Goal: Consume media (video, audio): Consume media (video, audio)

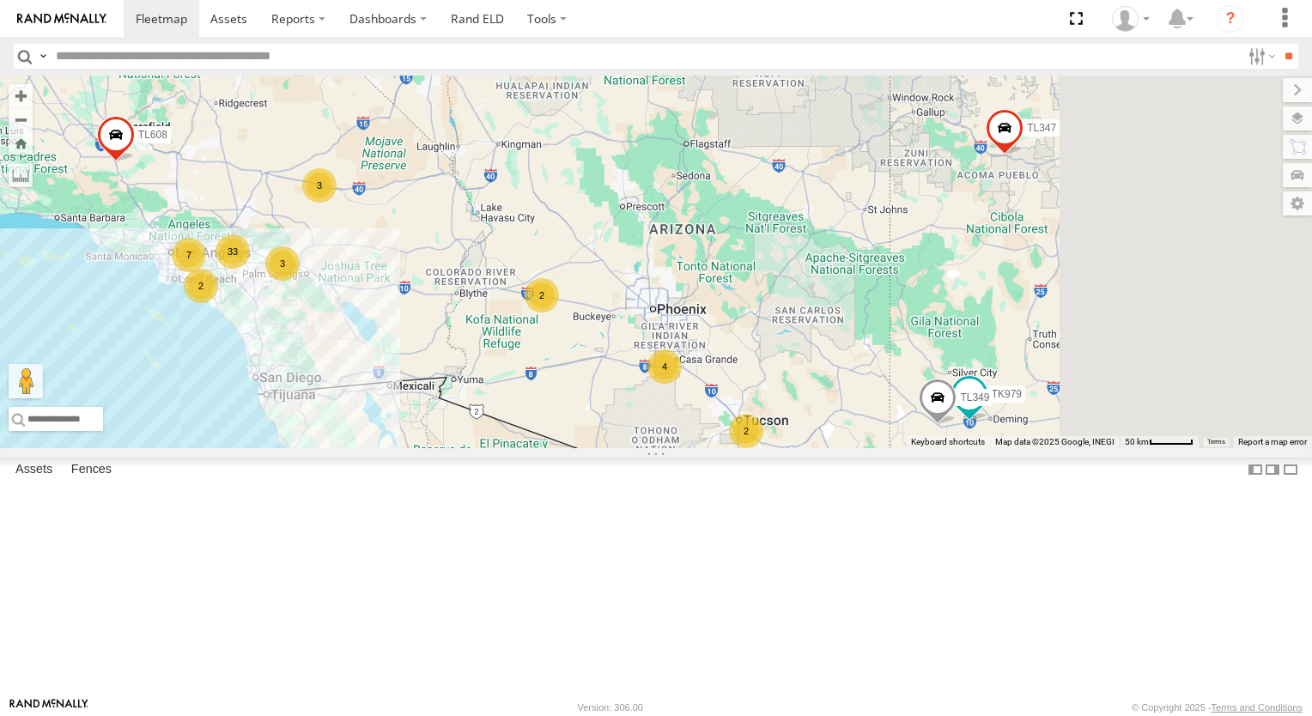
drag, startPoint x: 835, startPoint y: 309, endPoint x: 671, endPoint y: 272, distance: 168.2
click at [691, 277] on div "TL384 TL348 TL029 TL845 TL735 TL347 TL608 33 3 2 2 TK979 7 4 TL349 3 2" at bounding box center [656, 262] width 1312 height 373
click at [639, 262] on div "TL384 TL348 TL029 TL845 TL735 TL347 TL608 33 3 2 2 TK979 7 4 TL349 3 2" at bounding box center [656, 262] width 1312 height 373
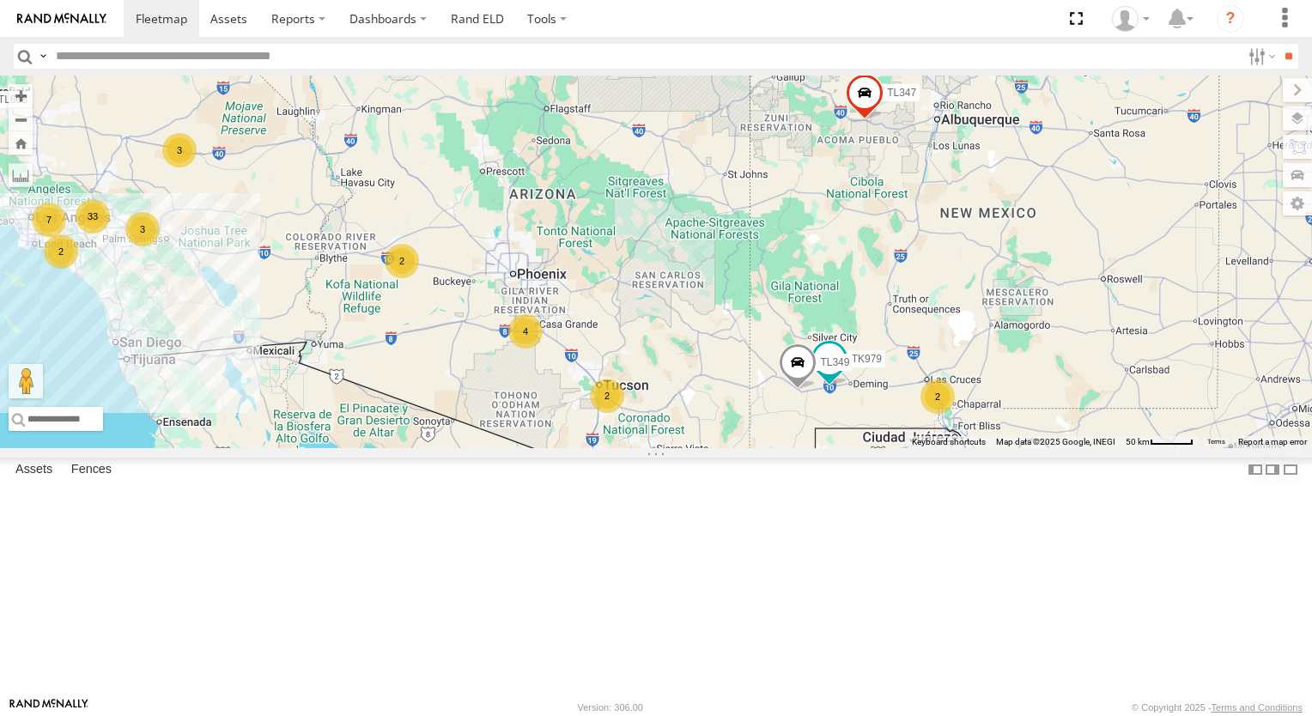
drag, startPoint x: 835, startPoint y: 332, endPoint x: 770, endPoint y: 283, distance: 80.4
click at [770, 283] on div "TL384 TL348 TL029 TL845 TL735 TL347 TL608 33 3 2 2 TK979 7 4 TL349 3 2 2 2 TL116" at bounding box center [656, 262] width 1312 height 373
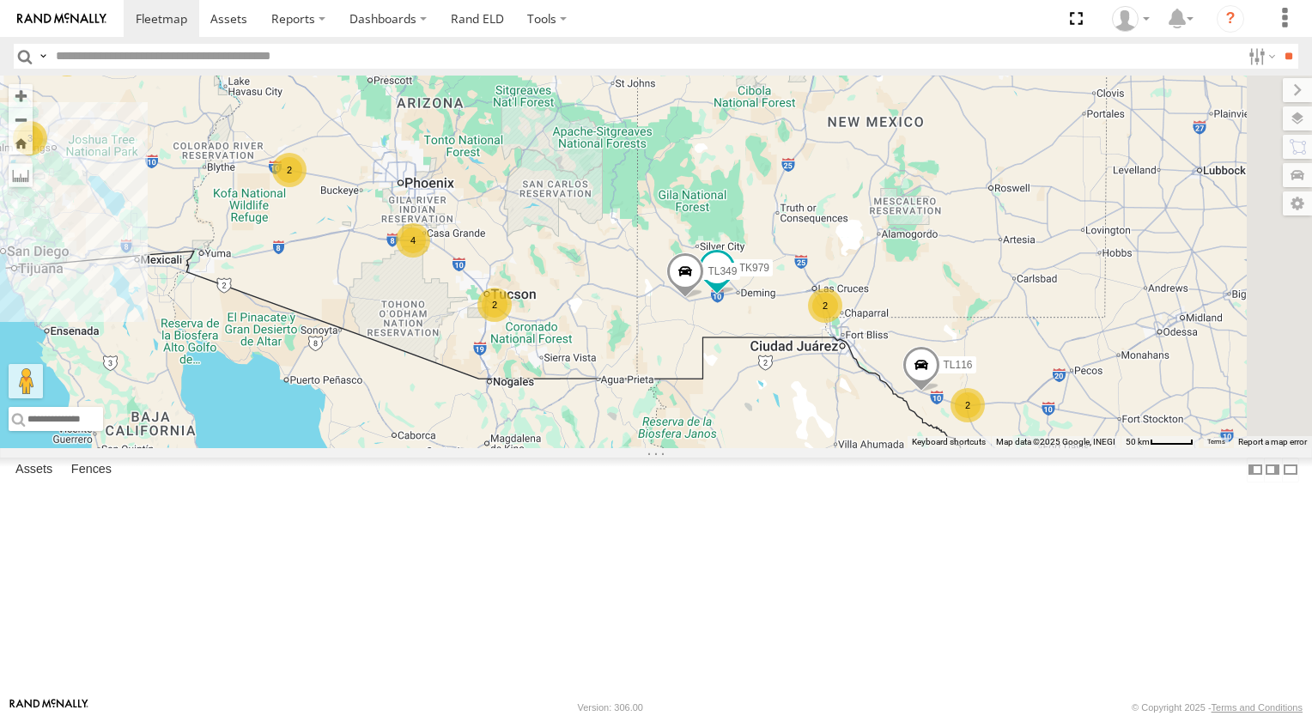
click at [770, 283] on div "TL384 TL348 TL029 TL845 TL735 TL347 TL608 33 3 2 2 TK979 7 4 TL349 3 2 2 2 TL116" at bounding box center [656, 262] width 1312 height 373
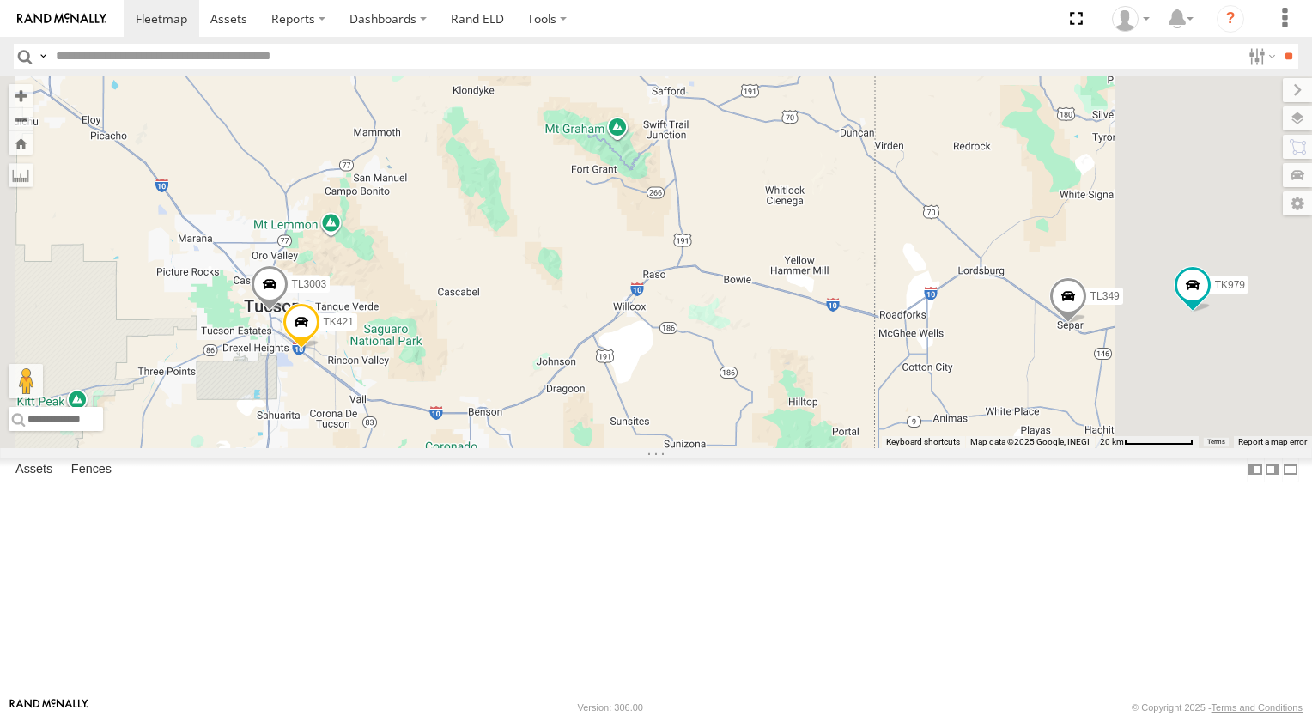
drag, startPoint x: 691, startPoint y: 322, endPoint x: 749, endPoint y: 292, distance: 64.9
click at [749, 292] on div "TL384 TL348 TL029 TL845 TL735 TL347 TL608 TK979 TL349 TL116 TK421 TL3003" at bounding box center [656, 262] width 1312 height 373
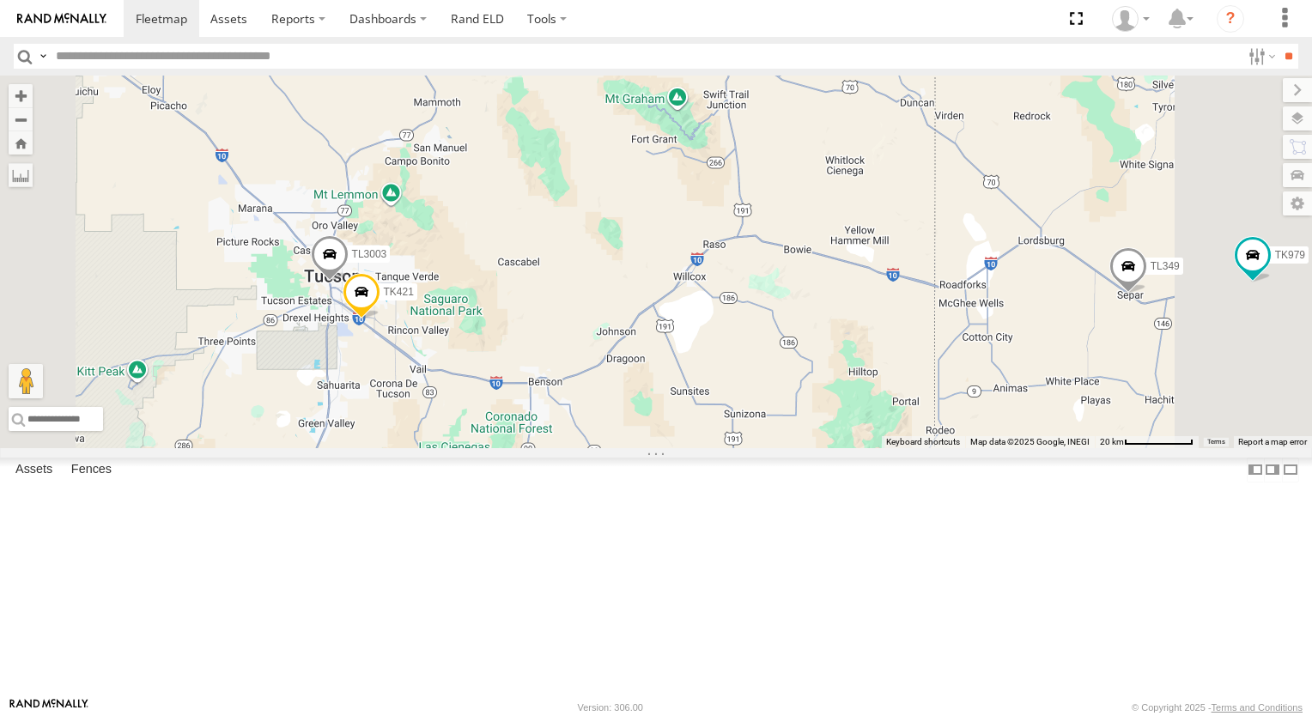
click at [749, 292] on div "TL384 TL348 TL029 TL845 TL735 TL347 TL608 TK979 TL349 TL116 TK421 TL3003" at bounding box center [656, 262] width 1312 height 373
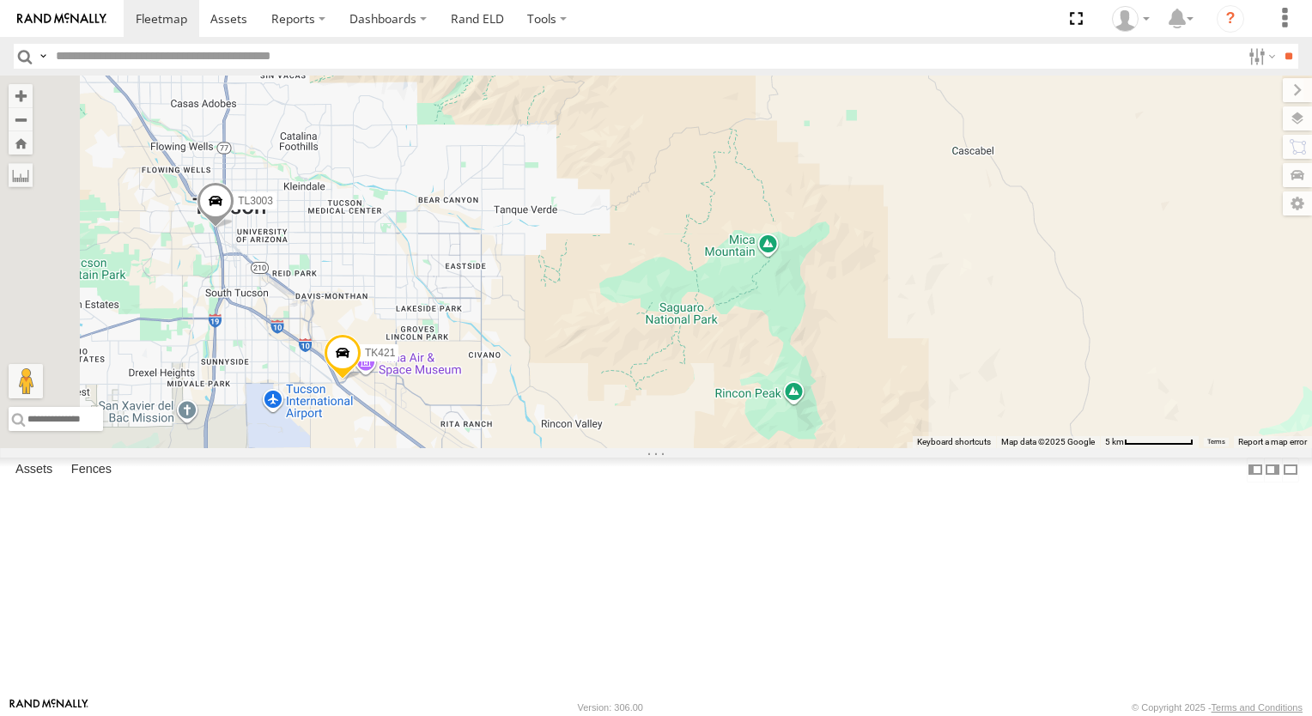
drag, startPoint x: 691, startPoint y: 368, endPoint x: 874, endPoint y: 271, distance: 207.9
click at [874, 271] on div "TL384 TL348 TL029 TL845 TL735 TL347 TL608 TK979 TL349 TL116 TK421 TL3003" at bounding box center [656, 262] width 1312 height 373
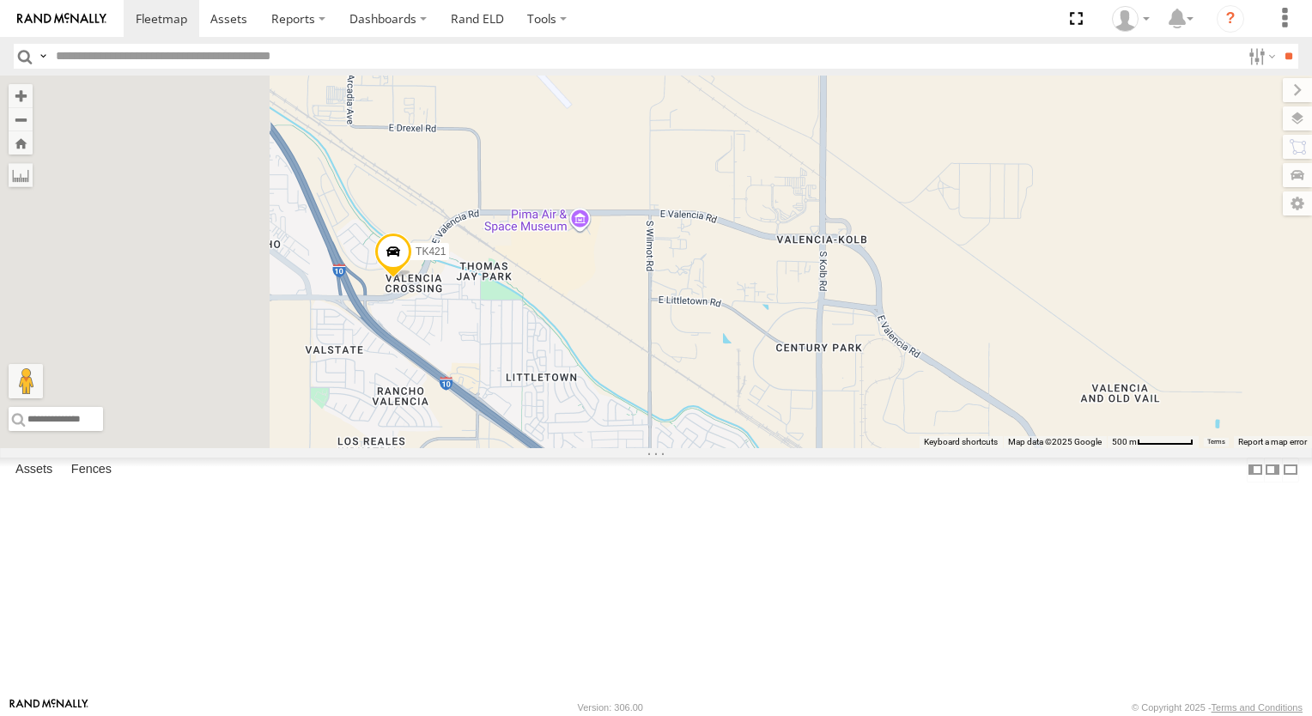
drag, startPoint x: 684, startPoint y: 457, endPoint x: 869, endPoint y: 429, distance: 187.6
click at [869, 429] on div "TL384 TL348 TL029 TL845 TL735 TL347 TL608 TK979 TL349 TL116 TK421 TL3003" at bounding box center [656, 262] width 1312 height 373
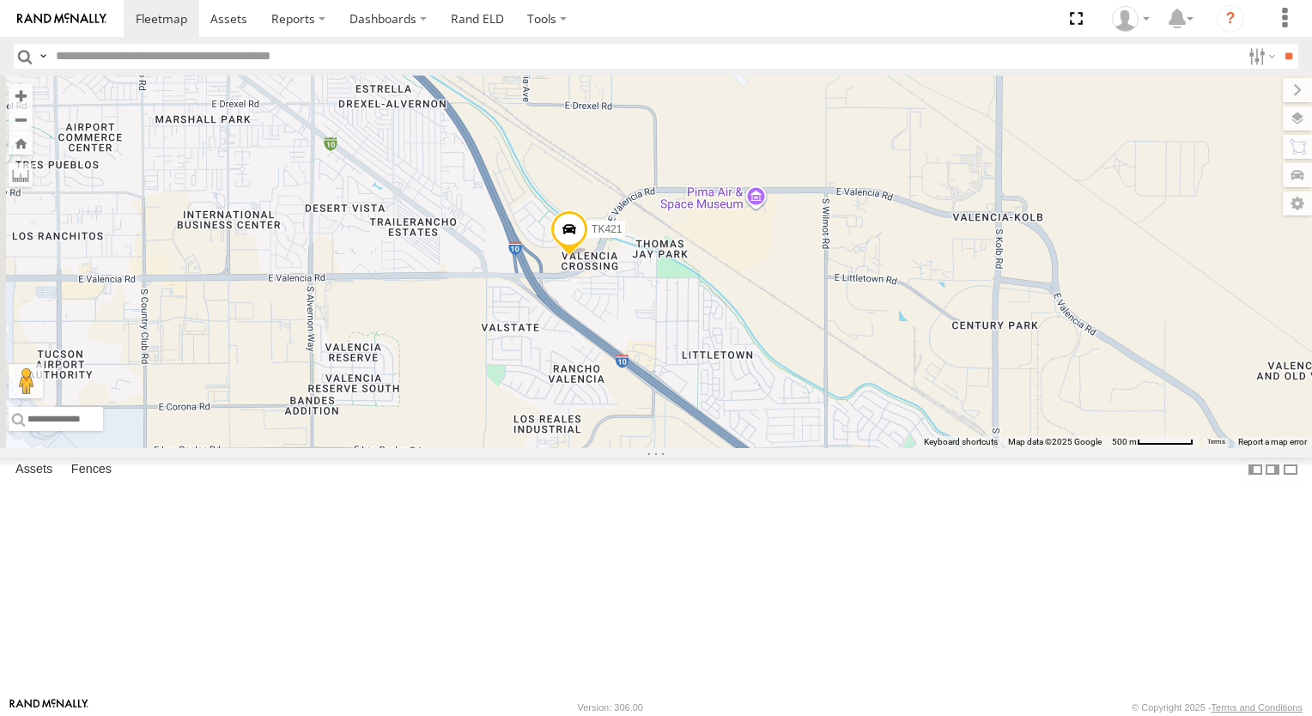
click at [588, 257] on span at bounding box center [570, 233] width 38 height 46
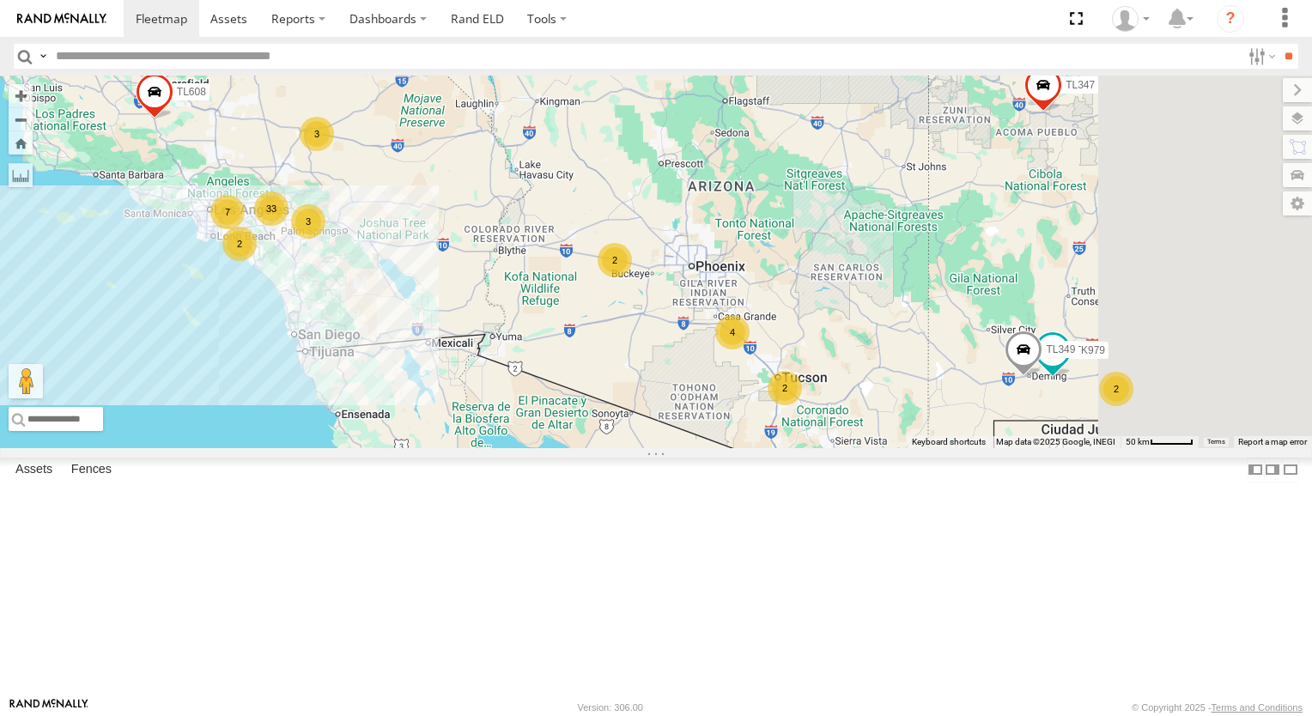
drag, startPoint x: 810, startPoint y: 305, endPoint x: 636, endPoint y: 225, distance: 191.0
click at [643, 228] on div "TL384 TL348 TL029 TL845 TL735 TL347 TL608 33 2 3 2 2 TK979 7 4 TL349 3 2" at bounding box center [656, 262] width 1312 height 373
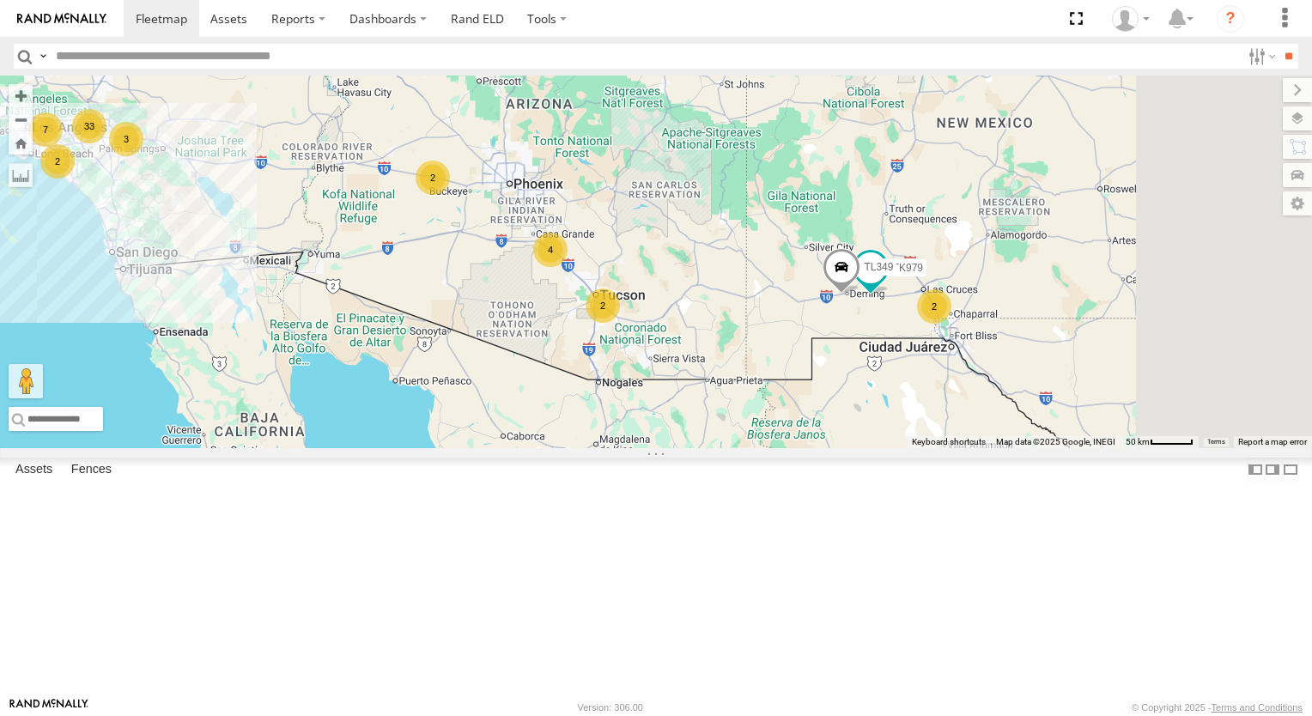
click at [636, 225] on div "TL384 TL348 TL029 TL845 TL735 TL347 TL608 33 2 3 2 2 TK979 7 4 TL349 3 2" at bounding box center [656, 262] width 1312 height 373
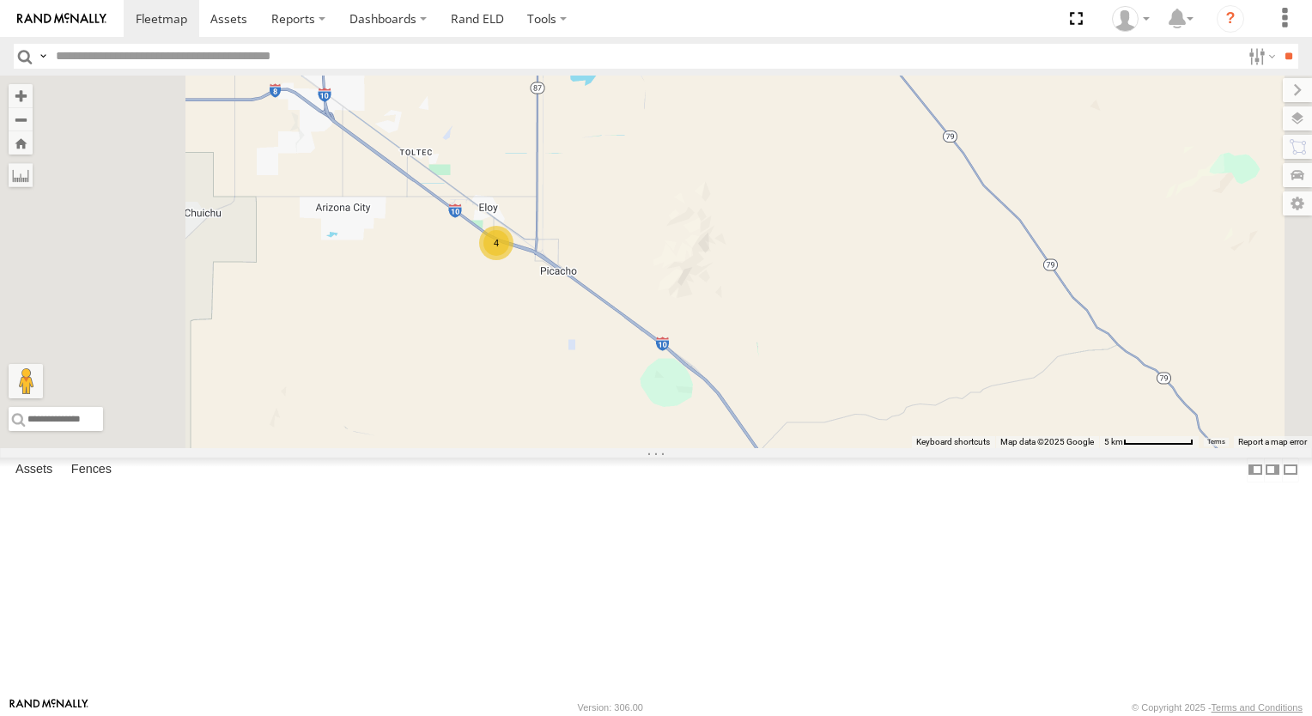
click at [514, 260] on div "4" at bounding box center [496, 243] width 34 height 34
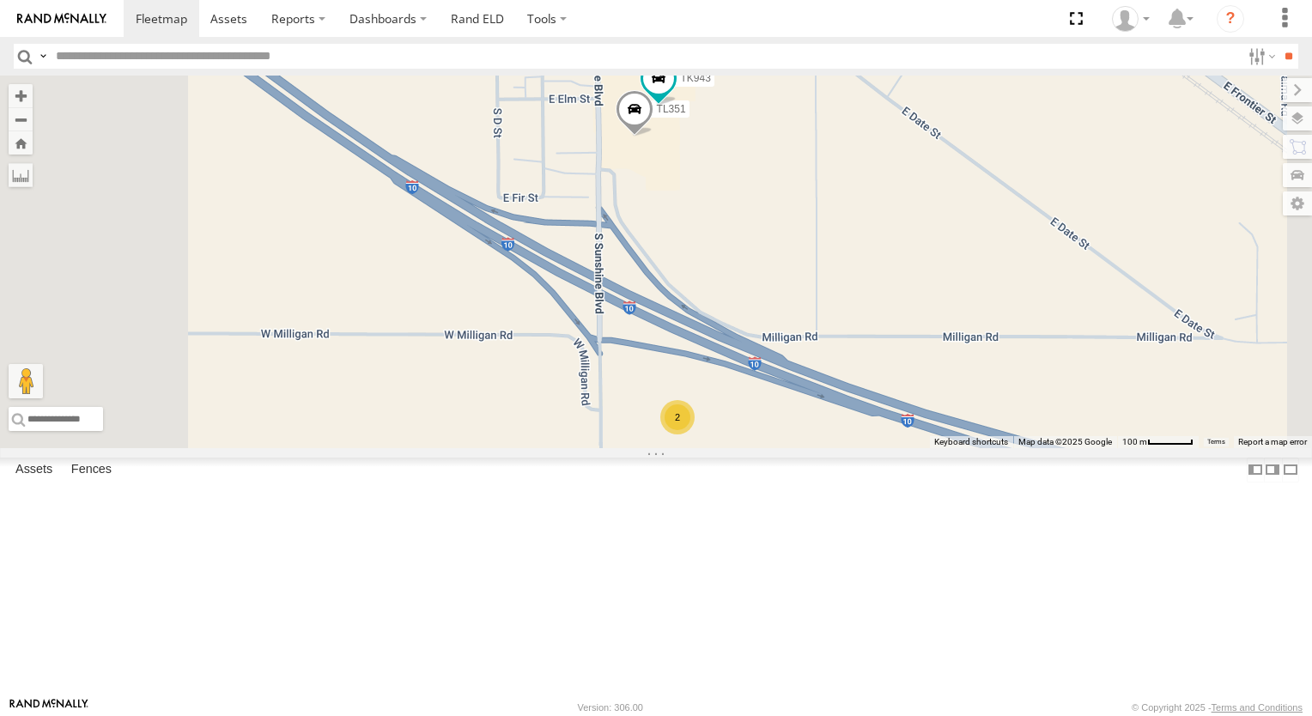
click at [695, 435] on div "2" at bounding box center [678, 417] width 34 height 34
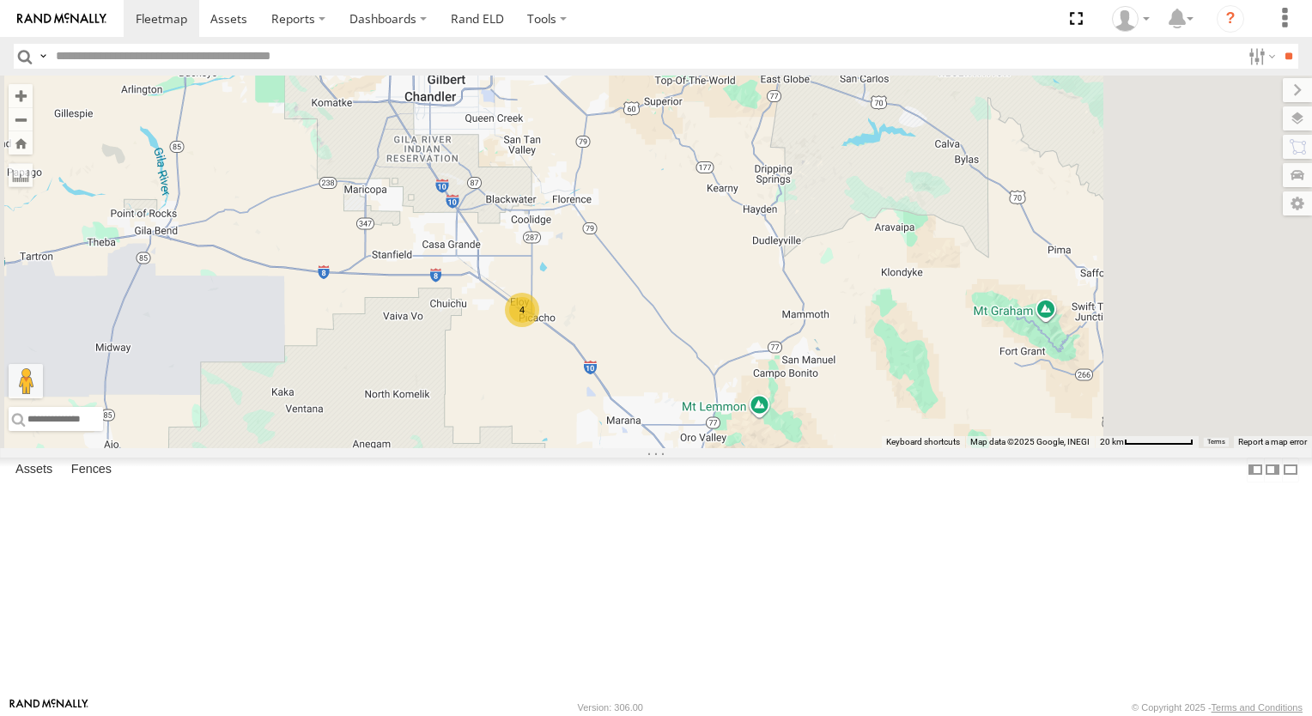
drag, startPoint x: 1014, startPoint y: 477, endPoint x: 785, endPoint y: 332, distance: 270.7
click at [796, 345] on div "TL384 TL348 TL029 TL845 TL735 TL347 TL608 TK979 TL349 TL116 TL3010 TK227 4 2" at bounding box center [656, 262] width 1312 height 373
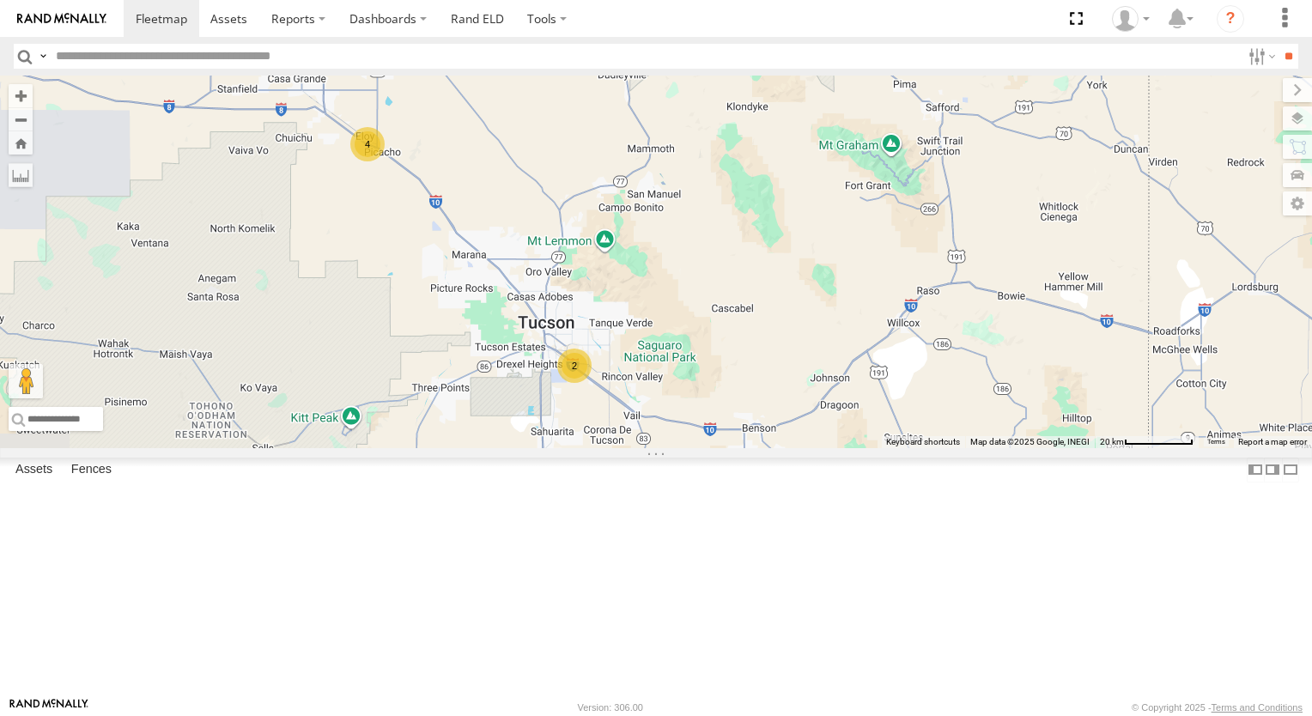
click at [750, 266] on div "TL384 TL348 TL029 TL845 TL735 TL347 TL608 TK979 TL349 TL116 TL3010 TK227 4 2" at bounding box center [656, 262] width 1312 height 373
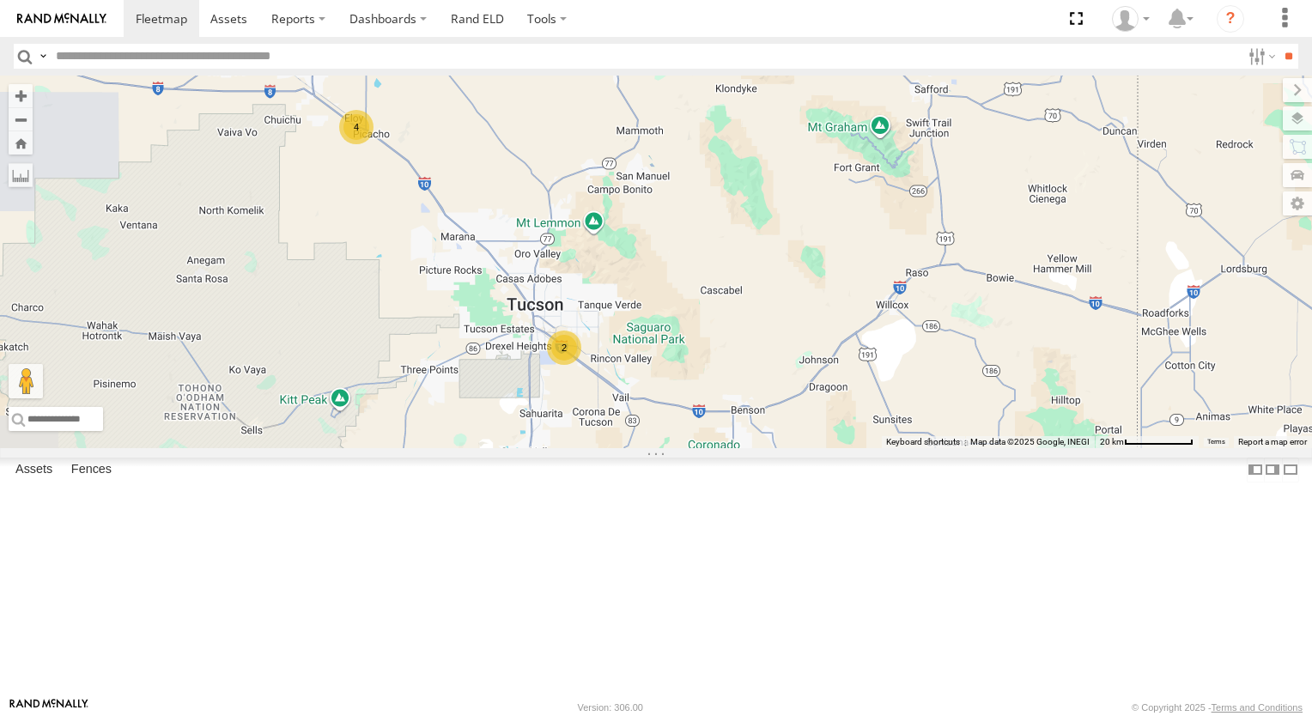
click at [582, 365] on div "2" at bounding box center [564, 348] width 34 height 34
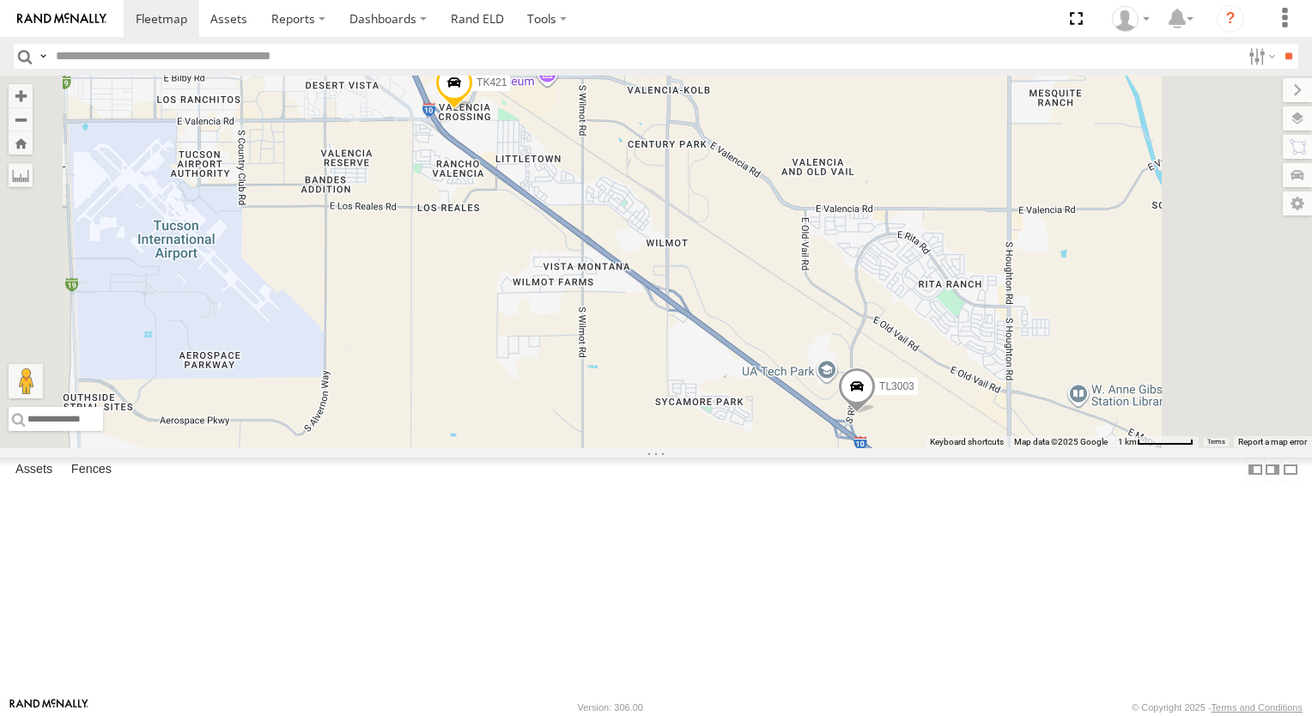
click at [473, 110] on span at bounding box center [454, 87] width 38 height 46
click at [478, 90] on label at bounding box center [460, 84] width 33 height 12
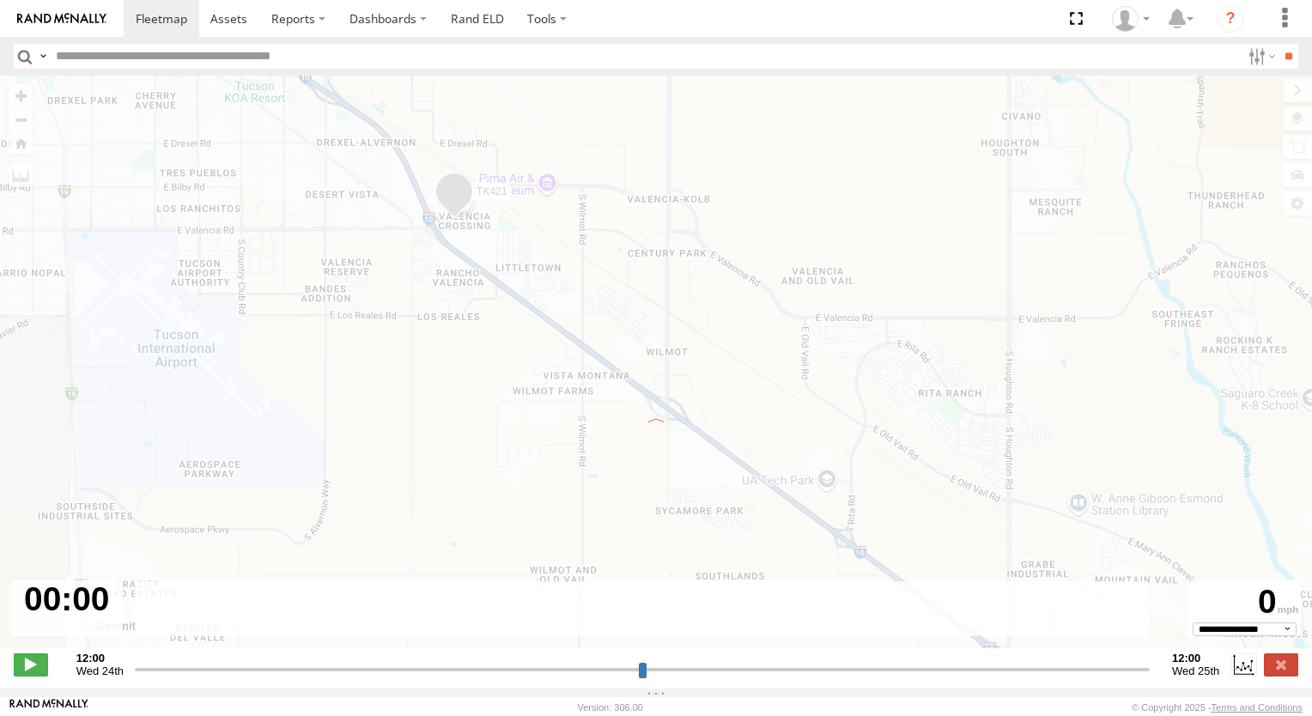
type input "**********"
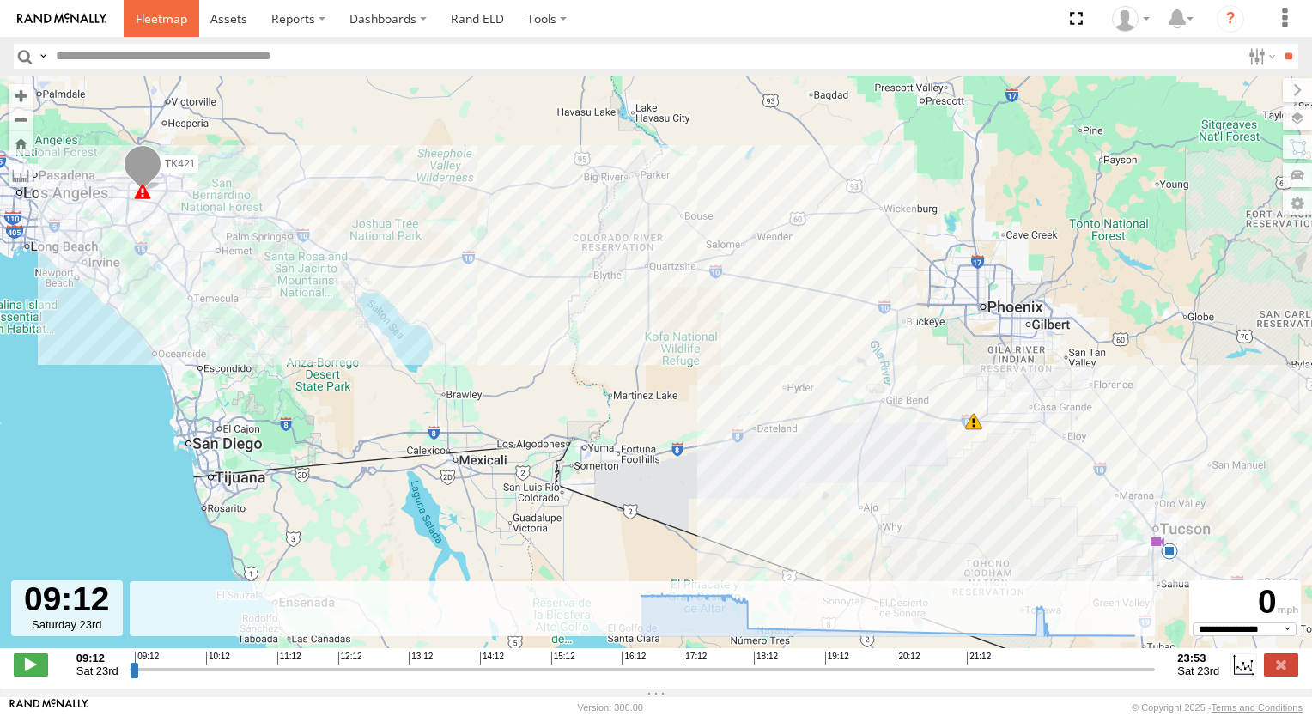
click at [163, 15] on span at bounding box center [162, 18] width 52 height 16
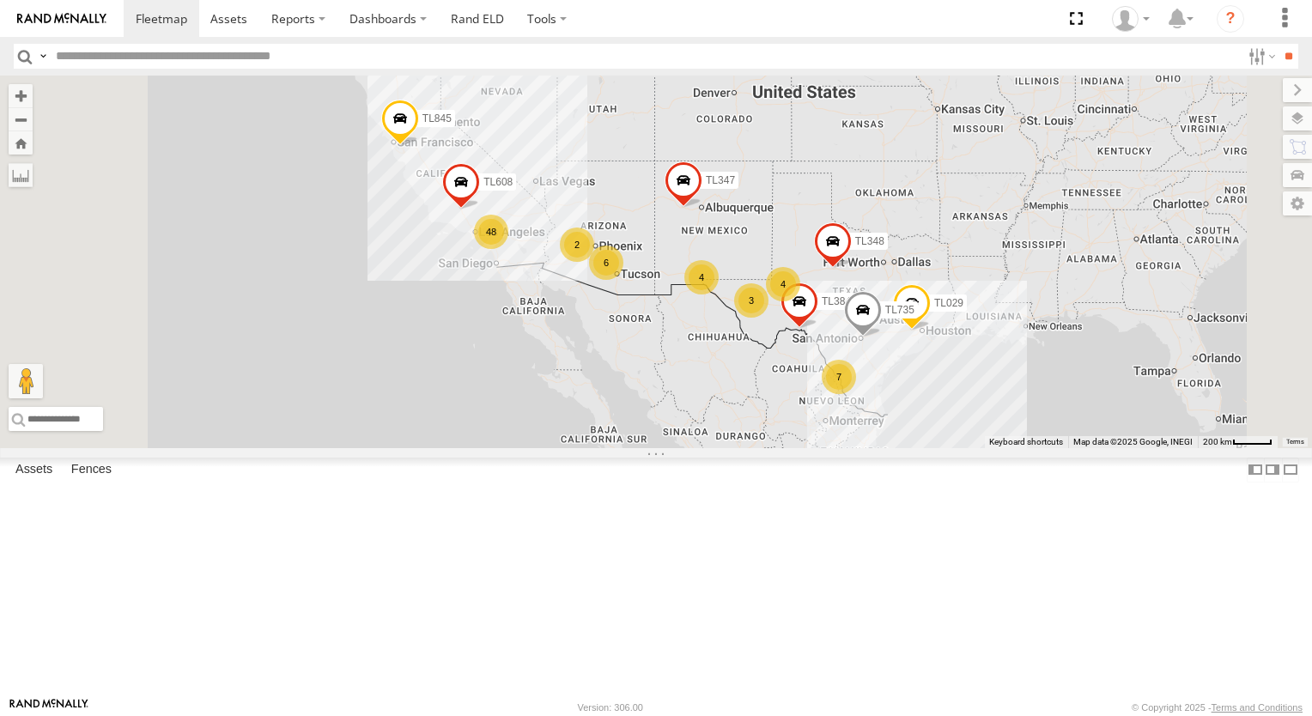
click at [0, 0] on div "TK221" at bounding box center [0, 0] width 0 height 0
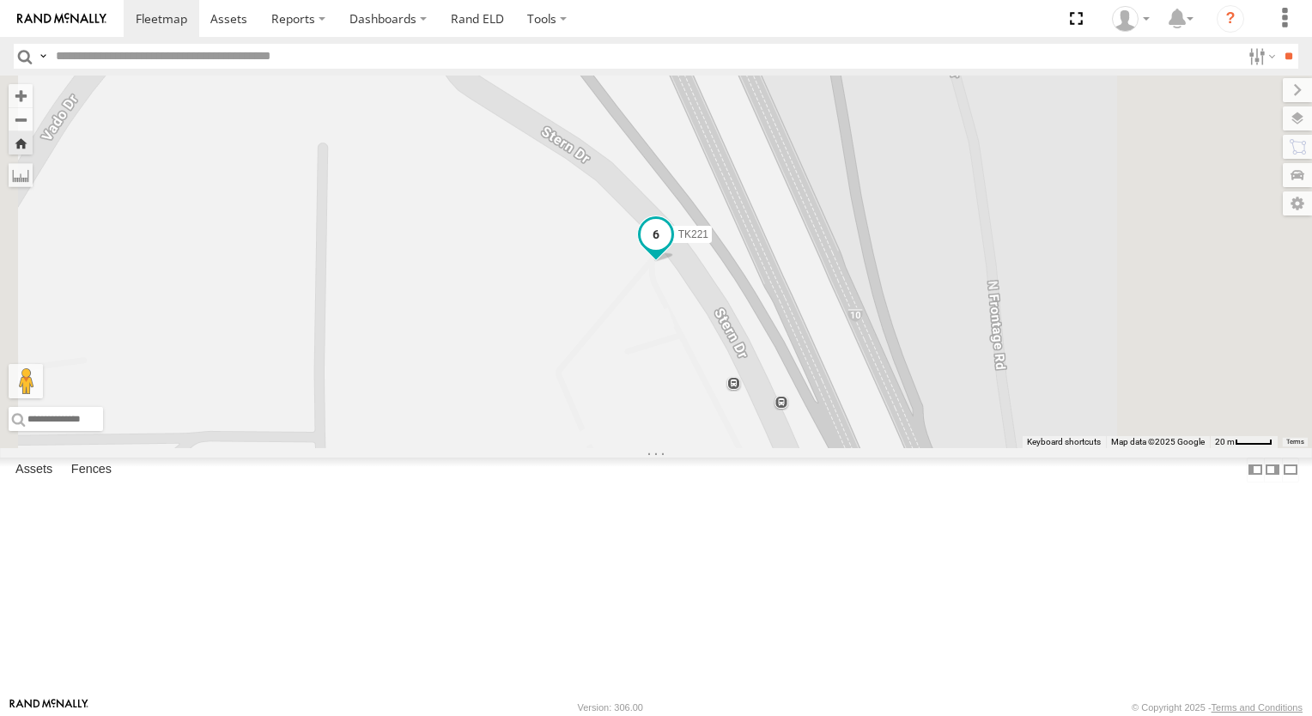
click at [672, 250] on span at bounding box center [656, 234] width 31 height 31
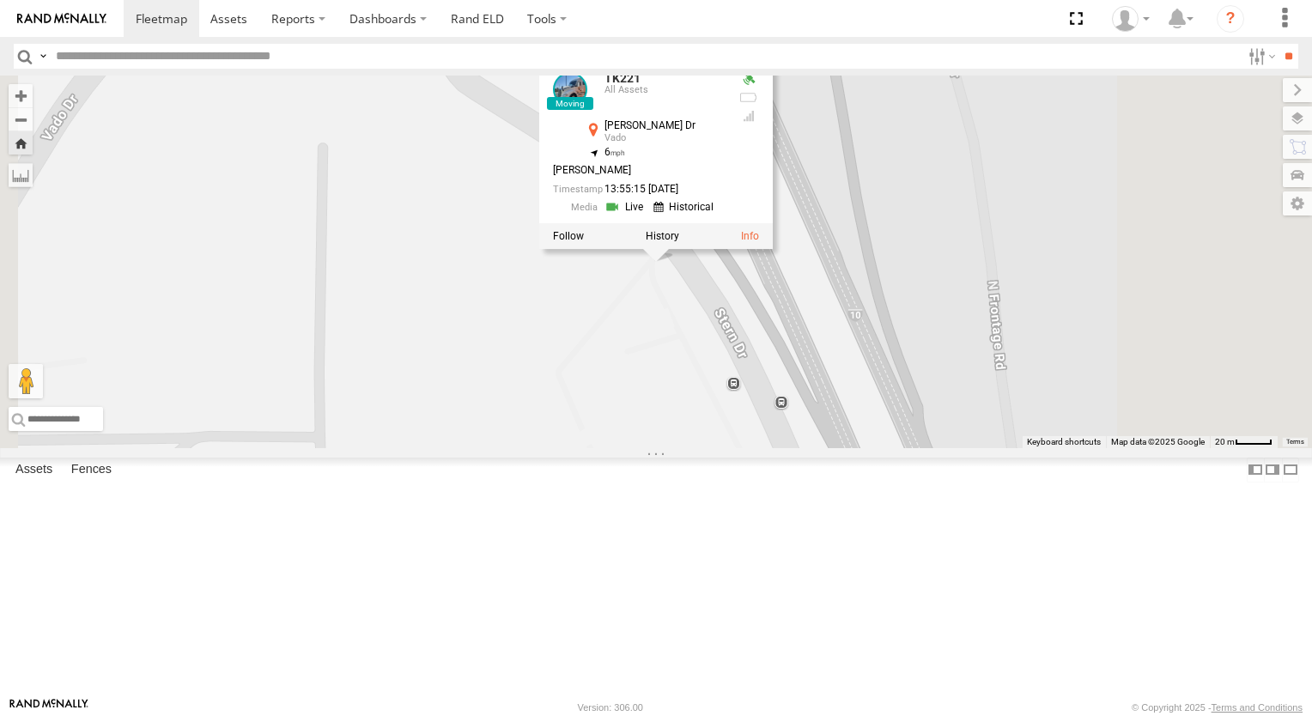
click at [649, 216] on link at bounding box center [627, 207] width 44 height 16
click at [719, 216] on link at bounding box center [686, 207] width 65 height 16
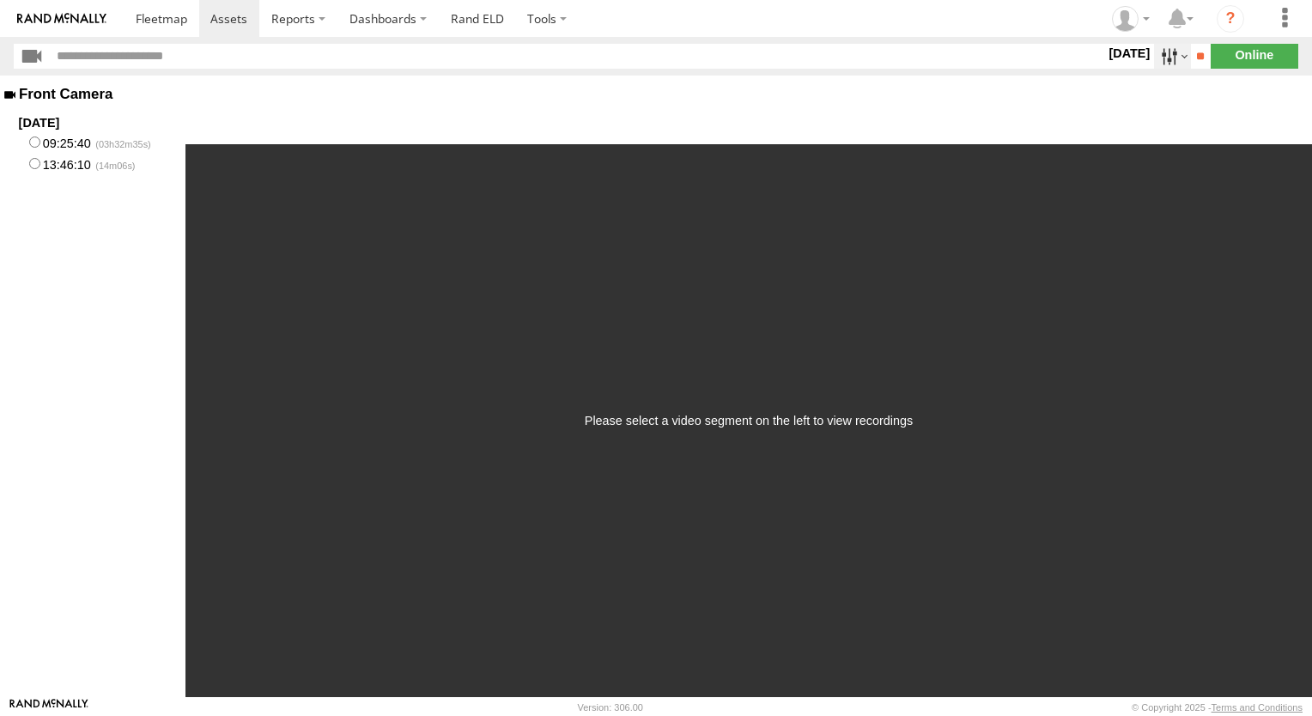
click at [1158, 54] on label at bounding box center [1172, 56] width 37 height 25
click at [0, 0] on label at bounding box center [0, 0] width 0 height 0
click at [1191, 57] on input "**" at bounding box center [1201, 56] width 20 height 25
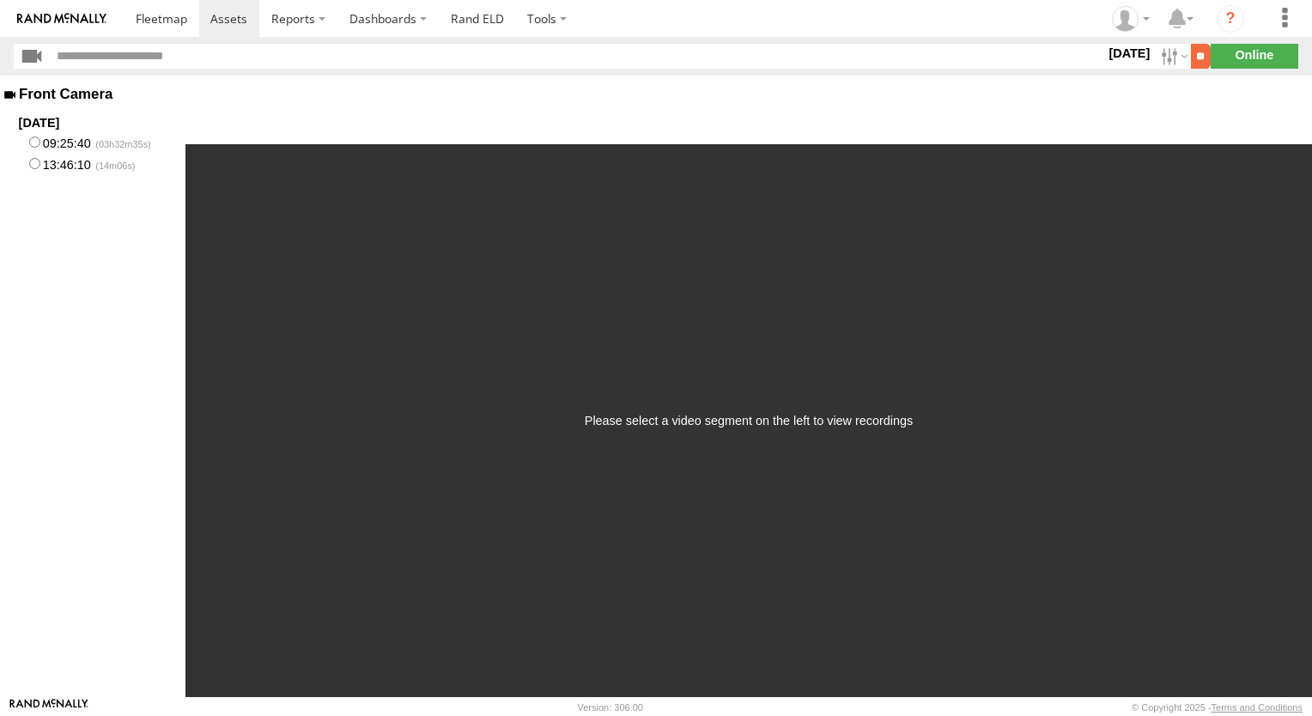
click at [1191, 57] on input "**" at bounding box center [1201, 56] width 20 height 25
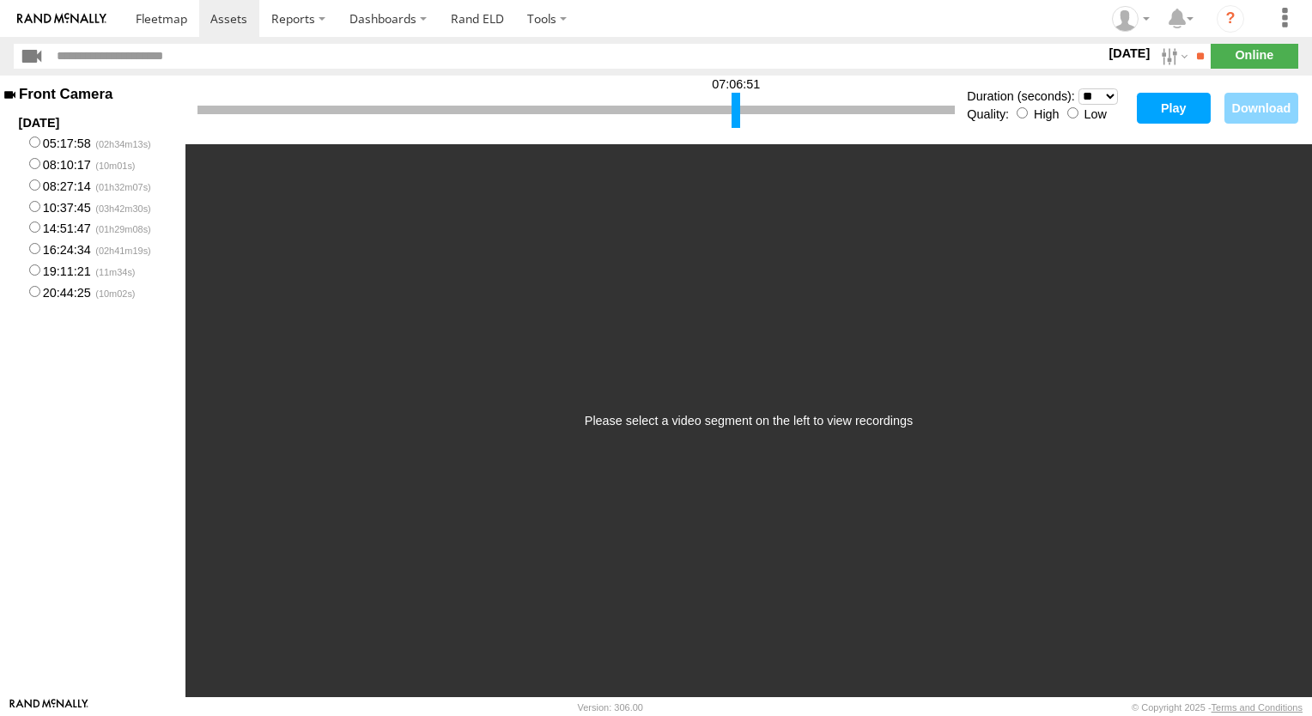
drag, startPoint x: 200, startPoint y: 104, endPoint x: 734, endPoint y: 140, distance: 535.5
click at [734, 140] on div "07:06:51 Duration (seconds): * ** ** ** ** ** ** *** *** *** *** Quality: High …" at bounding box center [749, 110] width 1127 height 69
click at [1110, 96] on select "* ** ** ** ** ** ** *** *** *** ***" at bounding box center [1099, 96] width 40 height 16
click at [1114, 94] on select "* ** ** ** ** ** ** *** *** *** ***" at bounding box center [1099, 96] width 40 height 16
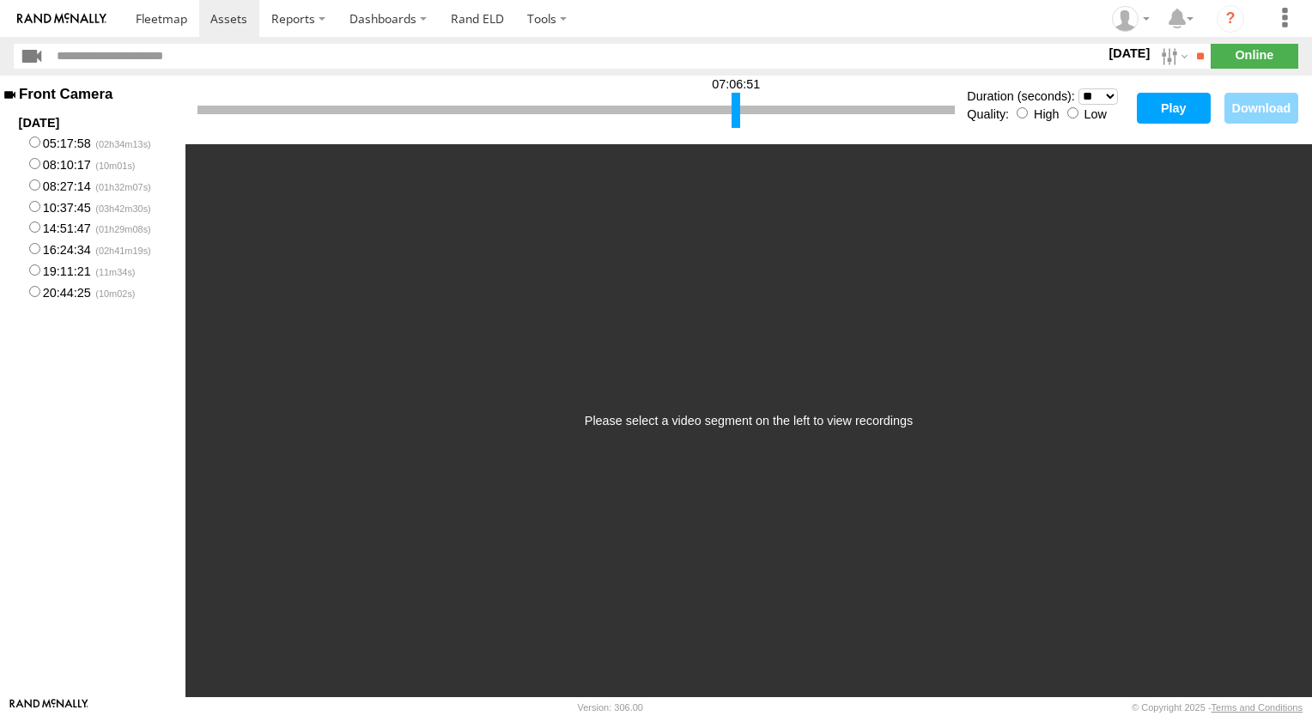
select select "**"
click at [1079, 88] on select "* ** ** ** ** ** ** *** *** *** ***" at bounding box center [1099, 96] width 40 height 16
click at [1101, 221] on div "Please select a video segment on the left to view recordings" at bounding box center [749, 420] width 1127 height 553
click at [1162, 112] on button "Play" at bounding box center [1174, 108] width 74 height 31
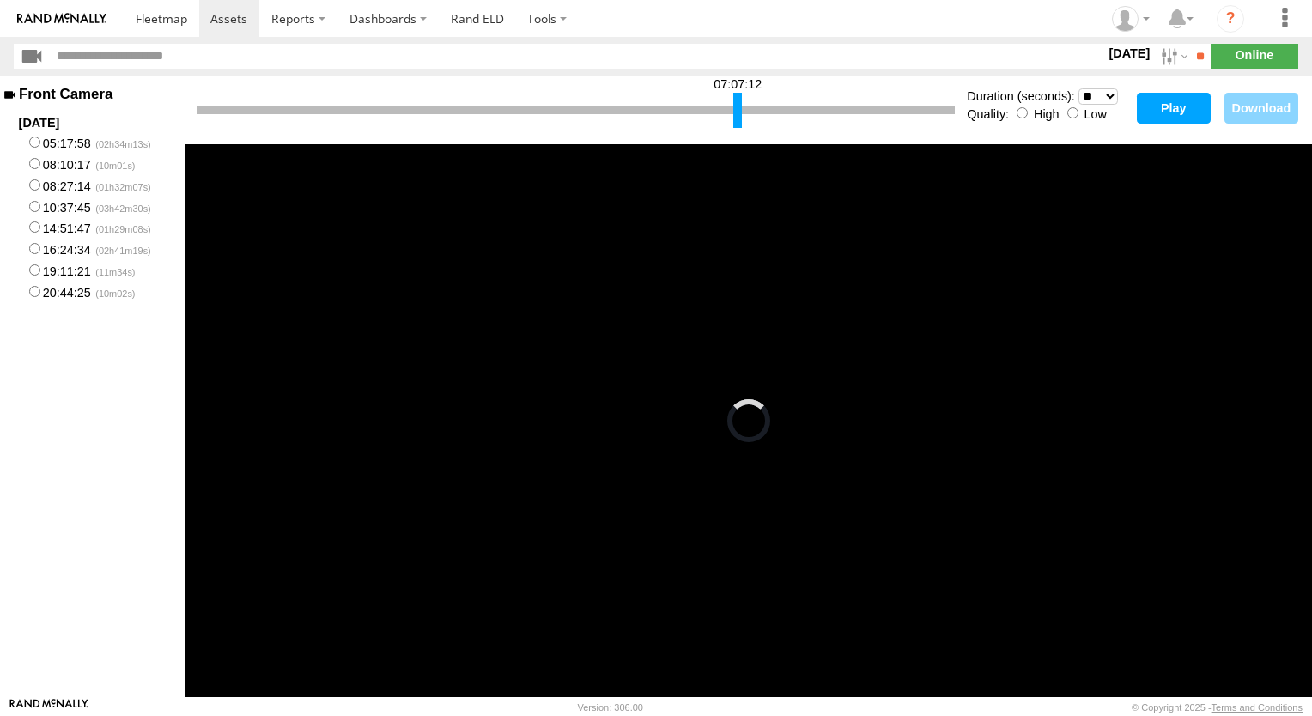
click at [738, 105] on div at bounding box center [738, 110] width 9 height 35
click at [1166, 101] on button "Play" at bounding box center [1174, 108] width 74 height 31
click at [1169, 107] on button "Play" at bounding box center [1174, 108] width 74 height 31
click at [742, 108] on div at bounding box center [742, 110] width 9 height 35
click at [1172, 107] on button "Play" at bounding box center [1174, 108] width 74 height 31
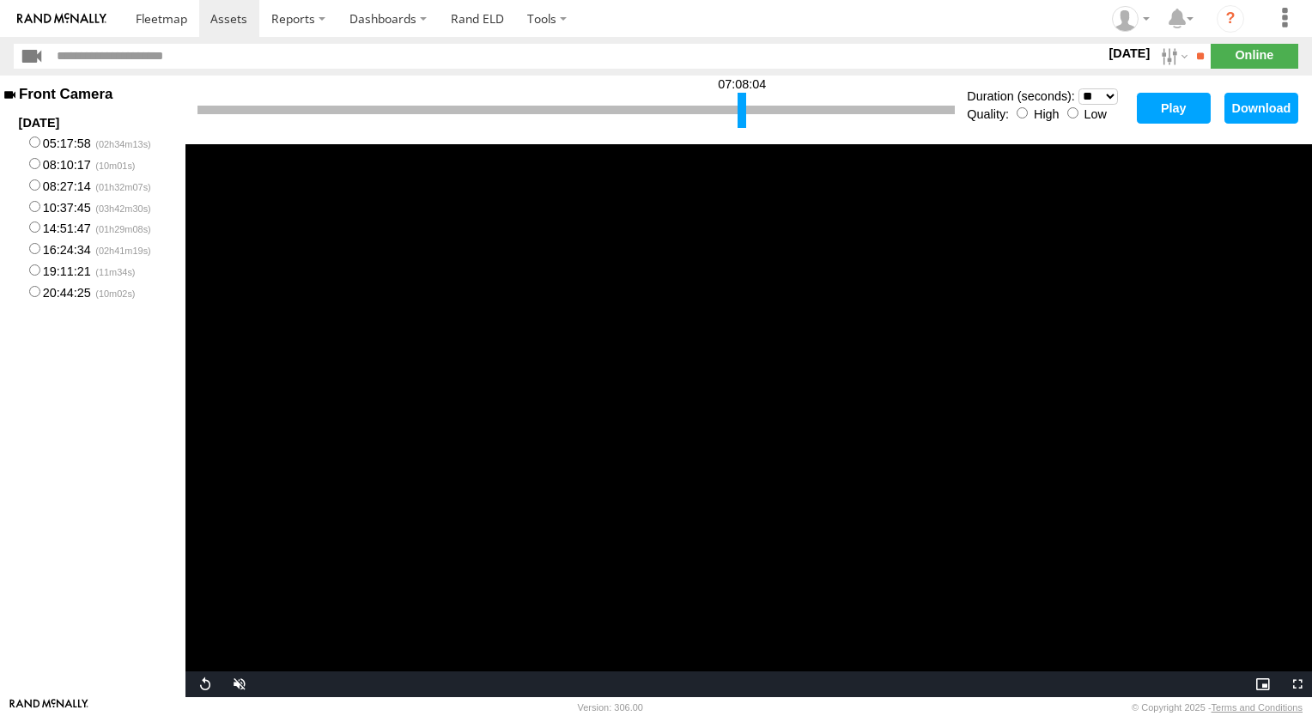
click at [1157, 104] on button "Play" at bounding box center [1174, 108] width 74 height 31
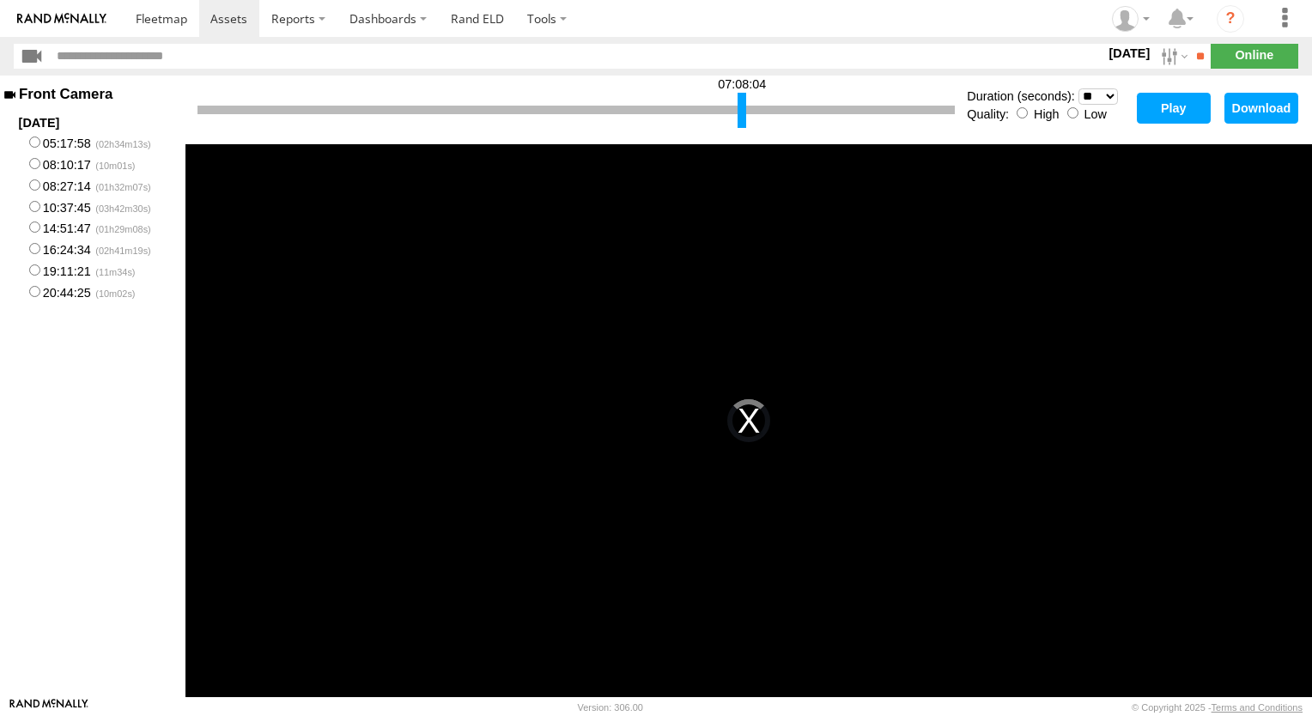
click at [633, 351] on div "This is a modal window. The media could not be loaded, either because the serve…" at bounding box center [749, 420] width 1127 height 553
click at [1176, 104] on button "Play" at bounding box center [1174, 108] width 74 height 31
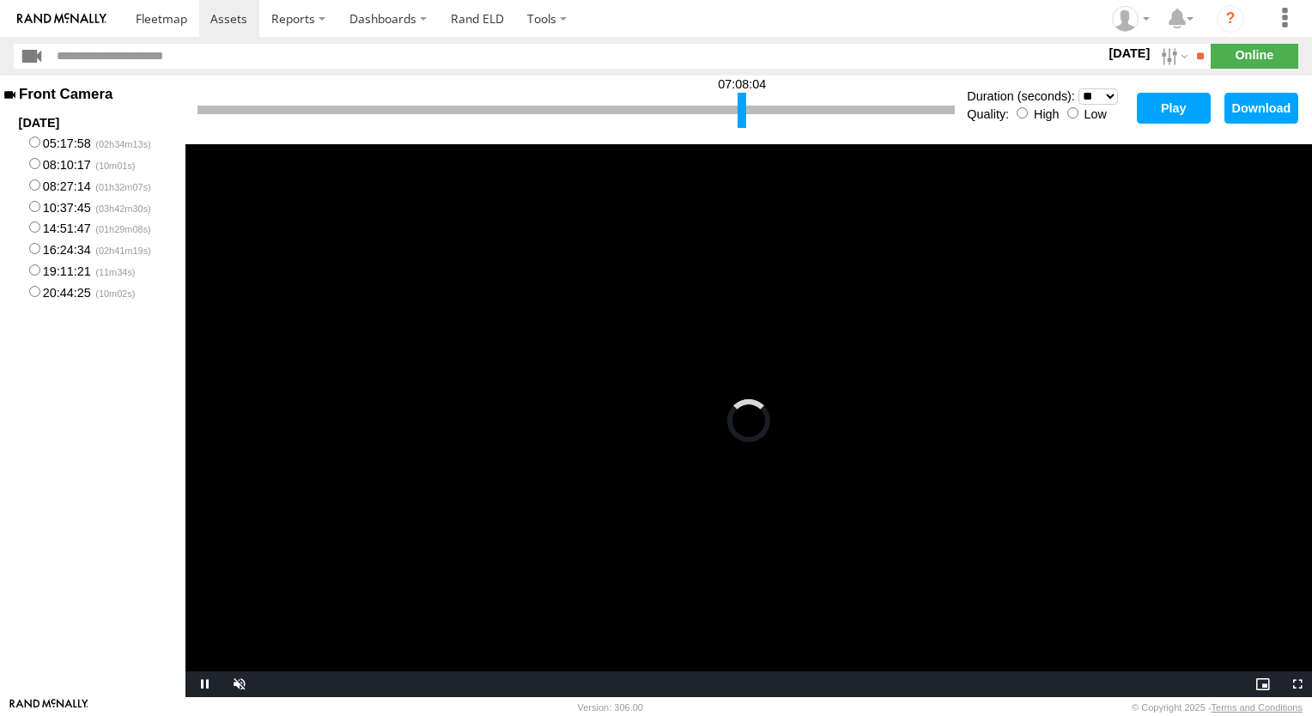
click at [1168, 106] on button "Play" at bounding box center [1174, 108] width 74 height 31
click at [1185, 111] on button "Play" at bounding box center [1174, 108] width 74 height 31
click at [1180, 102] on button "Play" at bounding box center [1174, 108] width 74 height 31
click at [738, 253] on video "Video Player" at bounding box center [749, 420] width 1127 height 553
click at [1172, 108] on button "Play" at bounding box center [1174, 108] width 74 height 31
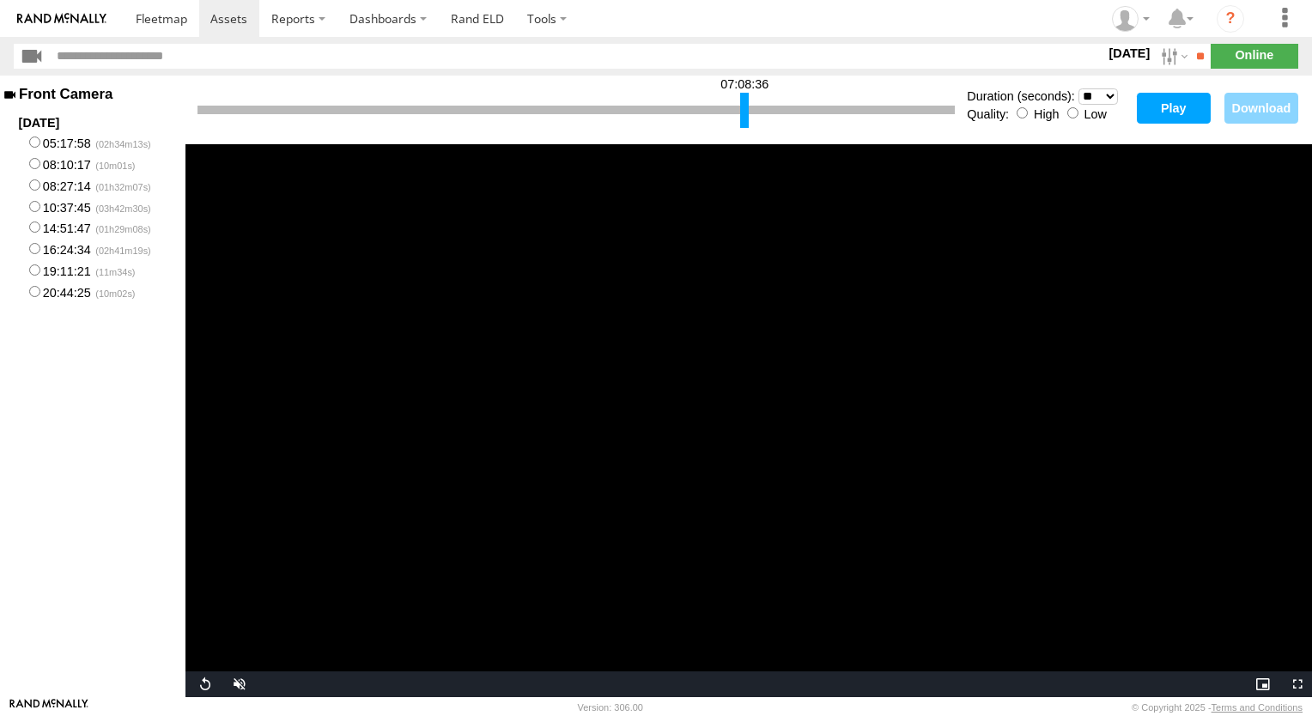
click at [745, 110] on div at bounding box center [744, 110] width 9 height 35
click at [1171, 108] on button "Play" at bounding box center [1174, 108] width 74 height 31
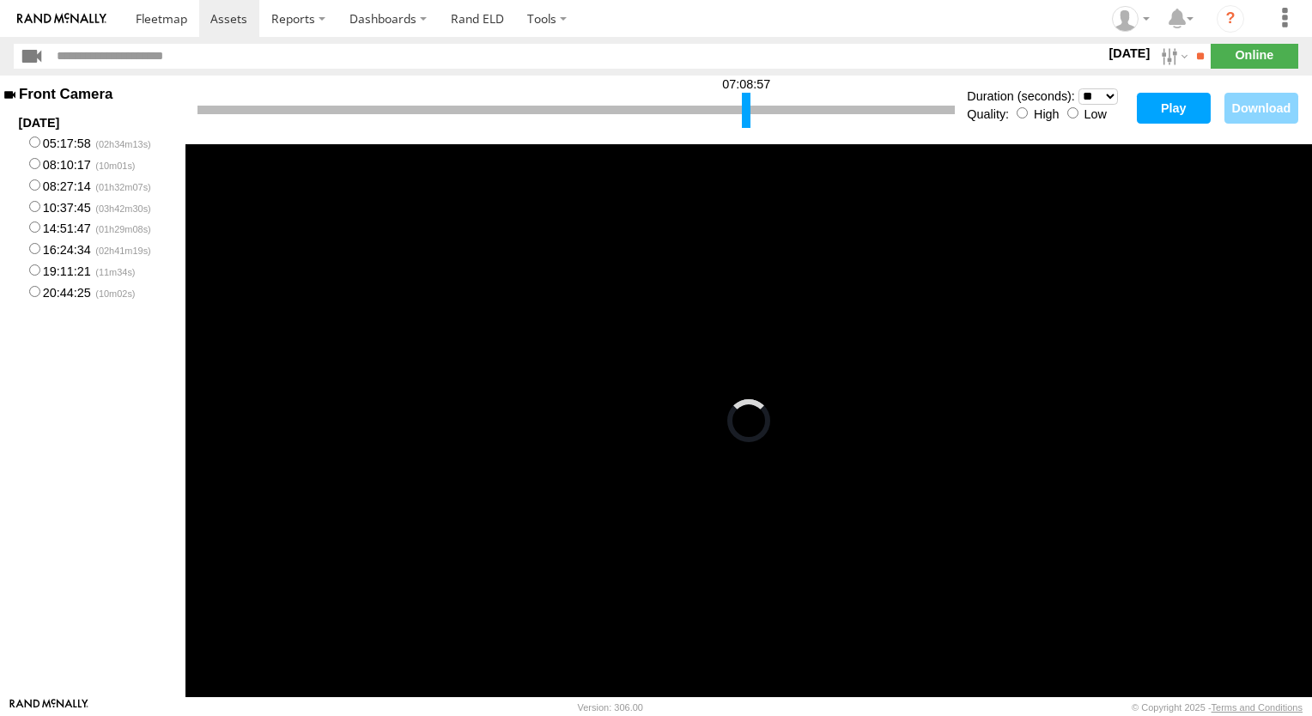
click at [745, 105] on div at bounding box center [746, 110] width 9 height 35
click at [1172, 107] on button "Play" at bounding box center [1174, 108] width 74 height 31
click at [747, 107] on div at bounding box center [748, 110] width 9 height 35
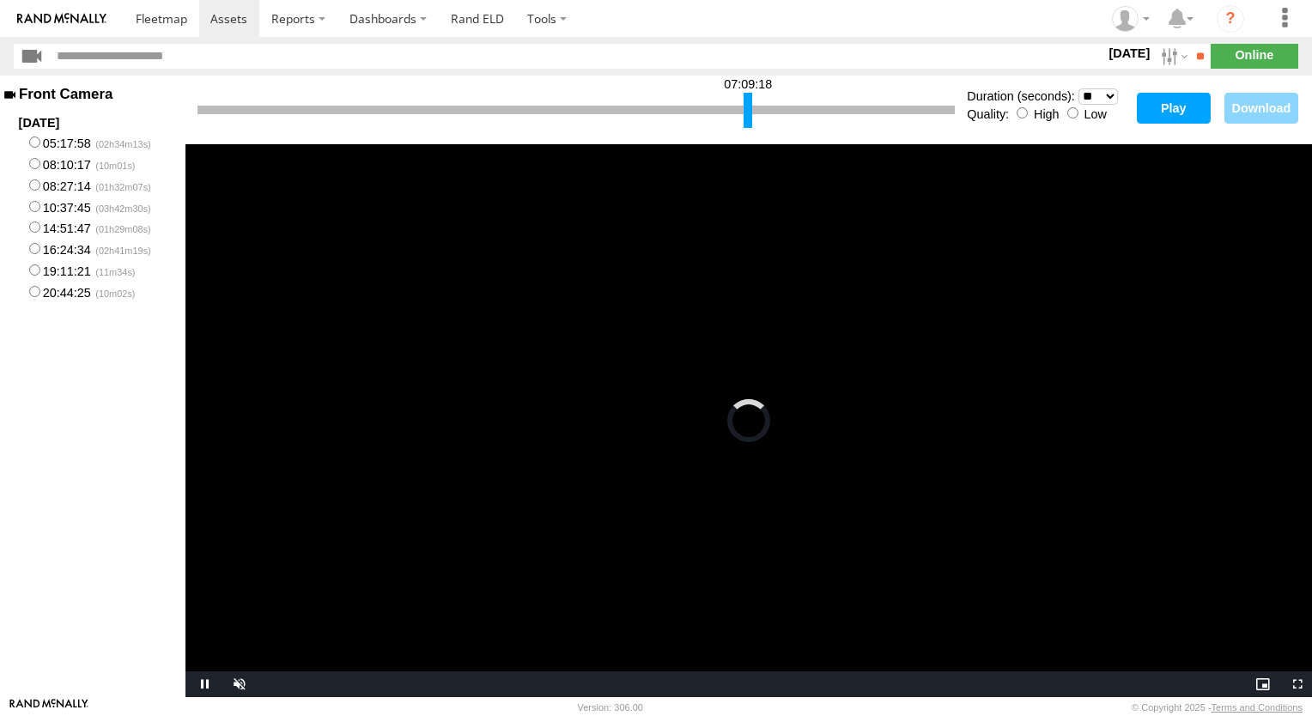
click at [1166, 108] on button "Play" at bounding box center [1174, 108] width 74 height 31
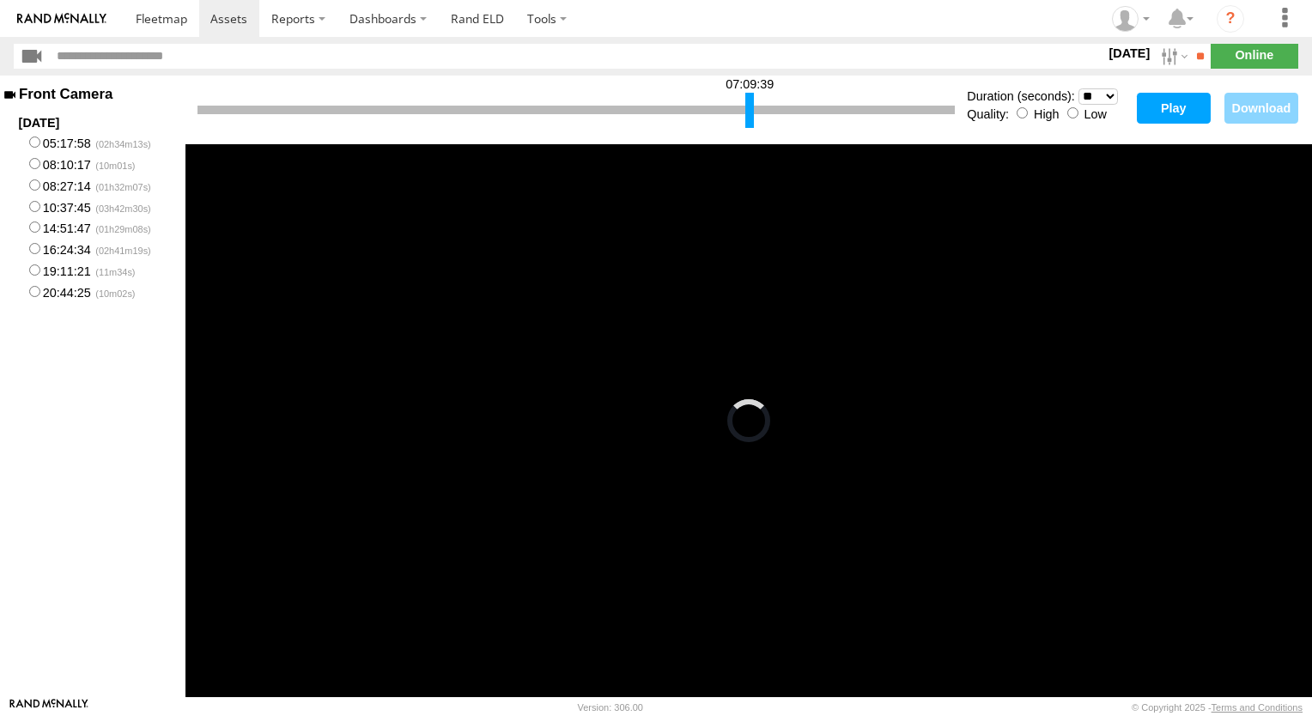
click at [752, 107] on div at bounding box center [750, 110] width 9 height 35
click at [753, 110] on div at bounding box center [750, 110] width 9 height 35
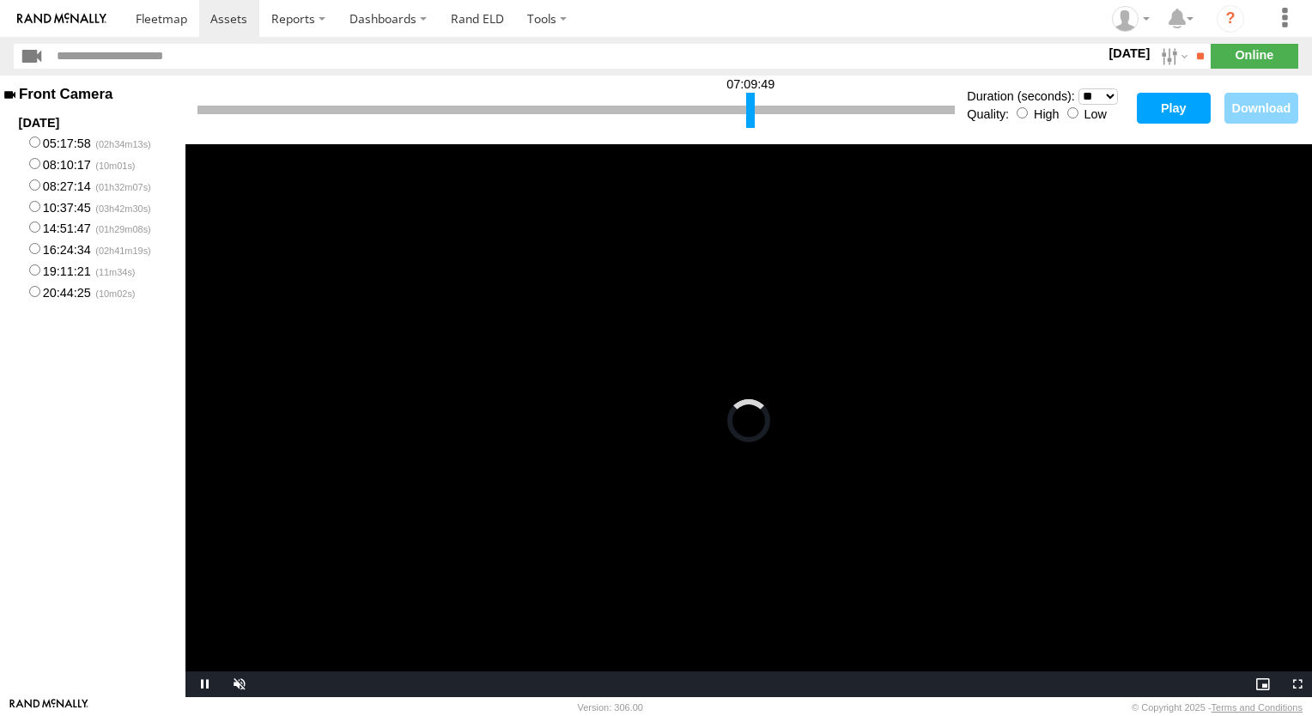
click at [1162, 107] on button "Play" at bounding box center [1174, 108] width 74 height 31
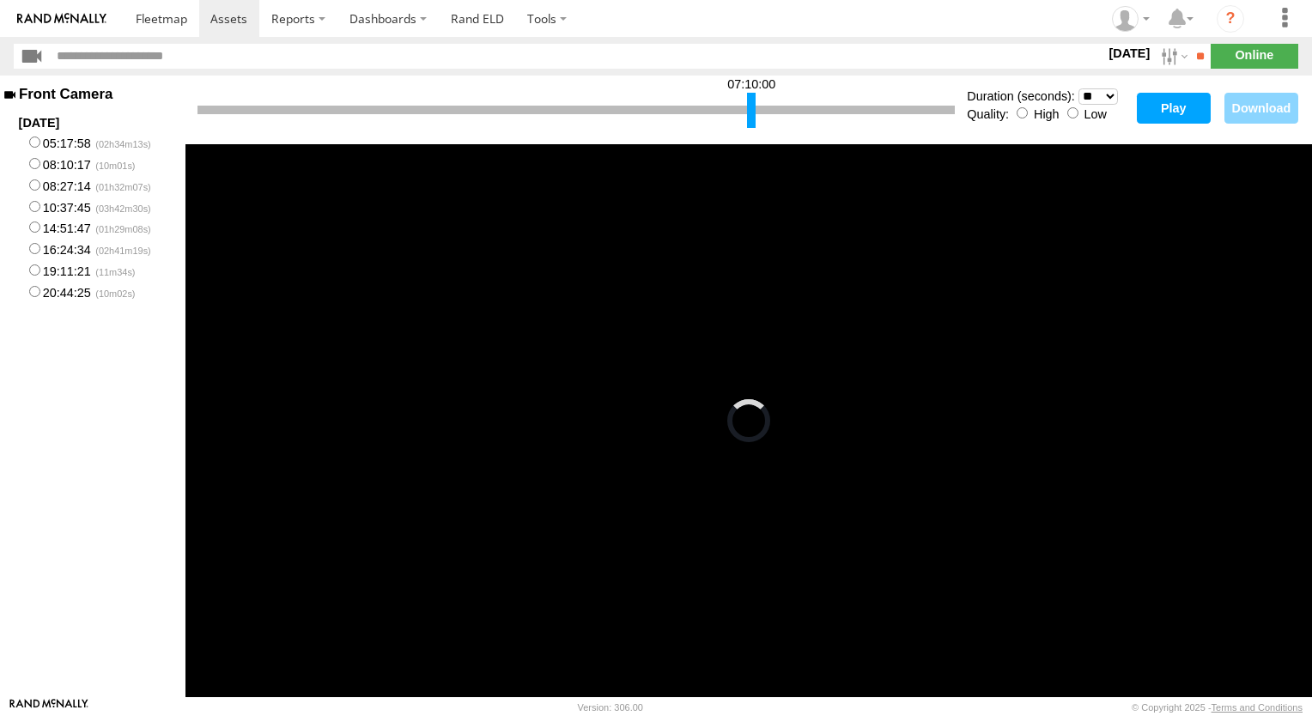
click at [753, 106] on div at bounding box center [751, 110] width 9 height 35
click at [754, 108] on div at bounding box center [752, 110] width 9 height 35
click at [1178, 107] on button "Play" at bounding box center [1174, 108] width 74 height 31
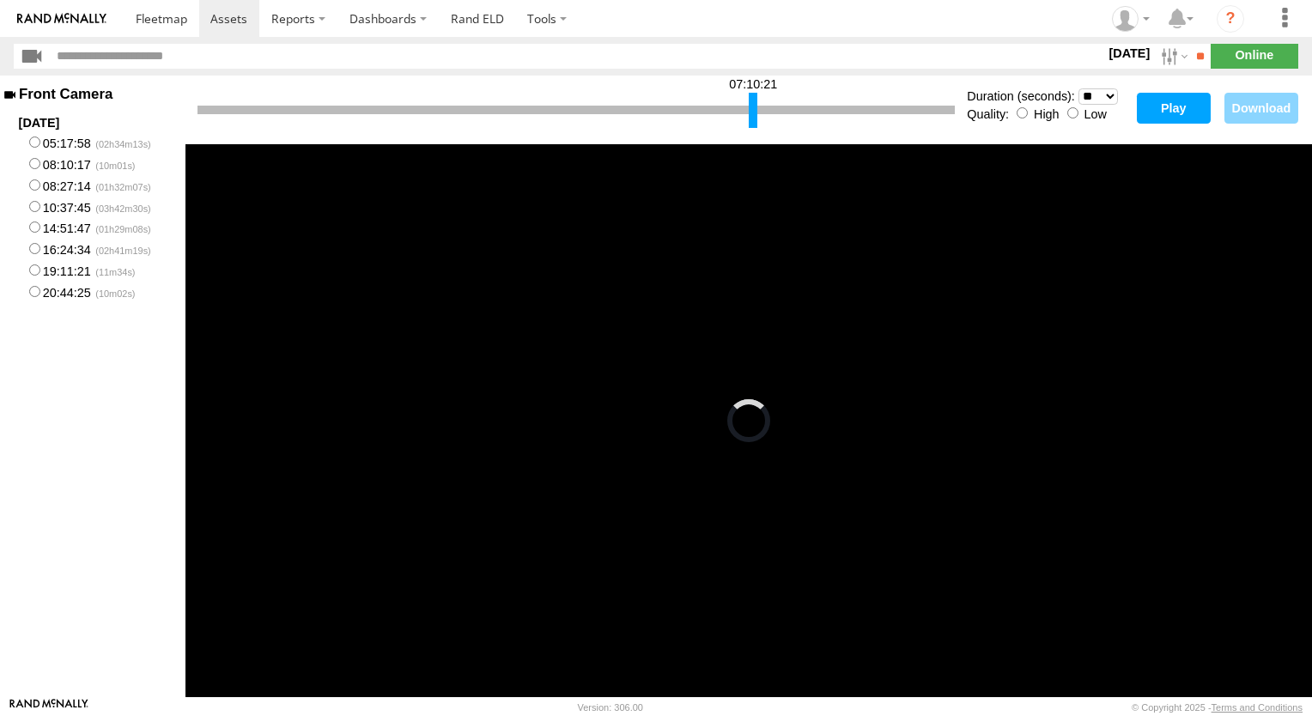
click at [753, 108] on div at bounding box center [753, 110] width 9 height 35
click at [1165, 106] on button "Play" at bounding box center [1174, 108] width 74 height 31
click at [756, 108] on div at bounding box center [756, 110] width 9 height 35
click at [1168, 105] on button "Play" at bounding box center [1174, 108] width 74 height 31
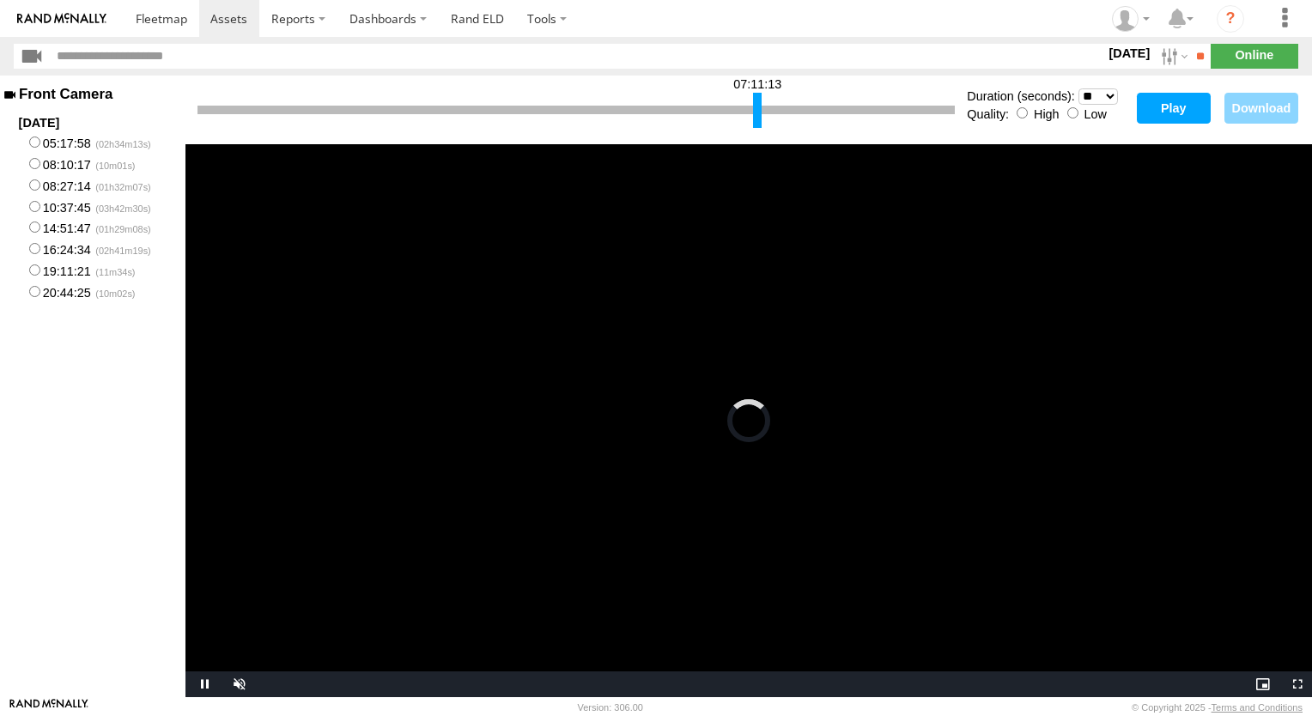
click at [760, 104] on div at bounding box center [757, 110] width 9 height 35
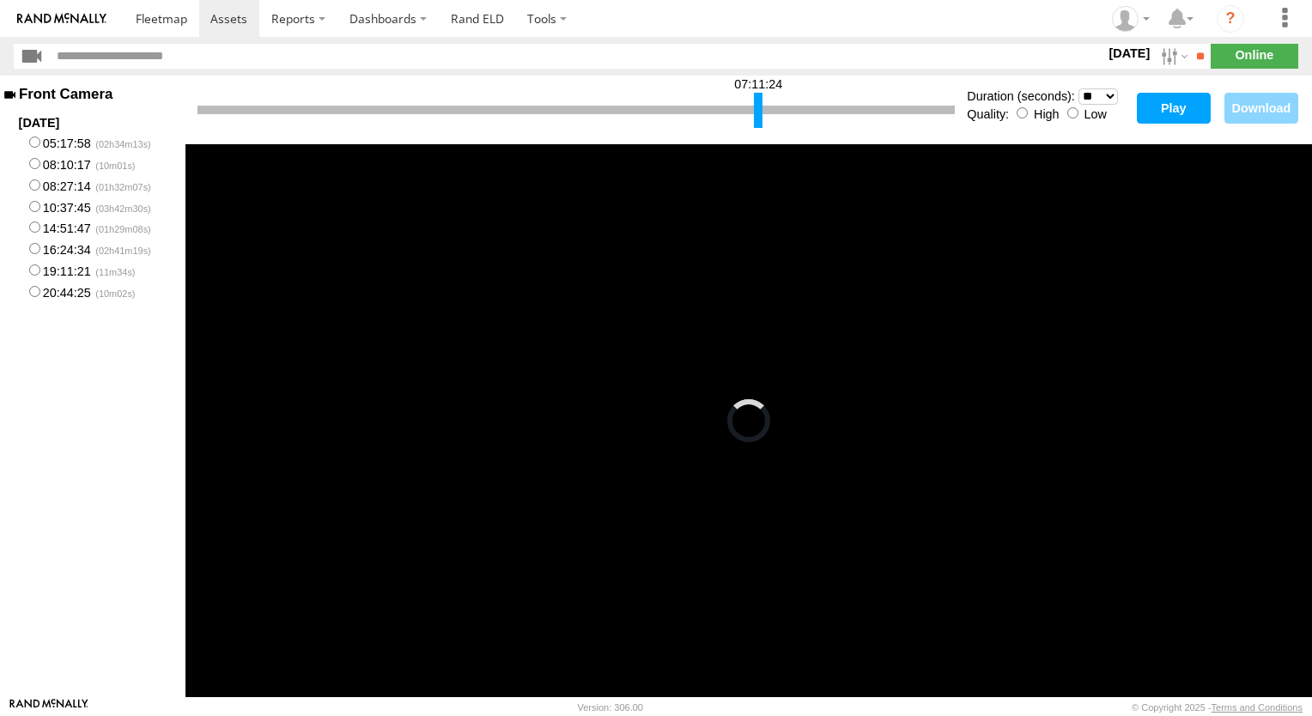
click at [1150, 105] on button "Play" at bounding box center [1174, 108] width 74 height 31
click at [761, 112] on div at bounding box center [760, 110] width 9 height 35
click at [1158, 112] on button "Play" at bounding box center [1174, 108] width 74 height 31
click at [763, 108] on div at bounding box center [762, 110] width 9 height 35
click at [1161, 111] on button "Play" at bounding box center [1174, 108] width 74 height 31
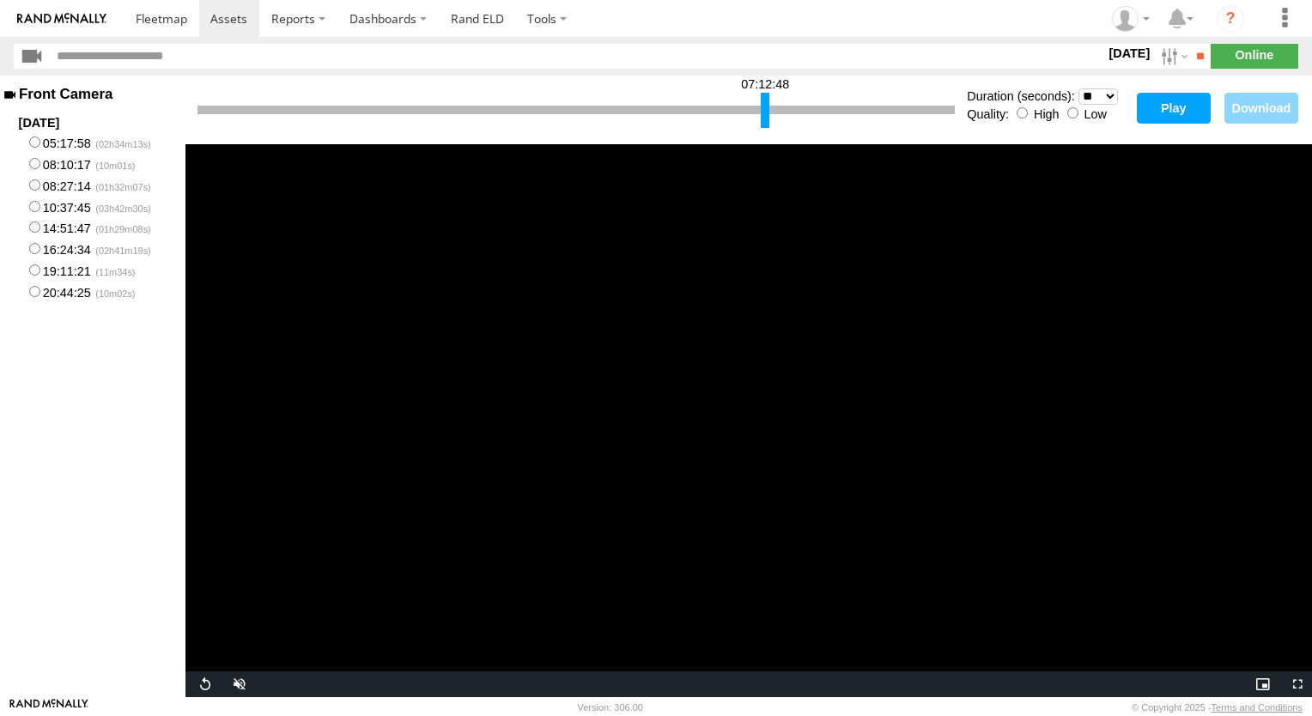
click at [763, 105] on div at bounding box center [765, 110] width 9 height 35
click at [1162, 108] on button "Play" at bounding box center [1174, 108] width 74 height 31
click at [768, 106] on div at bounding box center [767, 110] width 9 height 35
click at [1173, 105] on button "Play" at bounding box center [1174, 108] width 74 height 31
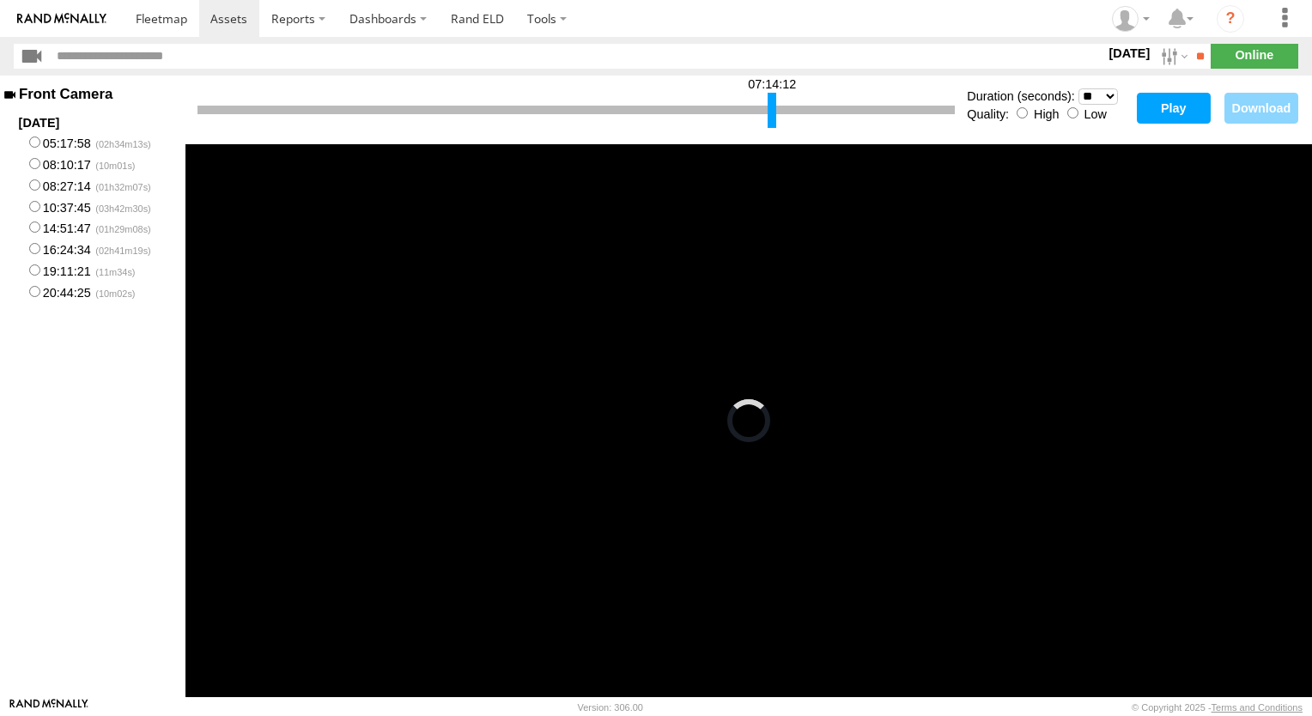
click at [771, 107] on div at bounding box center [772, 110] width 9 height 35
click at [1172, 112] on button "Play" at bounding box center [1174, 108] width 74 height 31
click at [775, 112] on div at bounding box center [774, 110] width 9 height 35
click at [1165, 107] on button "Play" at bounding box center [1174, 108] width 74 height 31
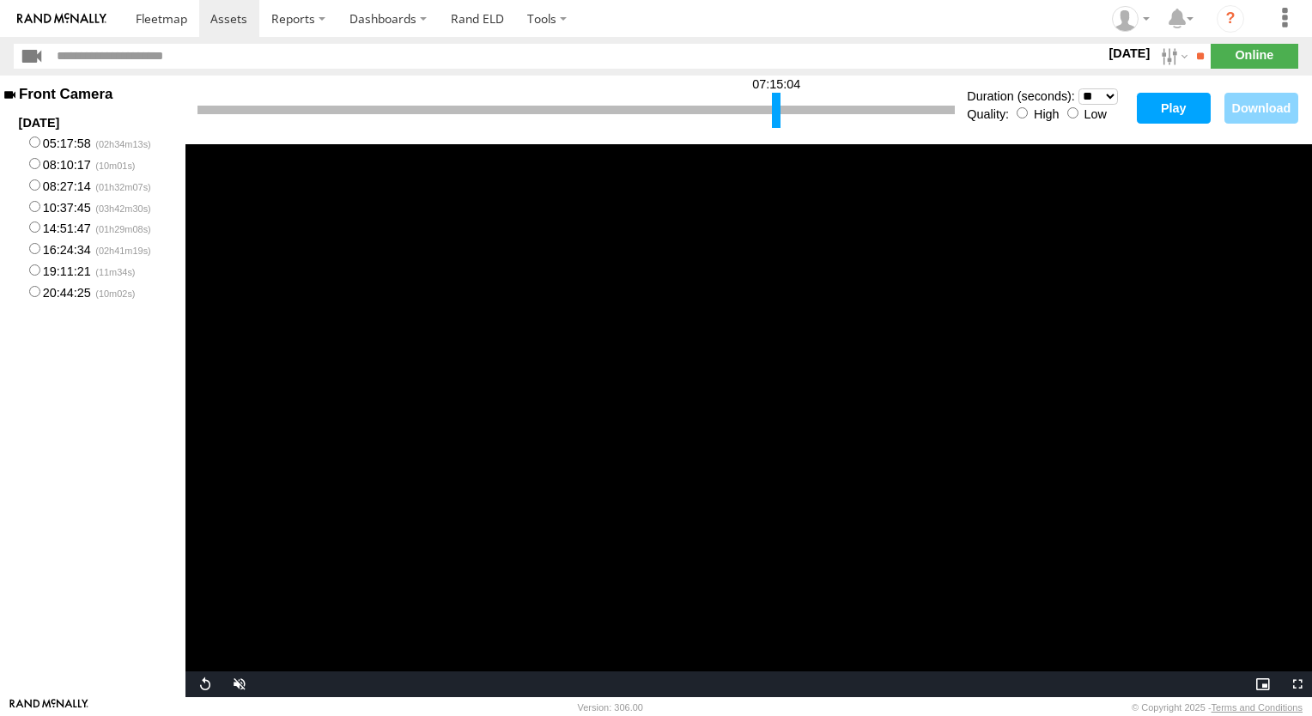
click at [777, 108] on div at bounding box center [776, 110] width 9 height 35
click at [777, 115] on div at bounding box center [778, 110] width 9 height 35
click at [1160, 111] on button "Play" at bounding box center [1174, 108] width 74 height 31
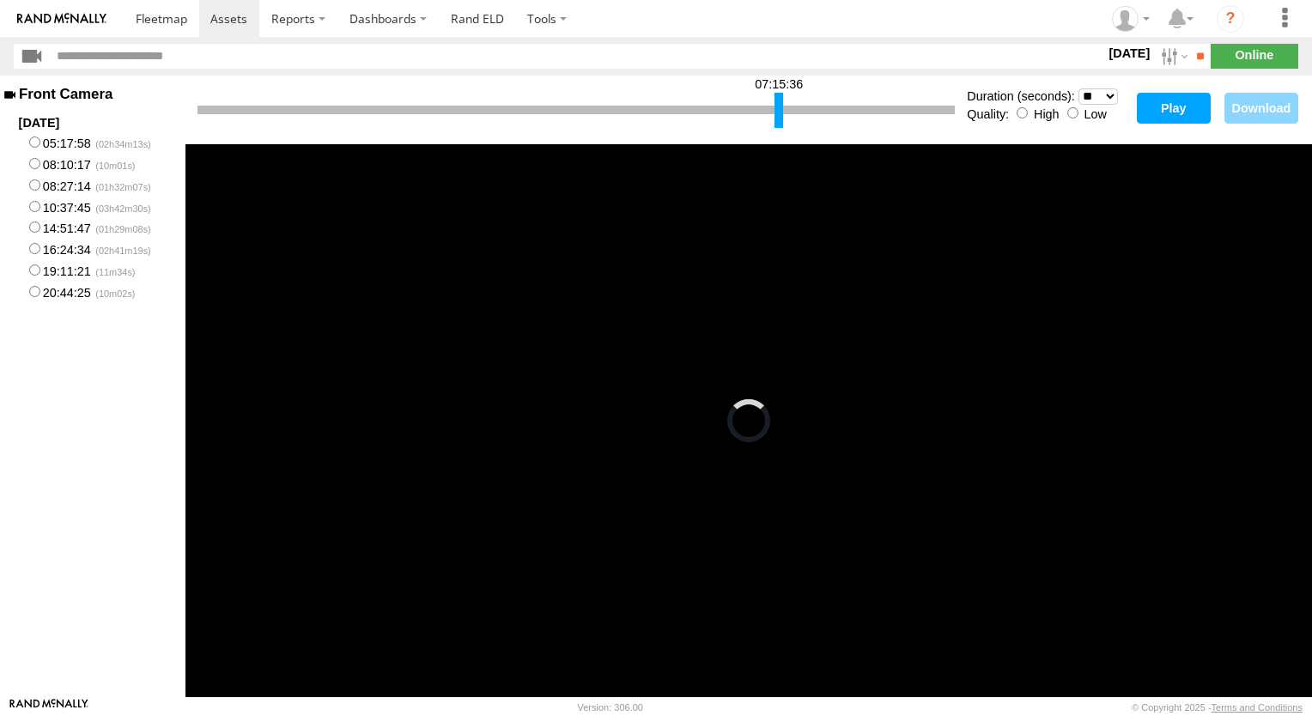
click at [780, 105] on div at bounding box center [779, 110] width 9 height 35
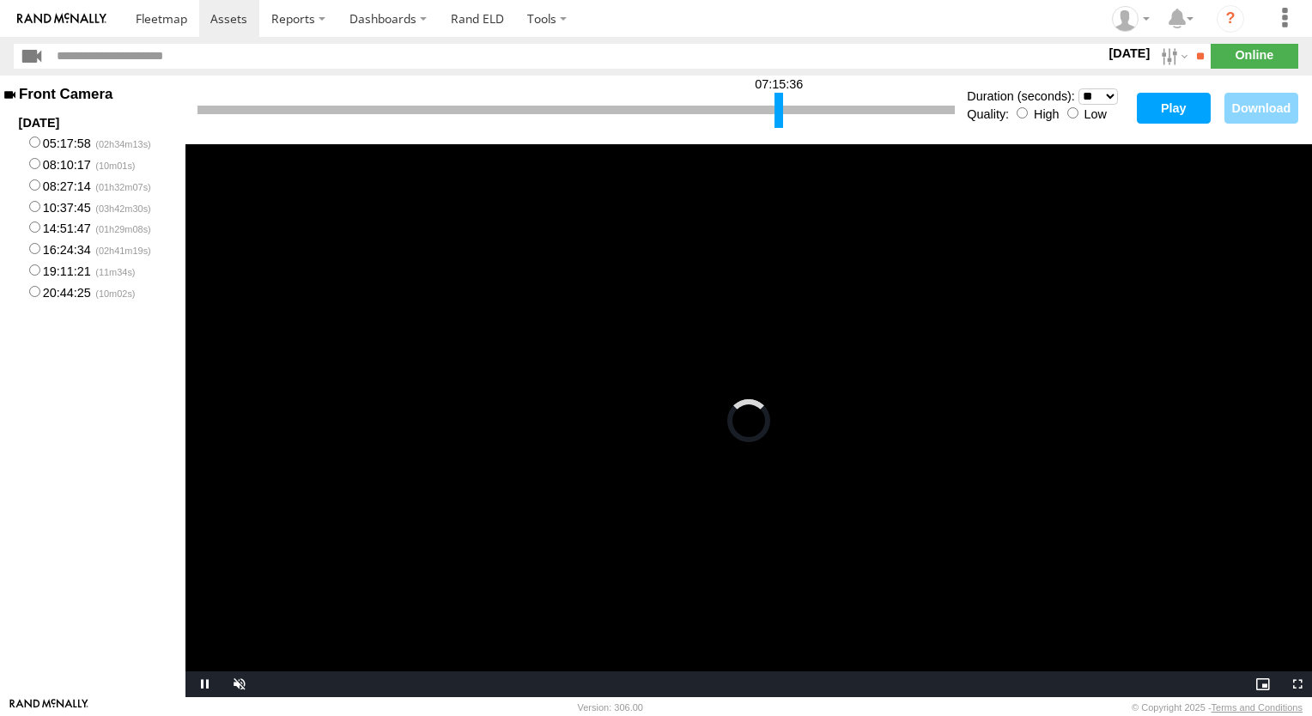
click at [1156, 108] on button "Play" at bounding box center [1174, 108] width 74 height 31
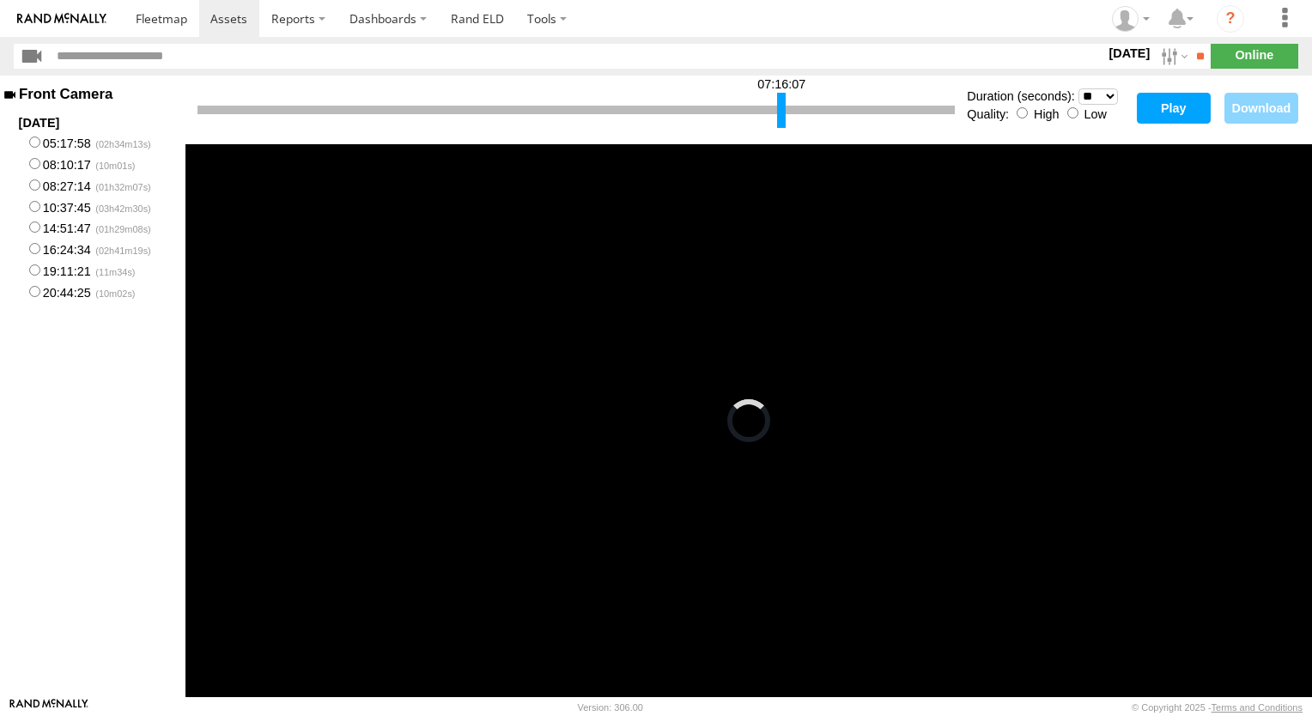
click at [783, 109] on div at bounding box center [781, 110] width 9 height 35
click at [1154, 108] on button "Play" at bounding box center [1174, 108] width 74 height 31
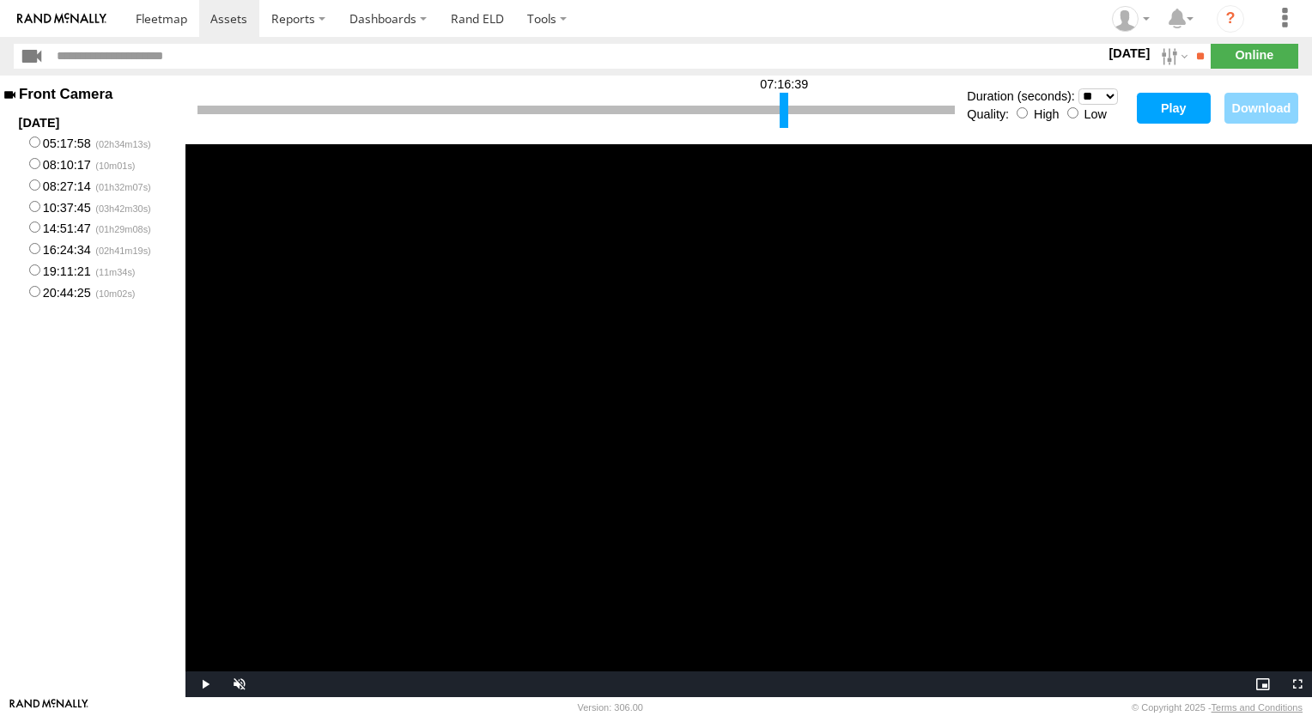
click at [783, 107] on div at bounding box center [784, 110] width 9 height 35
click at [1178, 112] on button "Play" at bounding box center [1174, 108] width 74 height 31
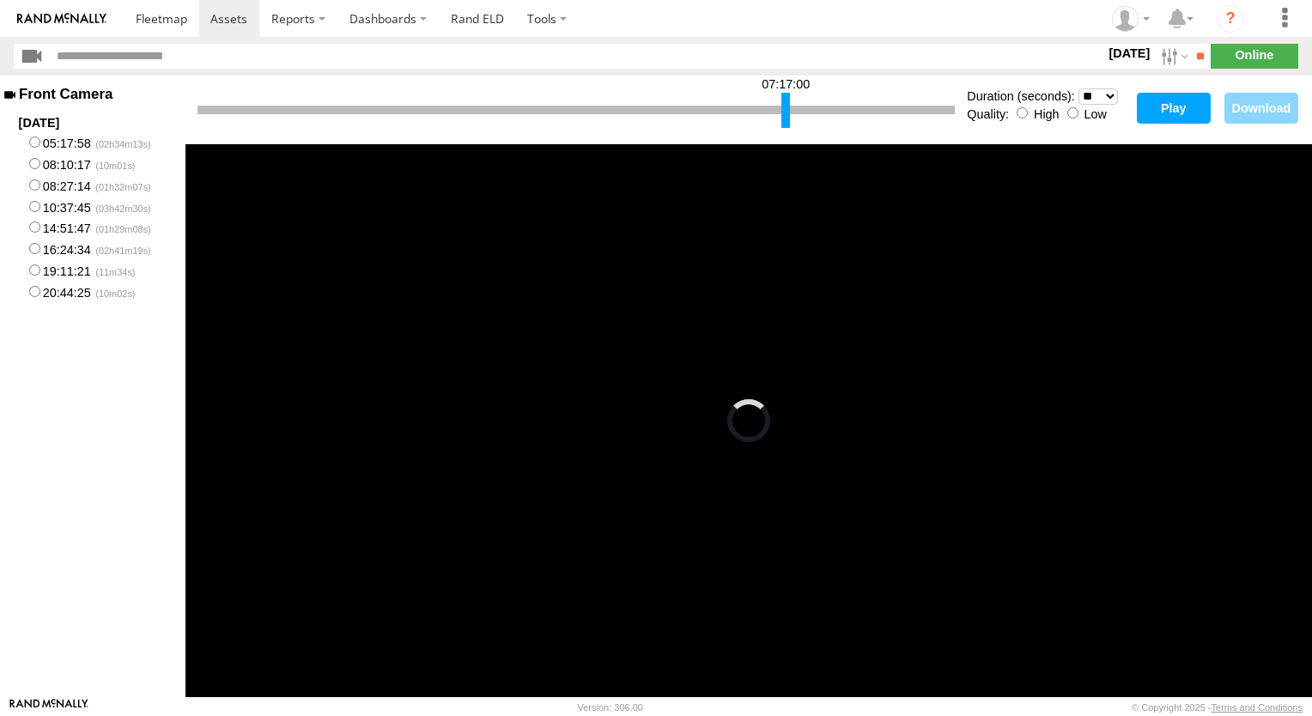
click at [786, 108] on div at bounding box center [786, 110] width 9 height 35
click at [1181, 107] on button "Play" at bounding box center [1174, 108] width 74 height 31
click at [1169, 107] on button "Play" at bounding box center [1174, 108] width 74 height 31
click at [1015, 308] on div "This is a modal window. The media could not be loaded, either because the serve…" at bounding box center [749, 420] width 1127 height 553
click at [1160, 106] on button "Play" at bounding box center [1174, 108] width 74 height 31
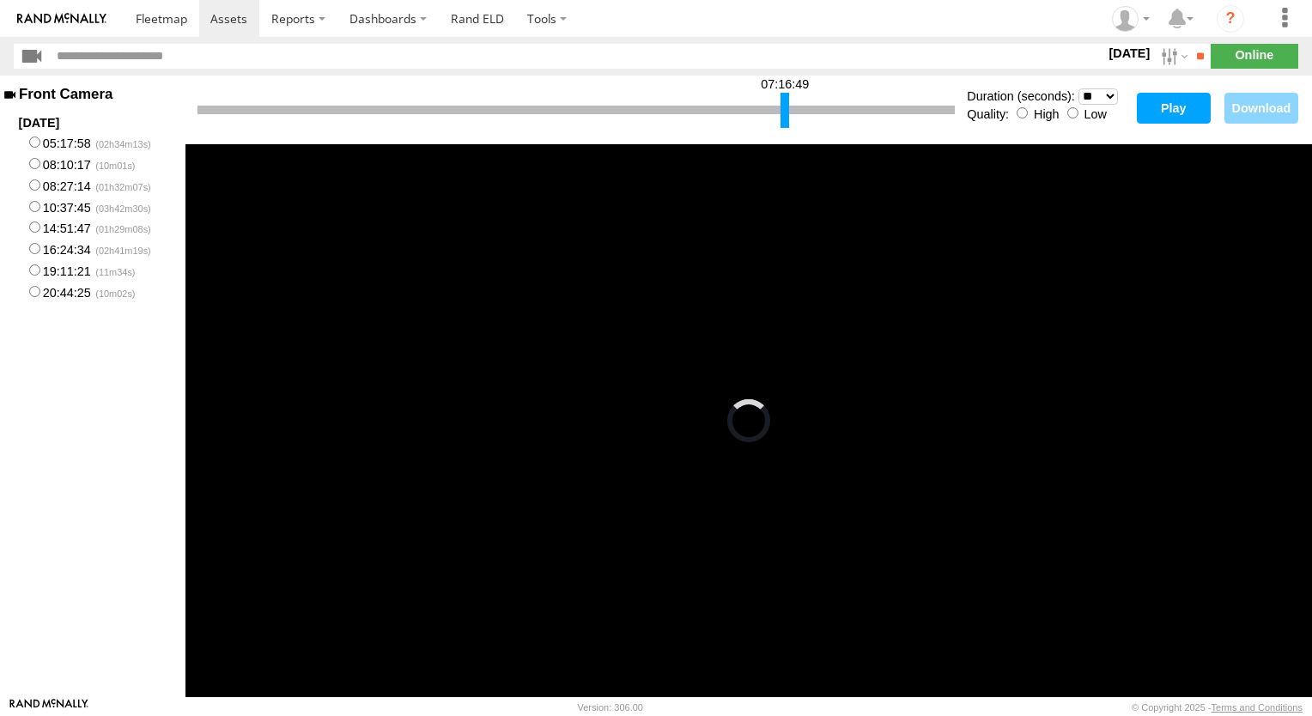
click at [783, 111] on div at bounding box center [785, 110] width 9 height 35
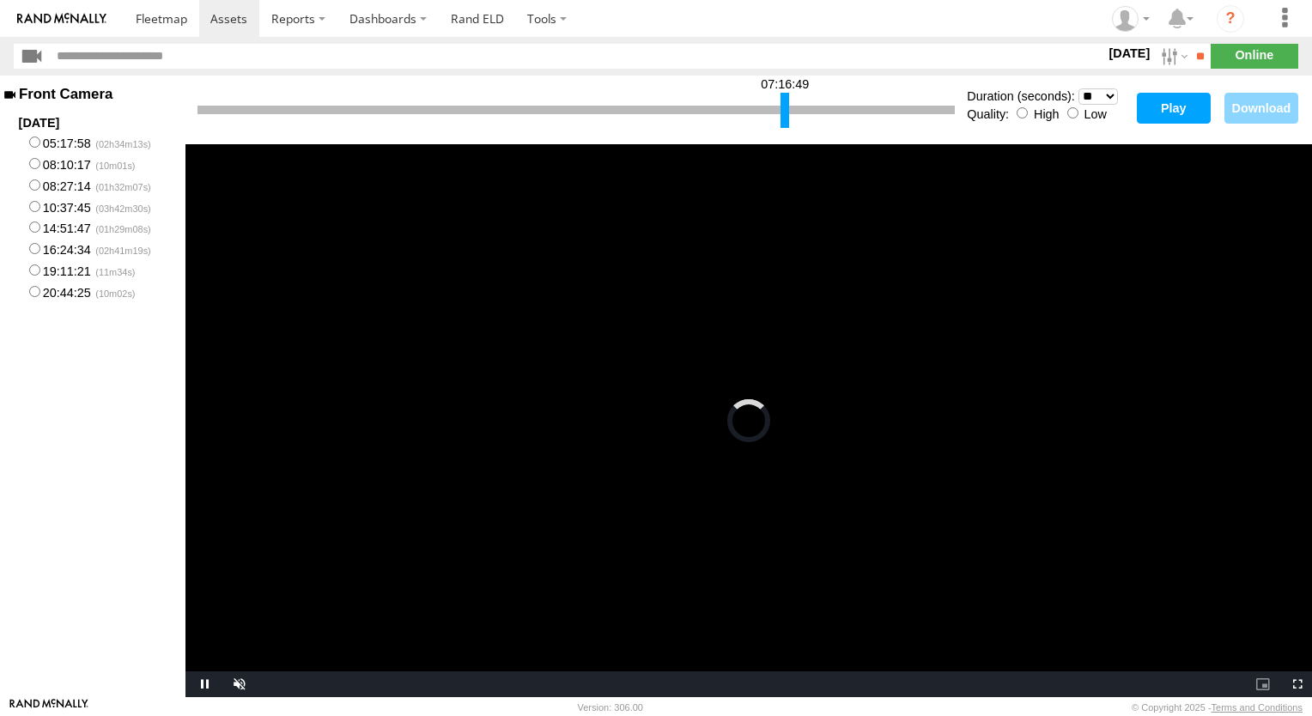
click at [695, 265] on video "Video Player" at bounding box center [749, 420] width 1127 height 553
click at [1164, 110] on button "Play" at bounding box center [1174, 108] width 74 height 31
click at [1168, 106] on button "Play" at bounding box center [1174, 108] width 74 height 31
click at [752, 242] on video "Video Player" at bounding box center [749, 420] width 1127 height 553
click at [1172, 108] on button "Play" at bounding box center [1174, 108] width 74 height 31
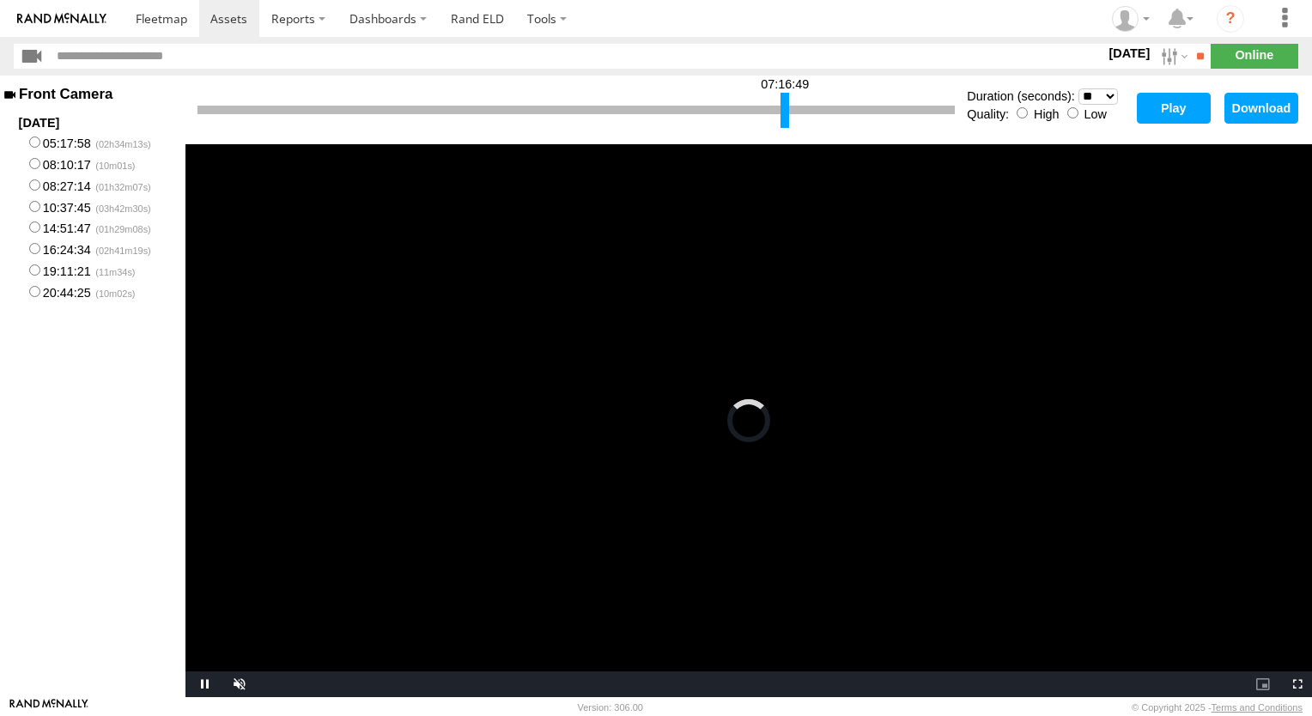
click at [931, 243] on video "Video Player" at bounding box center [749, 420] width 1127 height 553
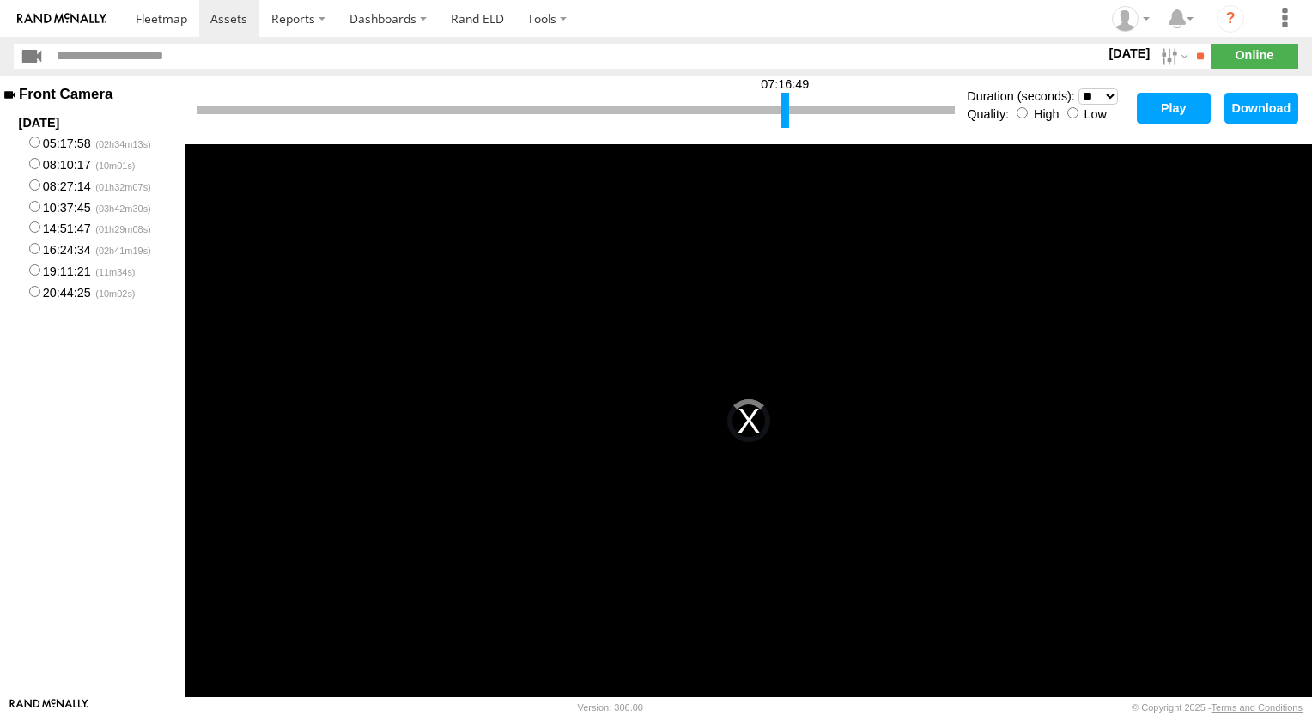
click at [1171, 104] on button "Play" at bounding box center [1174, 108] width 74 height 31
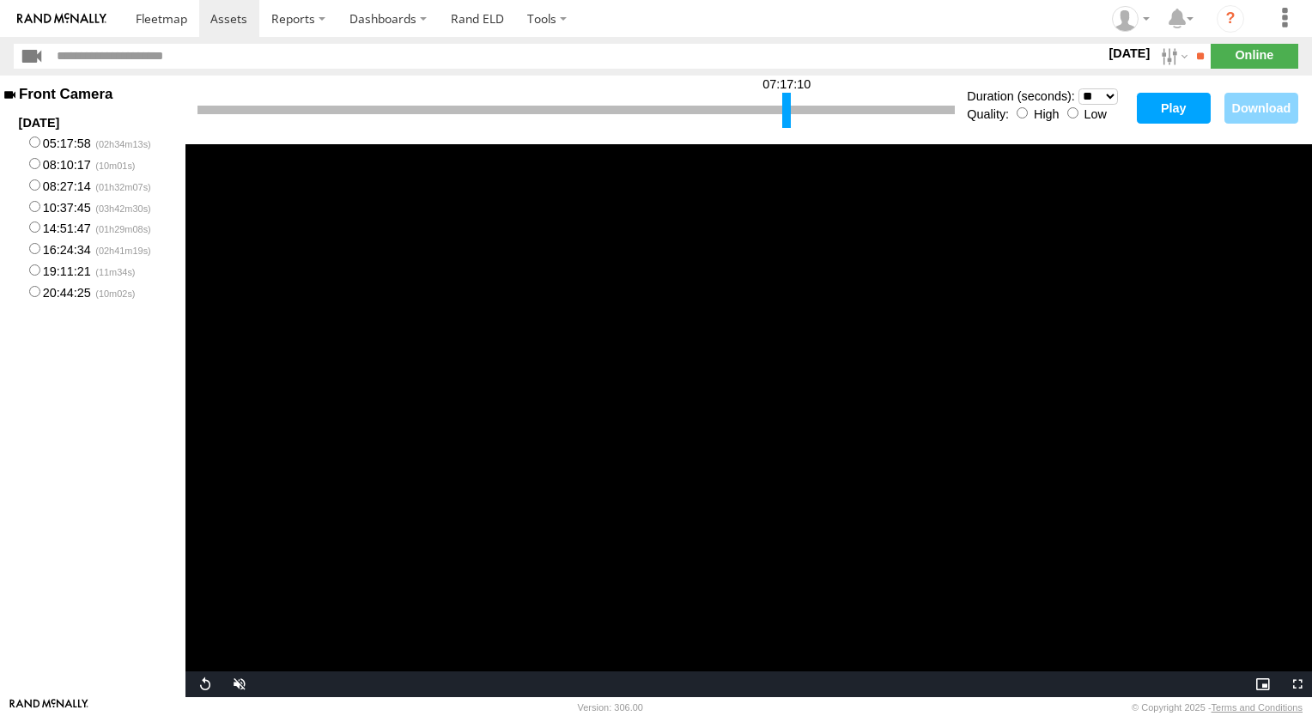
click at [787, 106] on div at bounding box center [787, 110] width 9 height 35
click at [1170, 107] on button "Play" at bounding box center [1174, 108] width 74 height 31
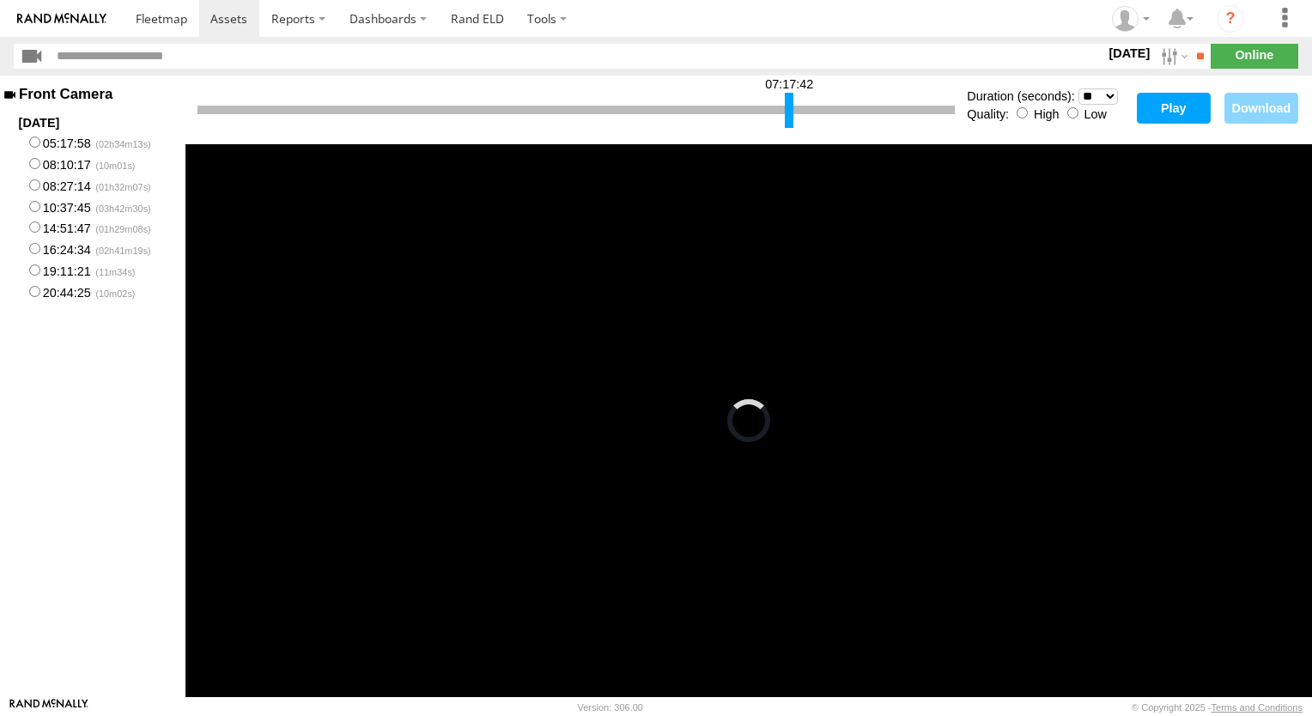
click at [791, 108] on div at bounding box center [789, 110] width 9 height 35
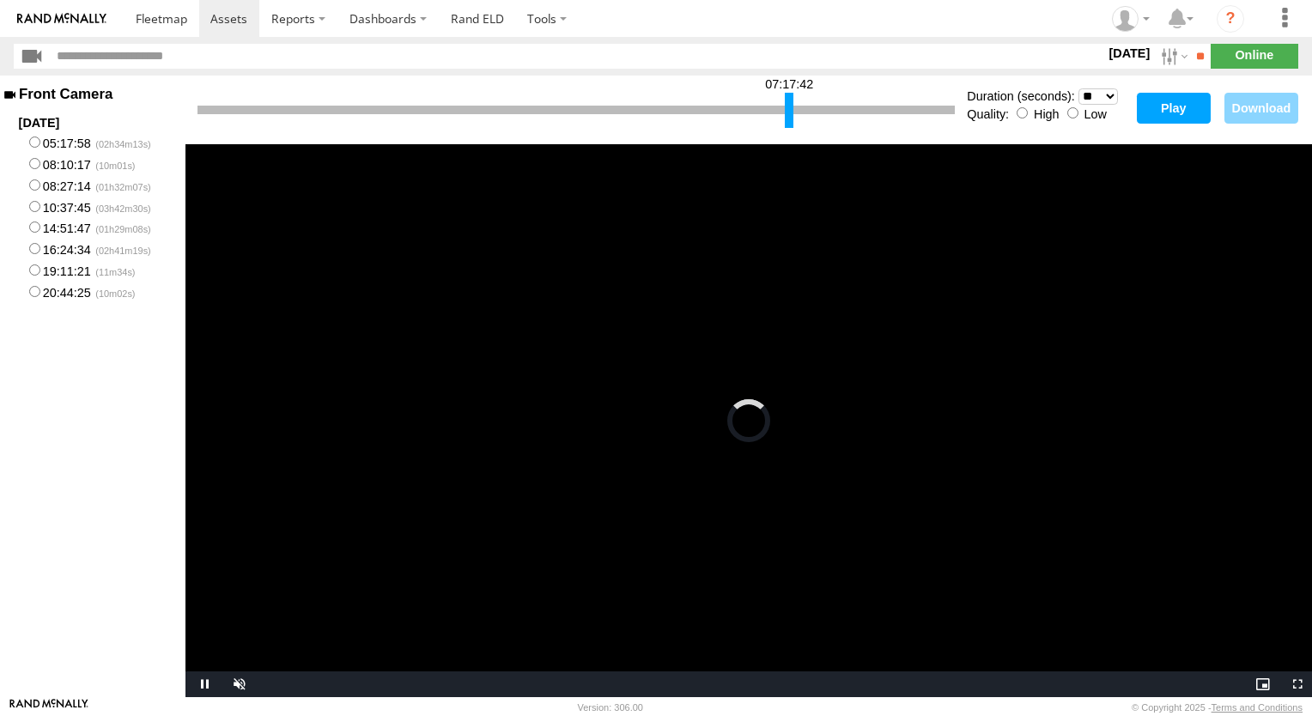
click at [1175, 106] on button "Play" at bounding box center [1174, 108] width 74 height 31
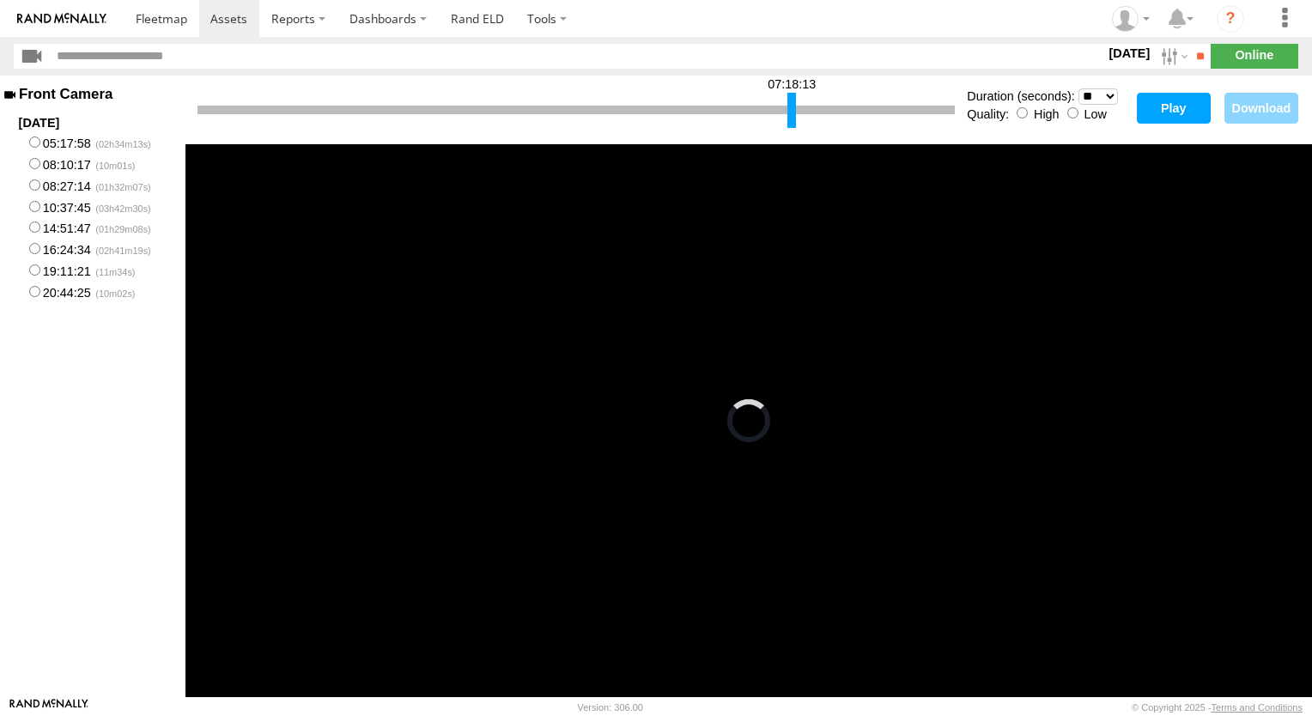
click at [793, 108] on div at bounding box center [792, 110] width 9 height 35
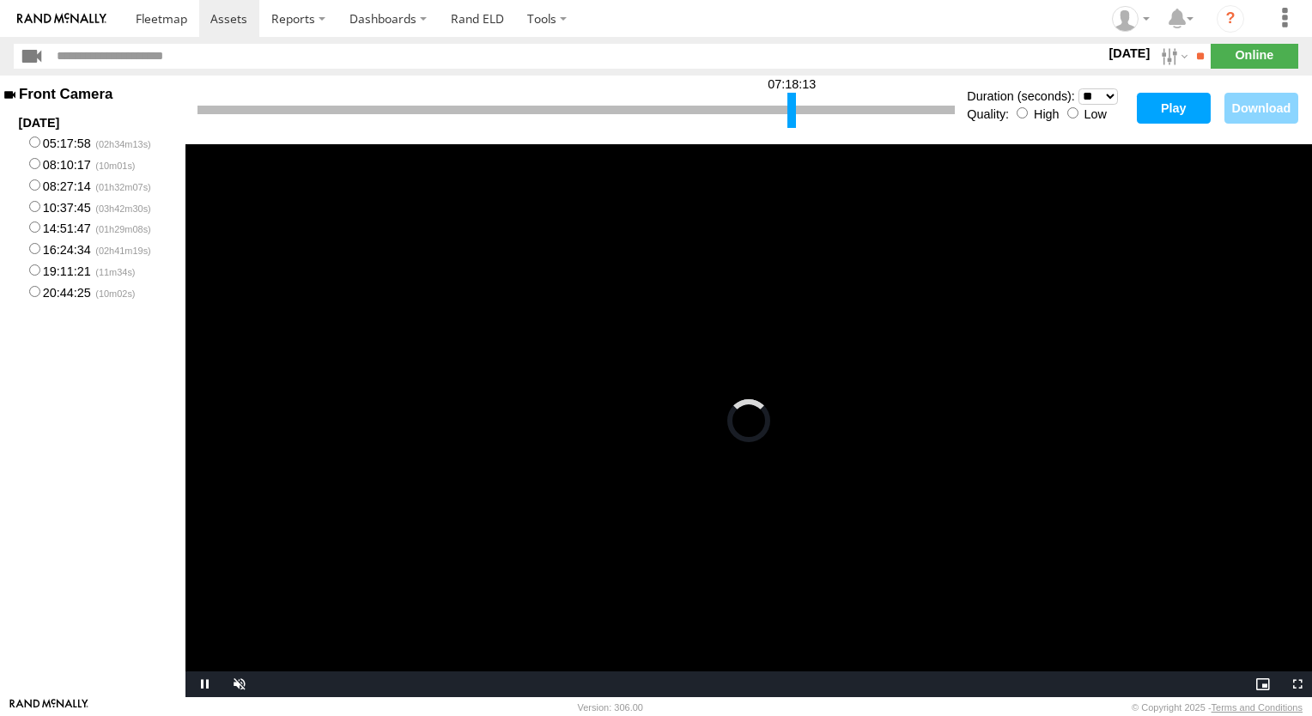
click at [1162, 115] on button "Play" at bounding box center [1174, 108] width 74 height 31
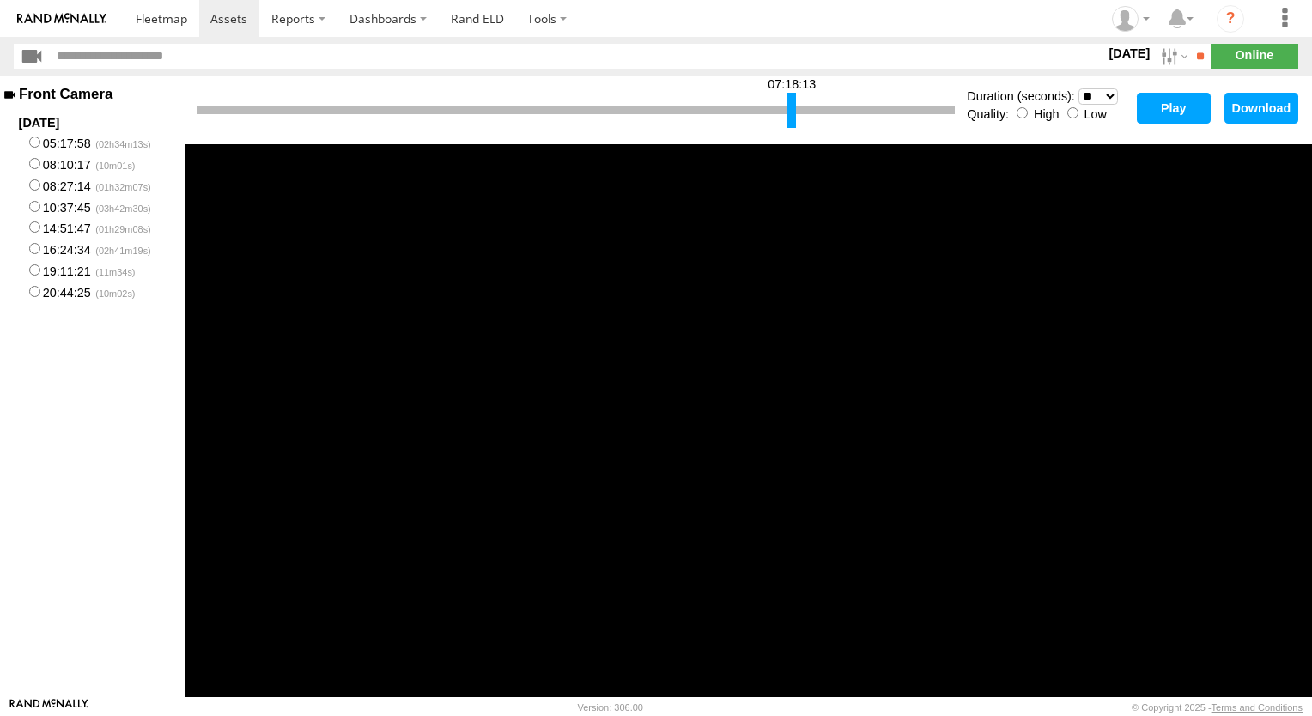
click at [790, 107] on div at bounding box center [792, 110] width 9 height 35
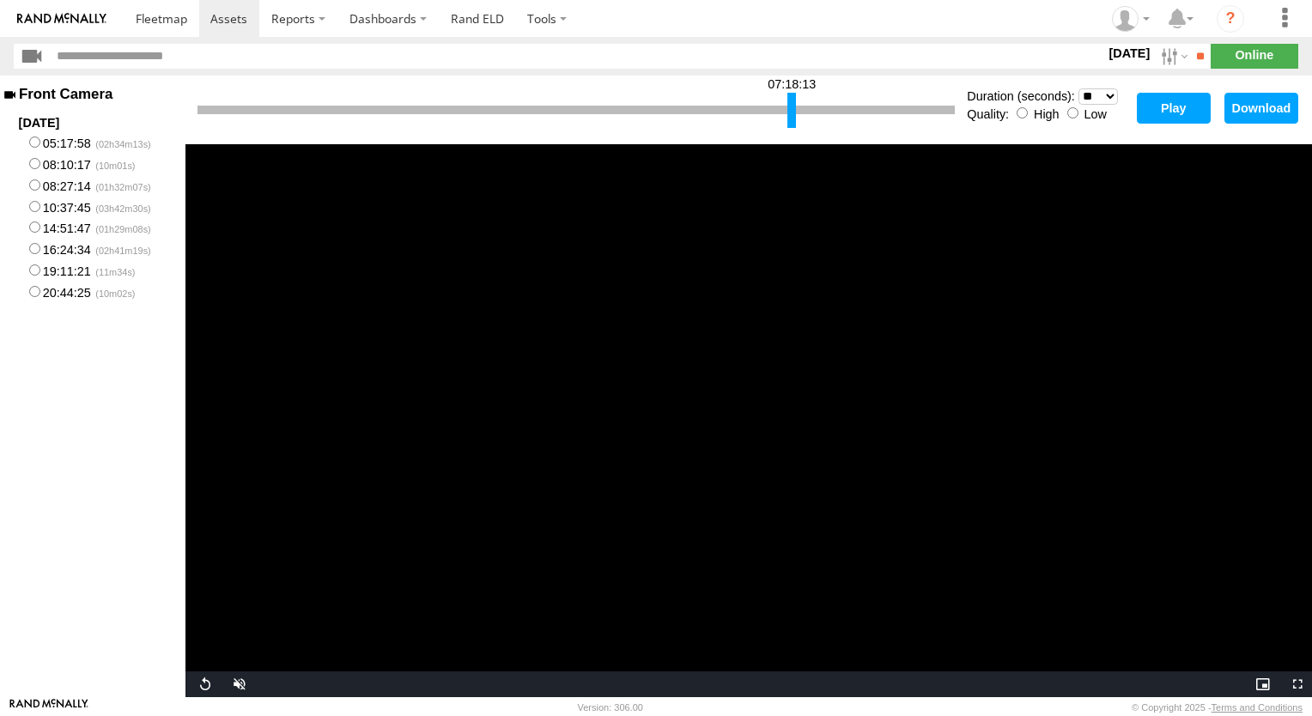
click at [790, 107] on div at bounding box center [792, 110] width 9 height 35
click at [791, 107] on div at bounding box center [792, 110] width 9 height 35
click at [791, 107] on div at bounding box center [793, 110] width 9 height 35
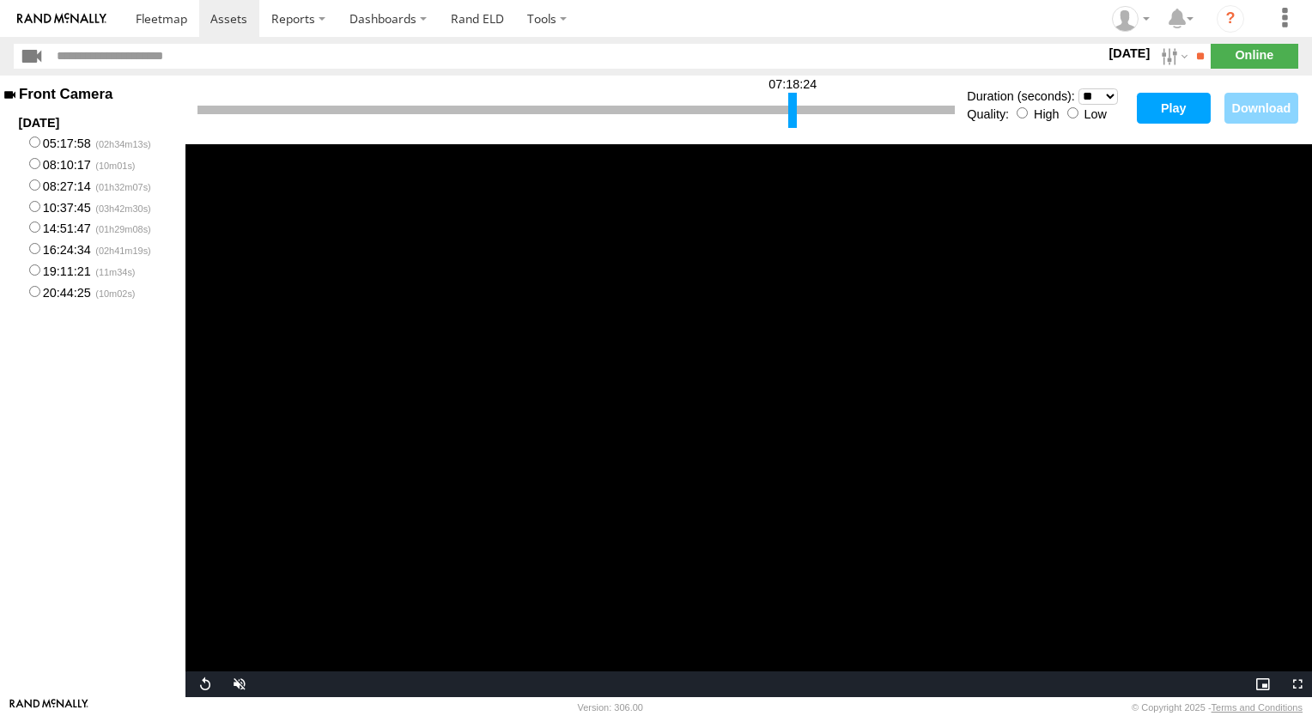
click at [1172, 113] on button "Play" at bounding box center [1174, 108] width 74 height 31
click at [1172, 113] on main "Front Camera 2025-08-14 05:17:58 08:10:17 08:27:14 10:37:45 14:51:47 16:24:34 1…" at bounding box center [656, 387] width 1312 height 622
click at [793, 113] on div at bounding box center [793, 110] width 9 height 35
click at [793, 103] on div at bounding box center [794, 110] width 9 height 35
click at [824, 322] on video "Video Player" at bounding box center [749, 420] width 1127 height 553
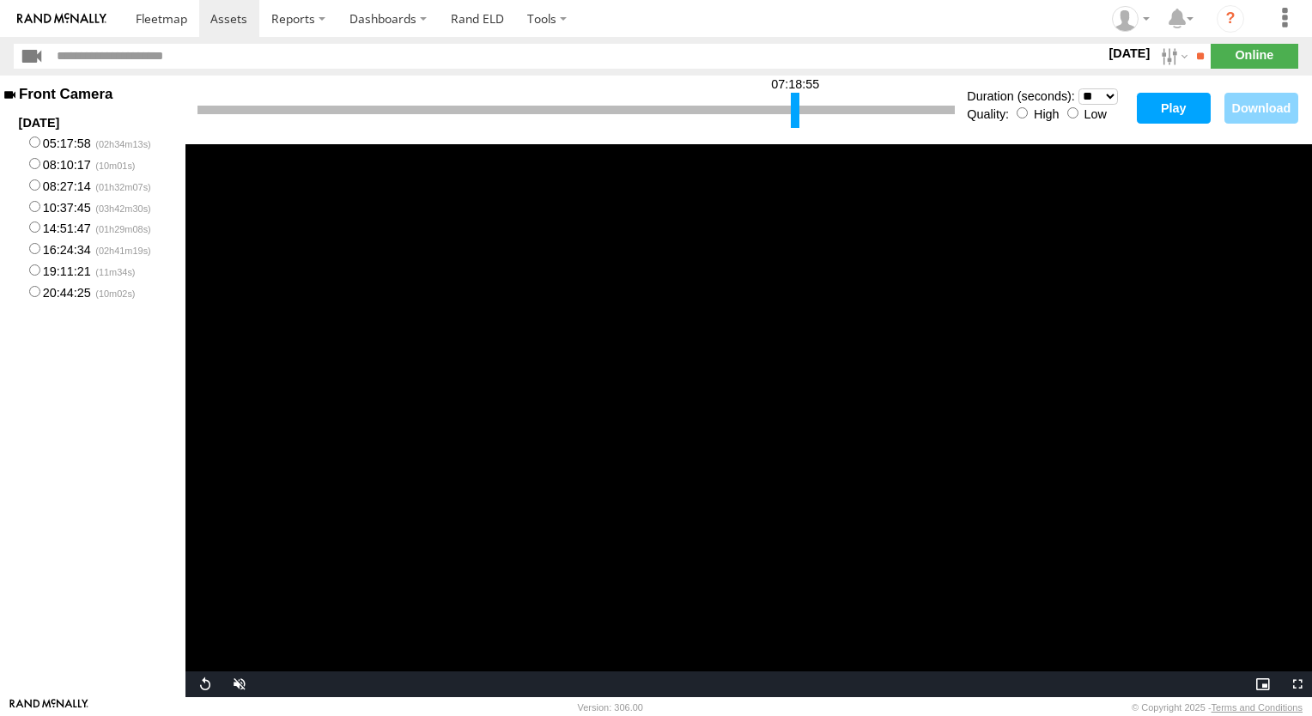
click at [795, 107] on div at bounding box center [795, 110] width 9 height 35
click at [1167, 107] on button "Play" at bounding box center [1174, 108] width 74 height 31
click at [795, 108] on div at bounding box center [796, 110] width 9 height 35
click at [759, 393] on video "Video Player" at bounding box center [749, 420] width 1127 height 553
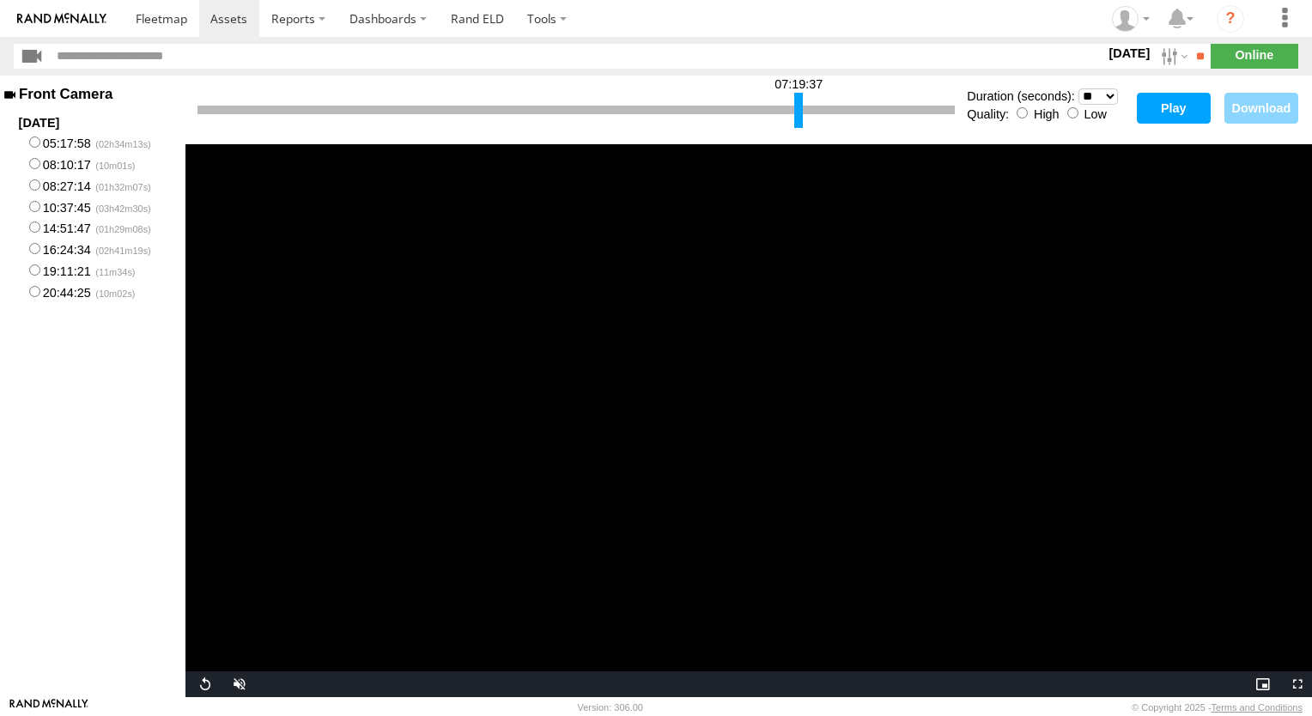
click at [798, 105] on div at bounding box center [799, 110] width 9 height 35
click at [696, 383] on video "Video Player" at bounding box center [749, 420] width 1127 height 553
click at [802, 112] on div at bounding box center [800, 110] width 9 height 35
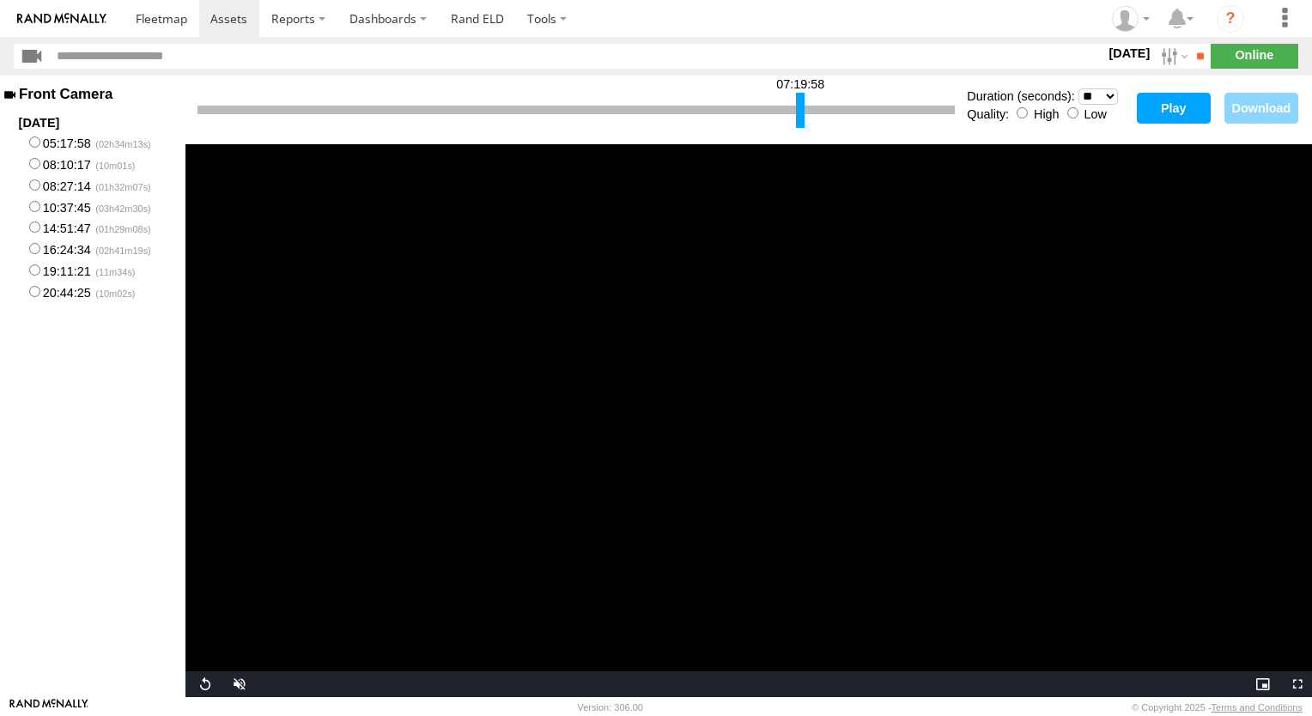
click at [802, 112] on div at bounding box center [800, 110] width 9 height 35
click at [758, 309] on video "Video Player" at bounding box center [749, 420] width 1127 height 553
click at [804, 102] on div at bounding box center [804, 110] width 9 height 35
click at [742, 358] on video "Video Player" at bounding box center [749, 420] width 1127 height 553
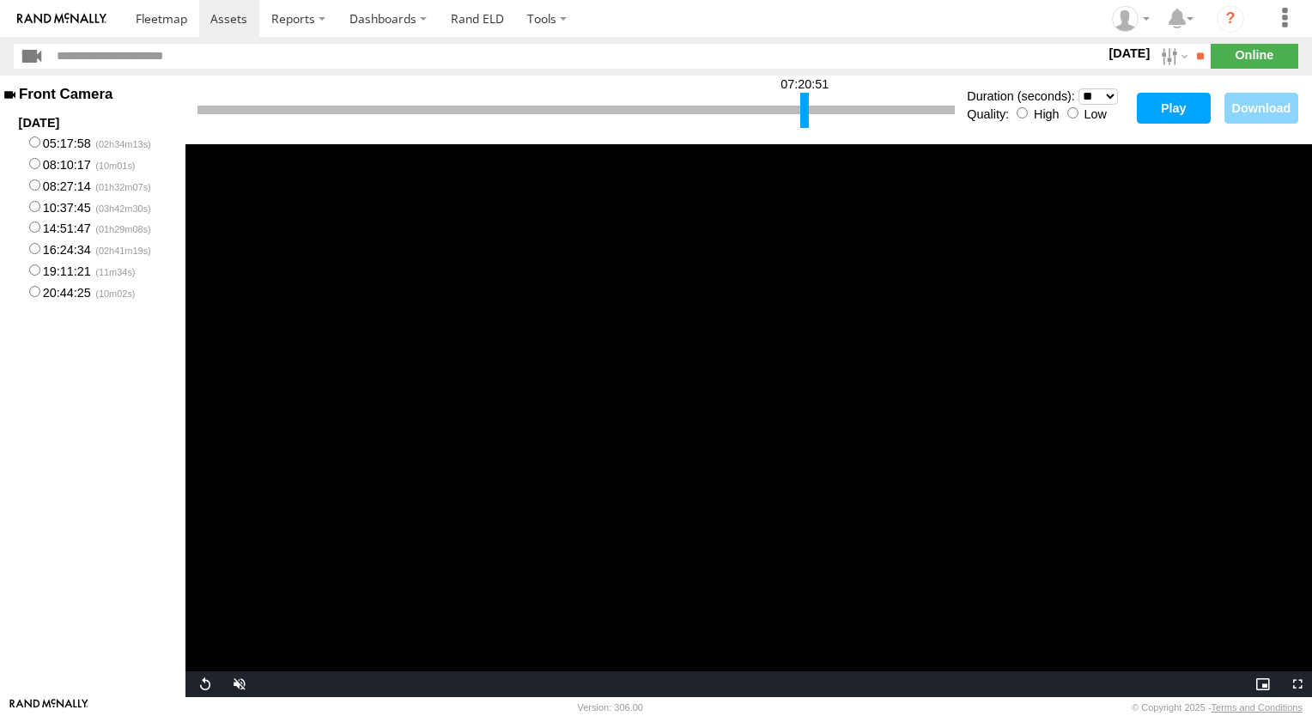
click at [807, 105] on div at bounding box center [805, 110] width 9 height 35
click at [711, 350] on video "Video Player" at bounding box center [749, 420] width 1127 height 553
click at [692, 325] on video "Video Player" at bounding box center [749, 420] width 1127 height 553
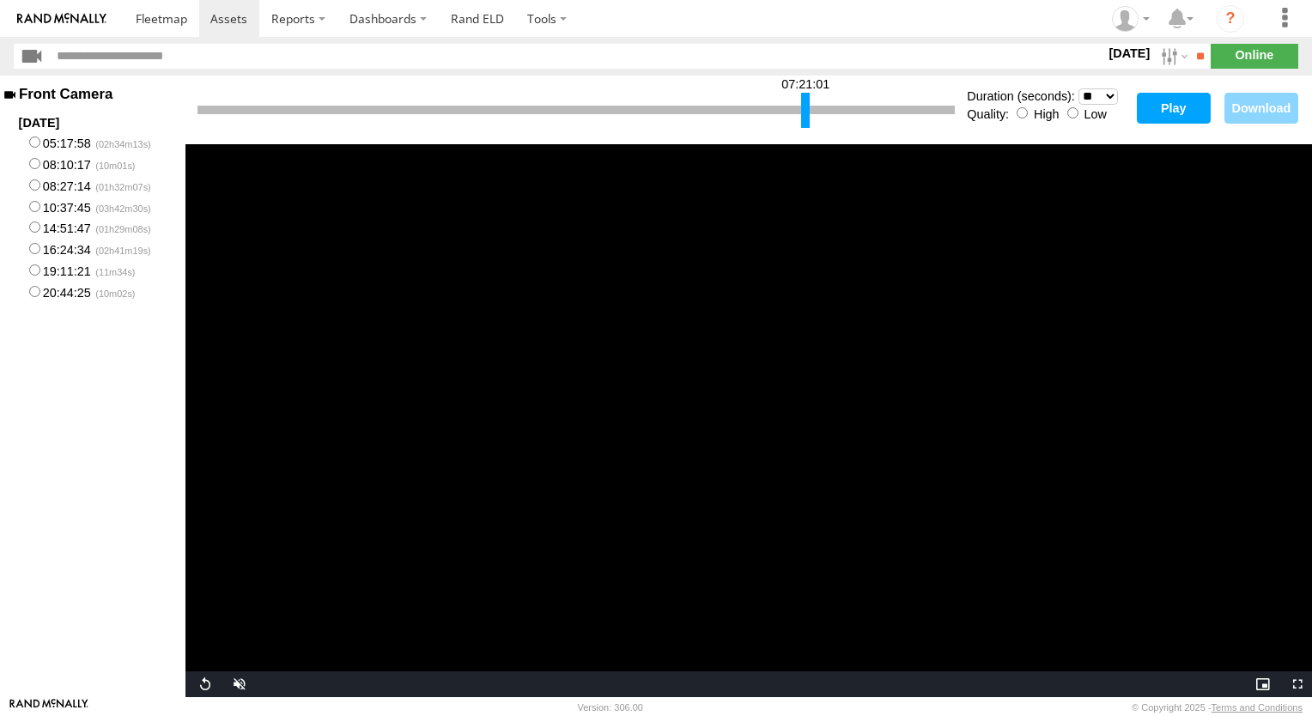
click at [692, 325] on video "Video Player" at bounding box center [749, 420] width 1127 height 553
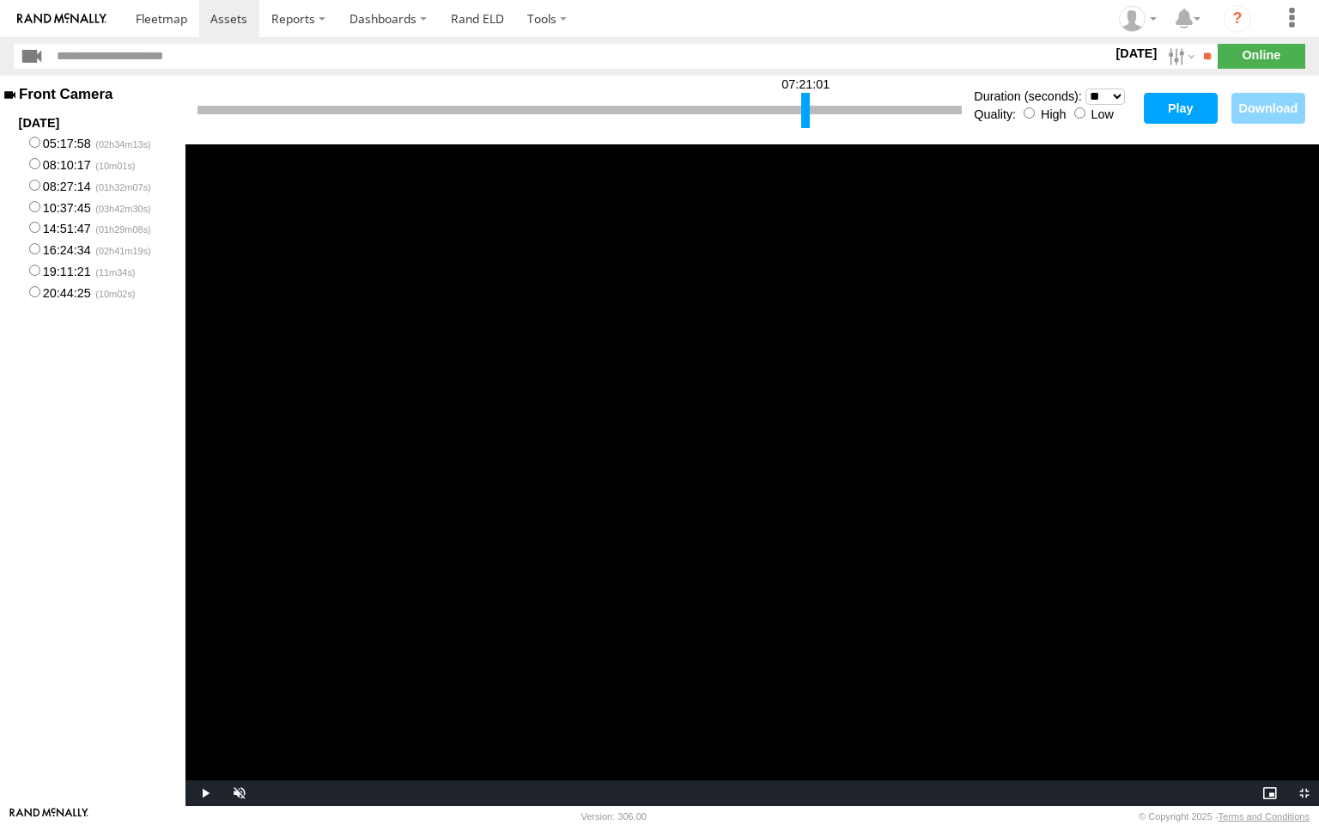
click at [696, 388] on video "Video Player" at bounding box center [753, 474] width 1134 height 661
click at [680, 234] on video "Video Player" at bounding box center [753, 474] width 1134 height 661
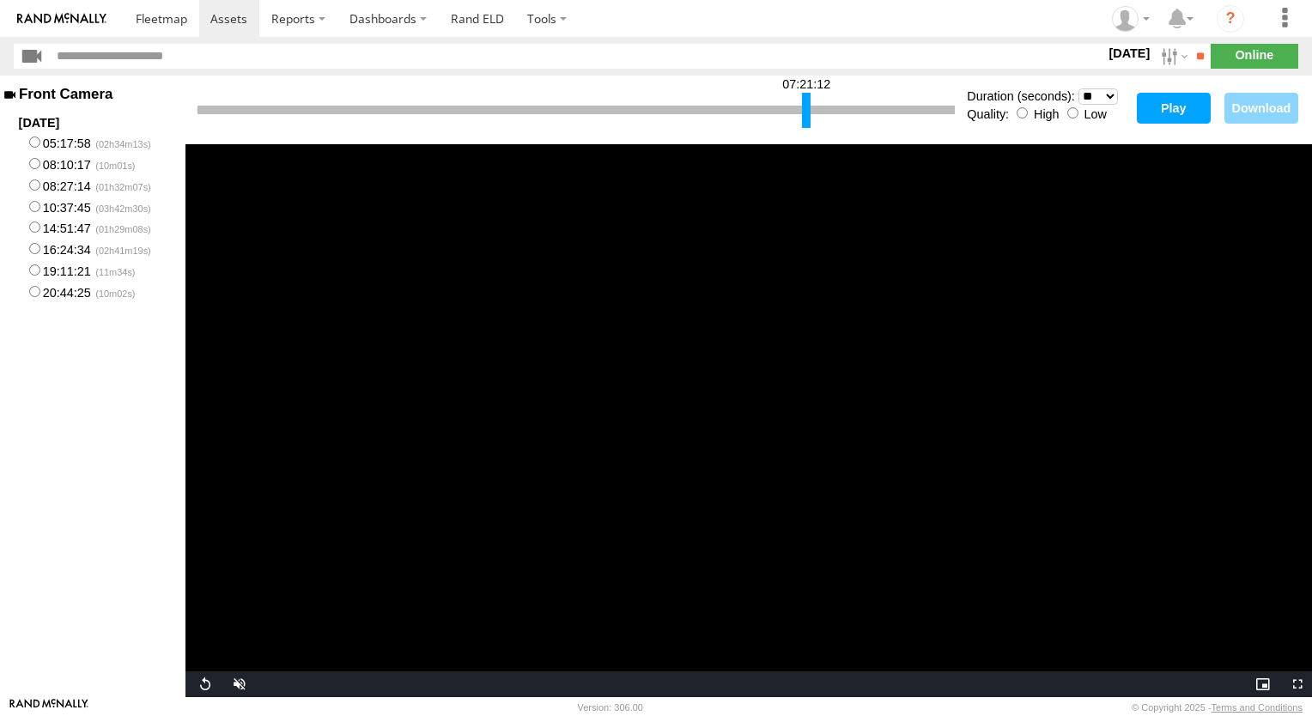
click at [808, 98] on div at bounding box center [806, 110] width 9 height 35
click at [793, 323] on video "Video Player" at bounding box center [749, 420] width 1127 height 553
click at [807, 105] on div at bounding box center [808, 110] width 9 height 35
click at [1163, 108] on button "Play" at bounding box center [1174, 108] width 74 height 31
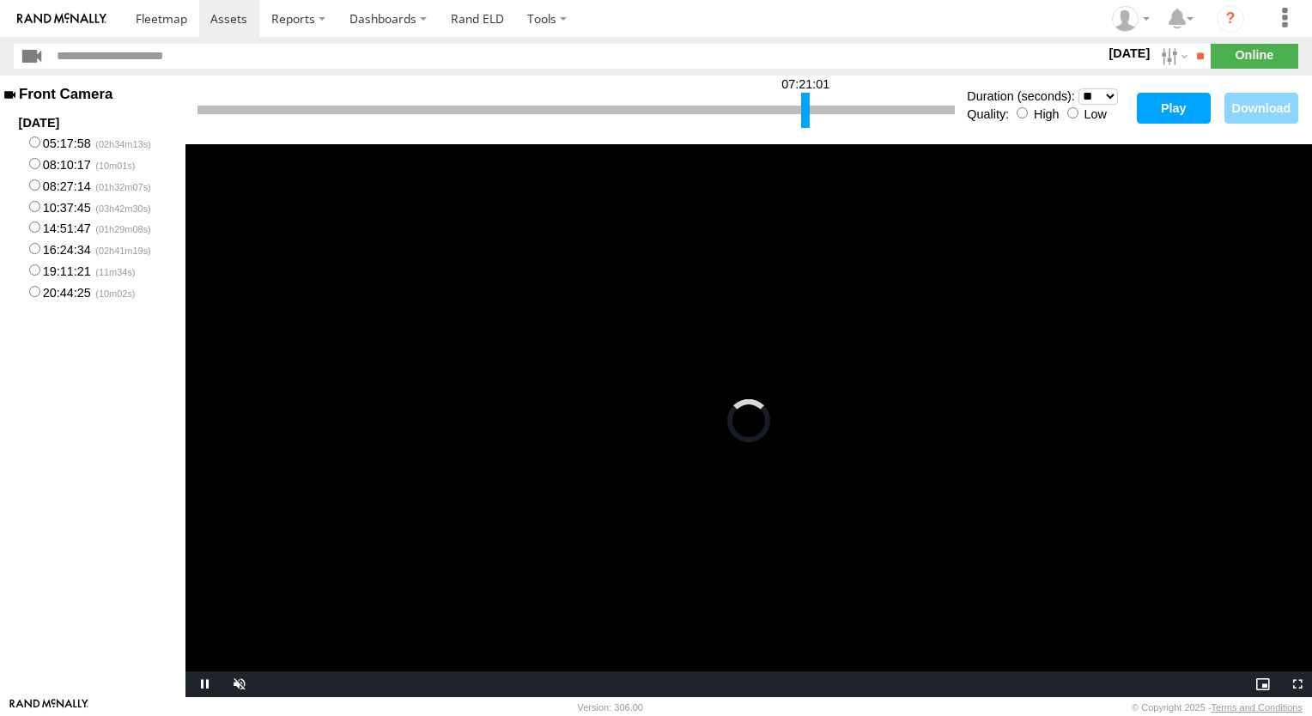
click at [807, 107] on div at bounding box center [805, 110] width 9 height 35
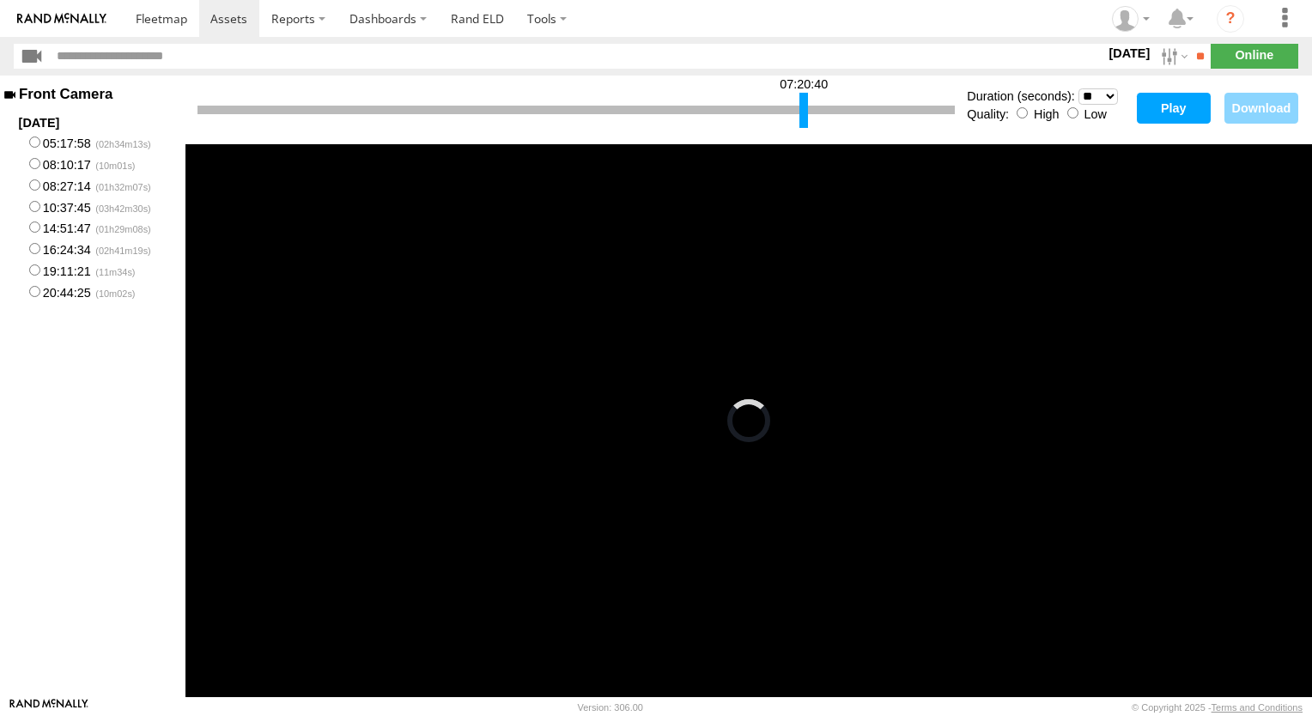
click at [807, 109] on div at bounding box center [804, 110] width 9 height 35
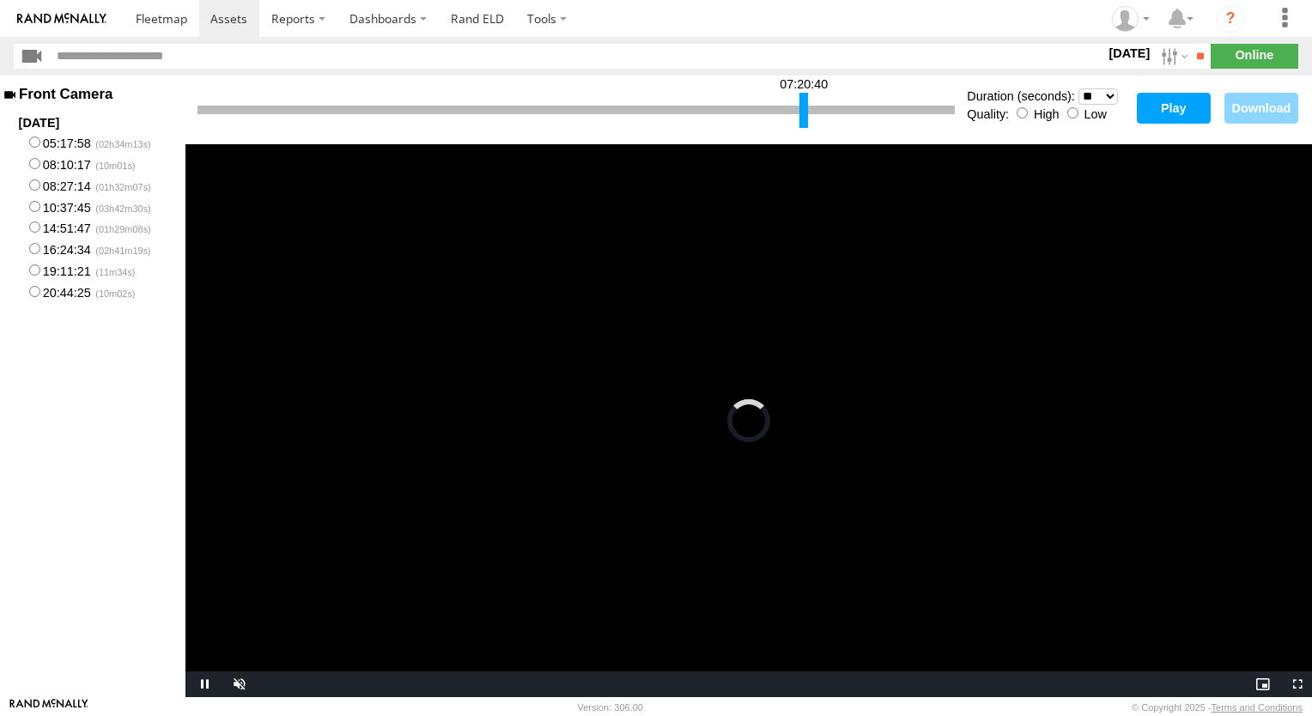
click at [1180, 107] on button "Play" at bounding box center [1174, 108] width 74 height 31
click at [803, 314] on video "Video Player" at bounding box center [749, 420] width 1127 height 553
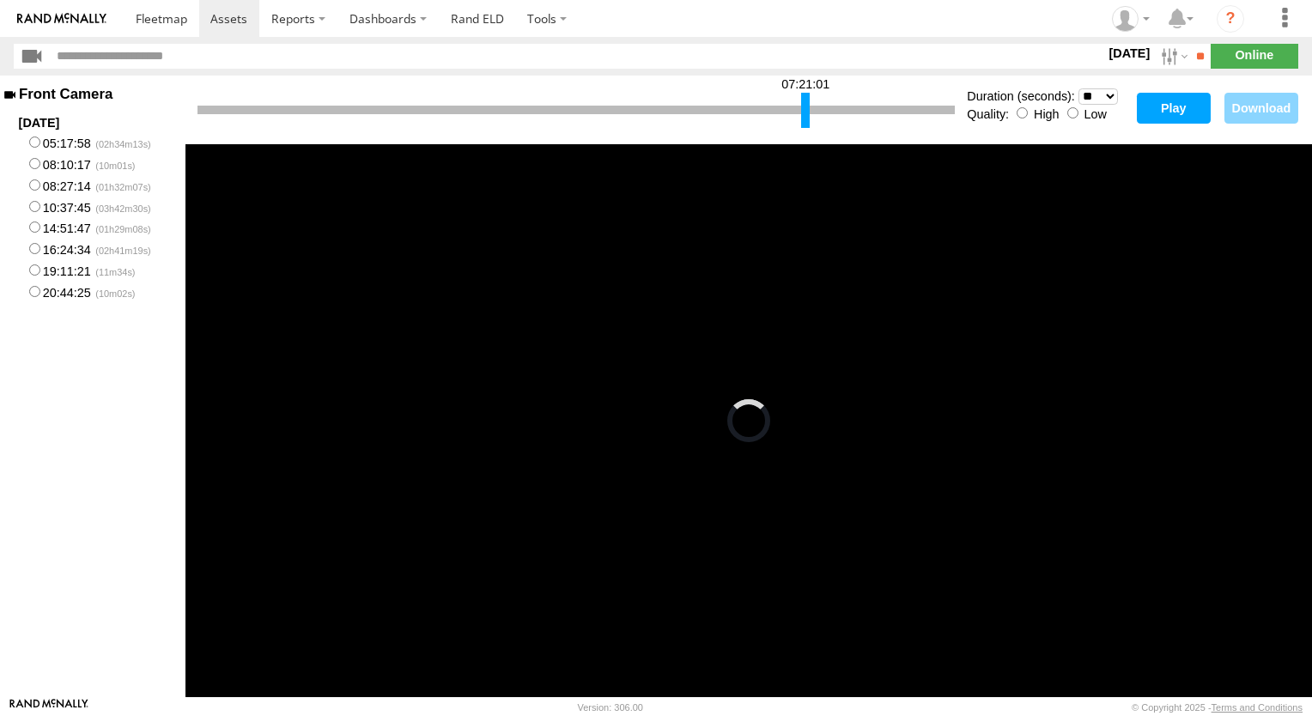
click at [806, 108] on div at bounding box center [805, 110] width 9 height 35
click at [1164, 112] on button "Play" at bounding box center [1174, 108] width 74 height 31
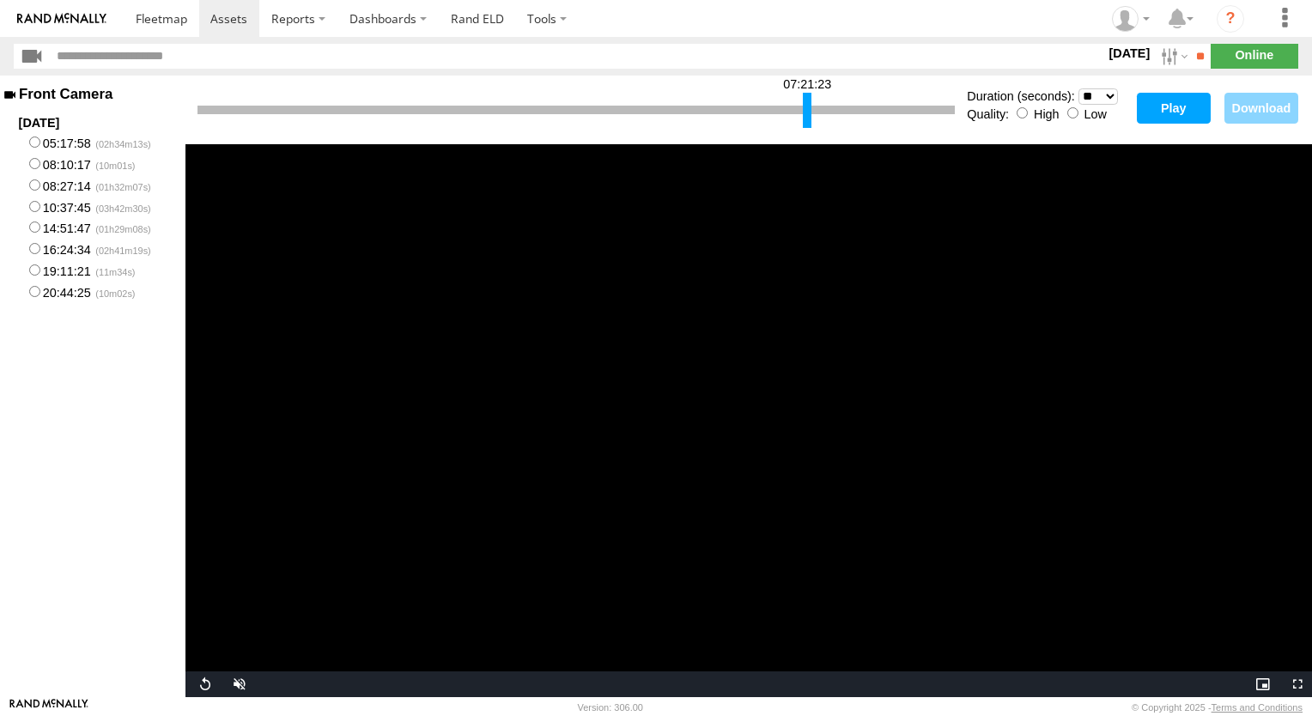
click at [807, 107] on div at bounding box center [807, 110] width 9 height 35
click at [1173, 107] on button "Play" at bounding box center [1174, 108] width 74 height 31
click at [807, 110] on div at bounding box center [808, 110] width 9 height 35
click at [1180, 111] on button "Play" at bounding box center [1174, 108] width 74 height 31
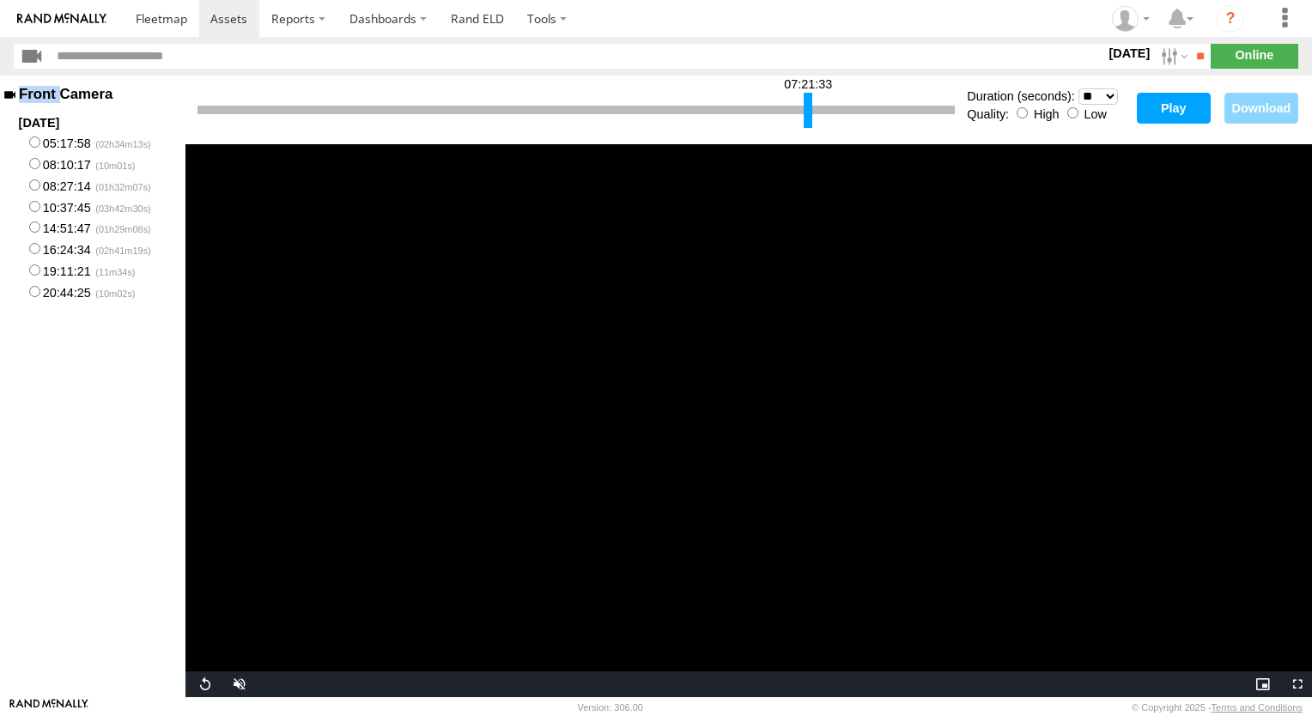
click at [1180, 111] on main "Front Camera 2025-08-14 05:17:58 08:10:17 08:27:14 10:37:45 14:51:47 16:24:34 1…" at bounding box center [656, 387] width 1312 height 622
click at [811, 108] on div at bounding box center [810, 110] width 9 height 35
click at [1177, 106] on button "Play" at bounding box center [1174, 108] width 74 height 31
click at [813, 105] on div at bounding box center [811, 110] width 9 height 35
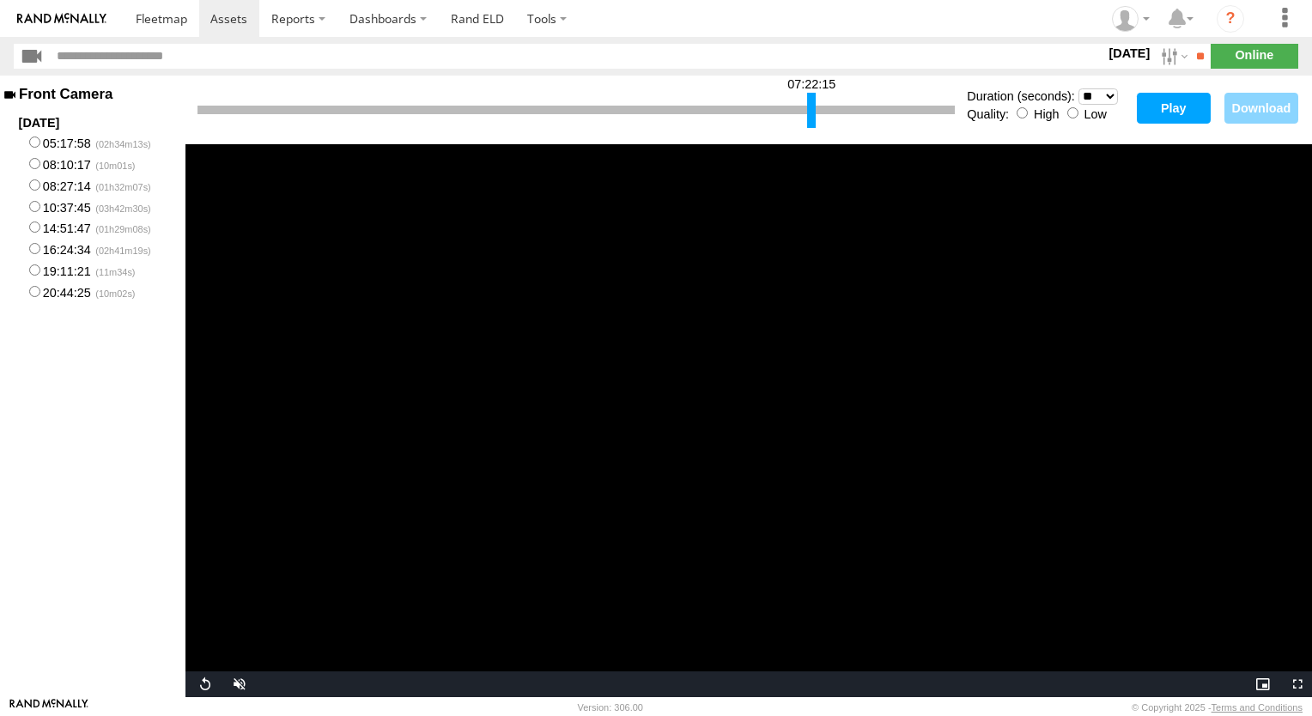
click at [813, 105] on div at bounding box center [811, 110] width 9 height 35
click at [1165, 107] on button "Play" at bounding box center [1174, 108] width 74 height 31
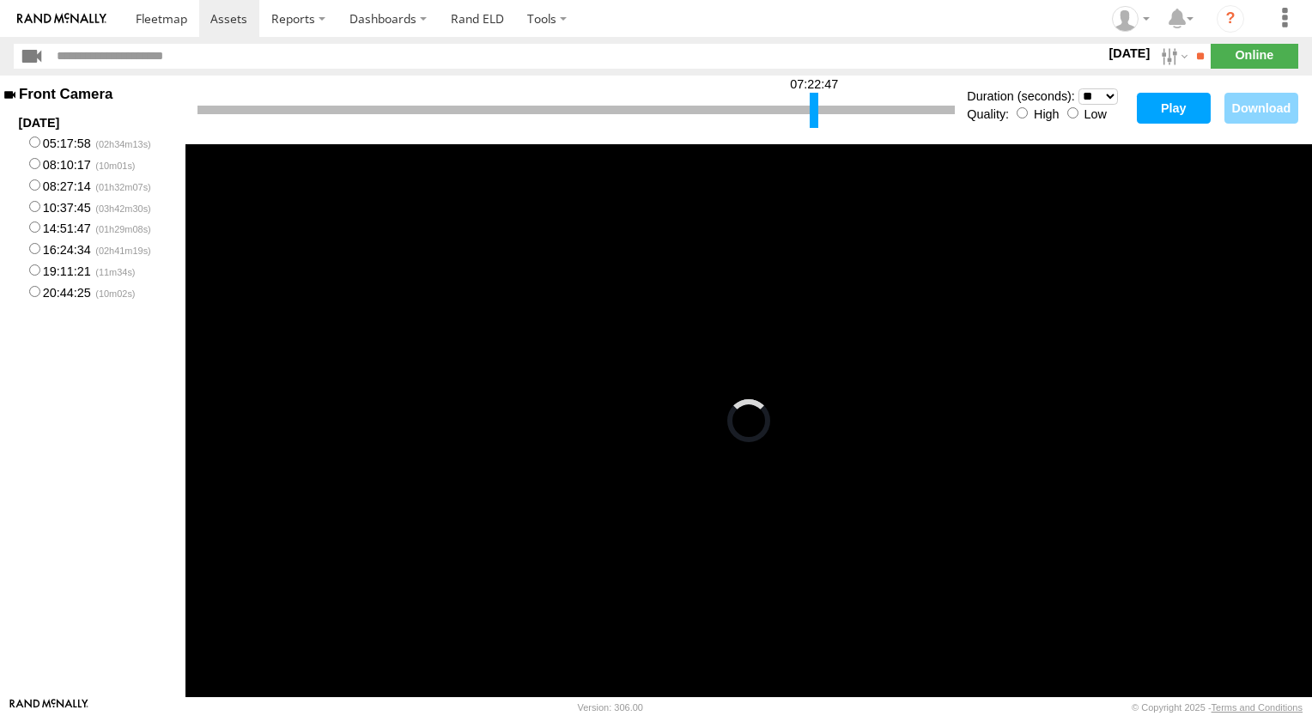
click at [817, 108] on div at bounding box center [814, 110] width 9 height 35
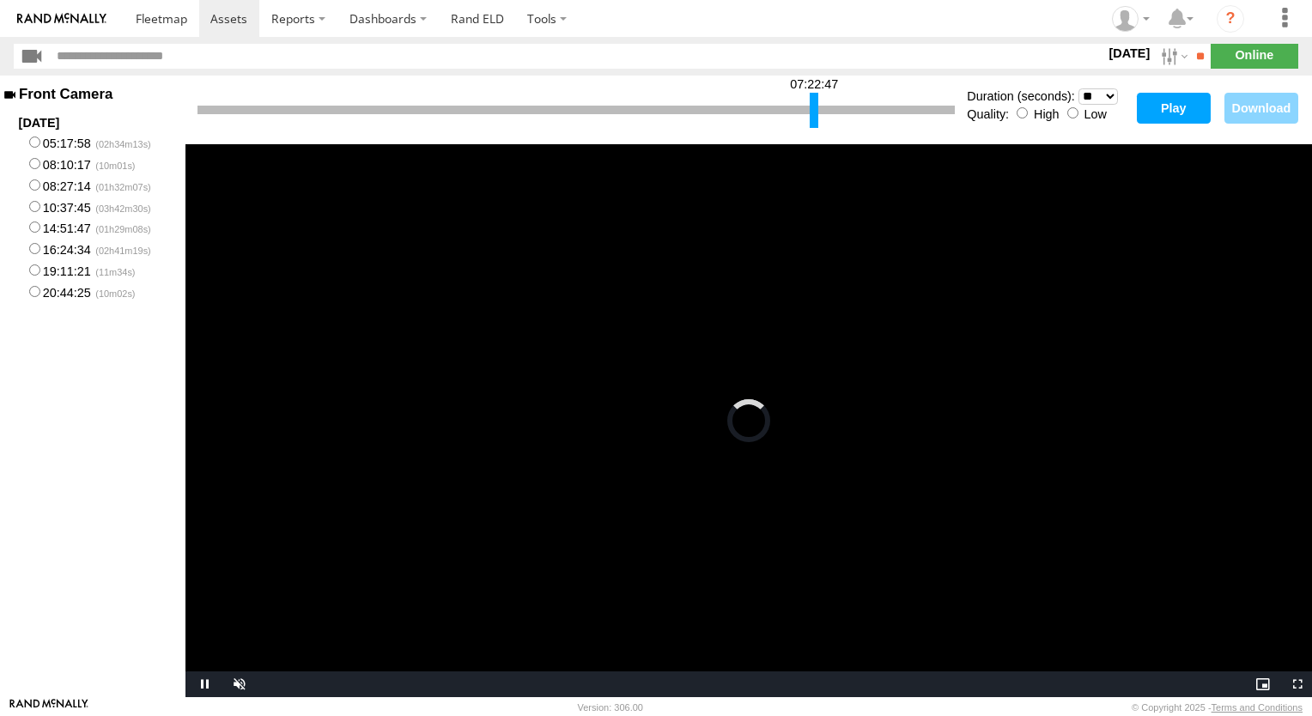
click at [1165, 111] on button "Play" at bounding box center [1174, 108] width 74 height 31
click at [815, 107] on div at bounding box center [815, 110] width 9 height 35
click at [1175, 106] on button "Play" at bounding box center [1174, 108] width 74 height 31
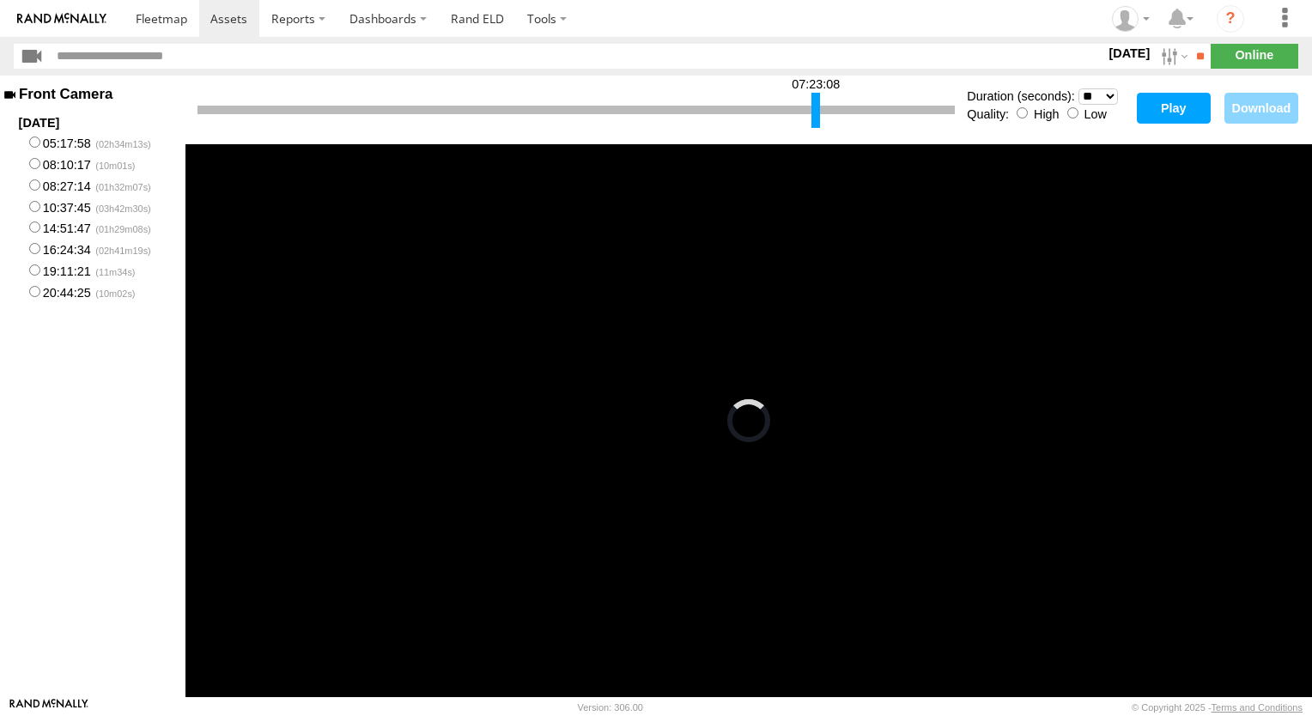
click at [816, 108] on div at bounding box center [816, 110] width 9 height 35
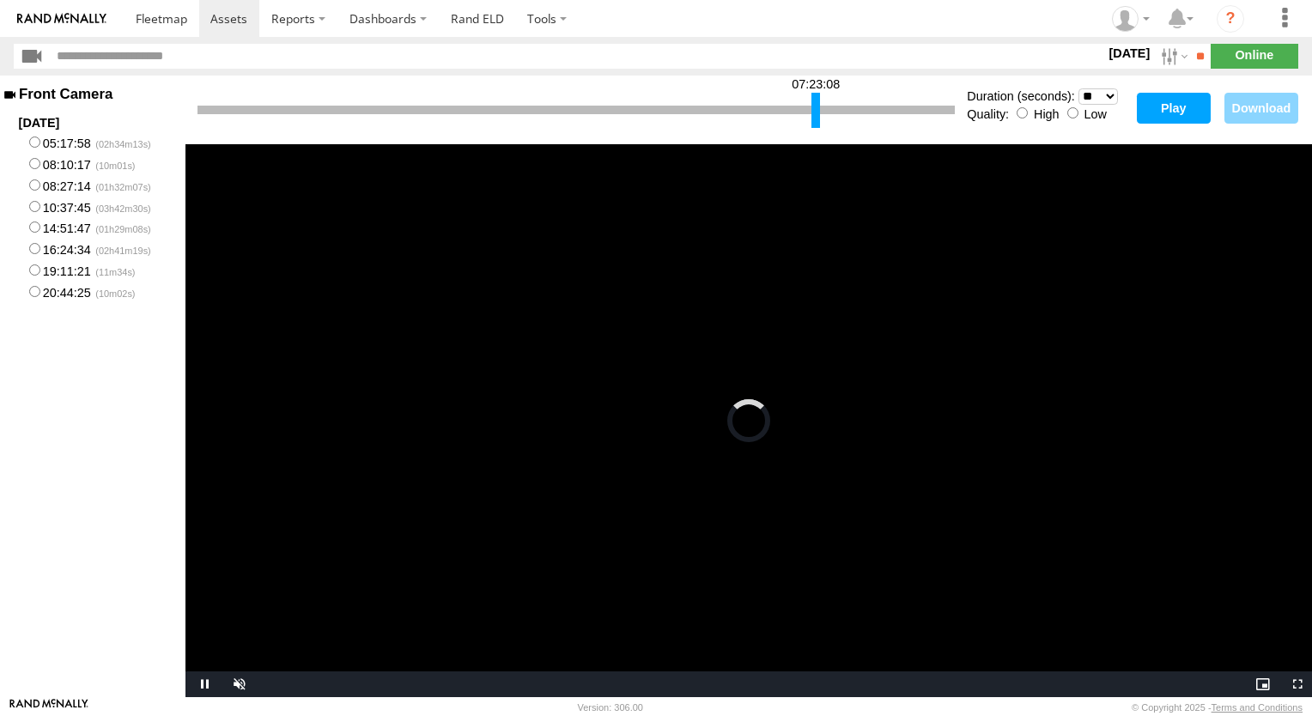
click at [1174, 105] on button "Play" at bounding box center [1174, 108] width 74 height 31
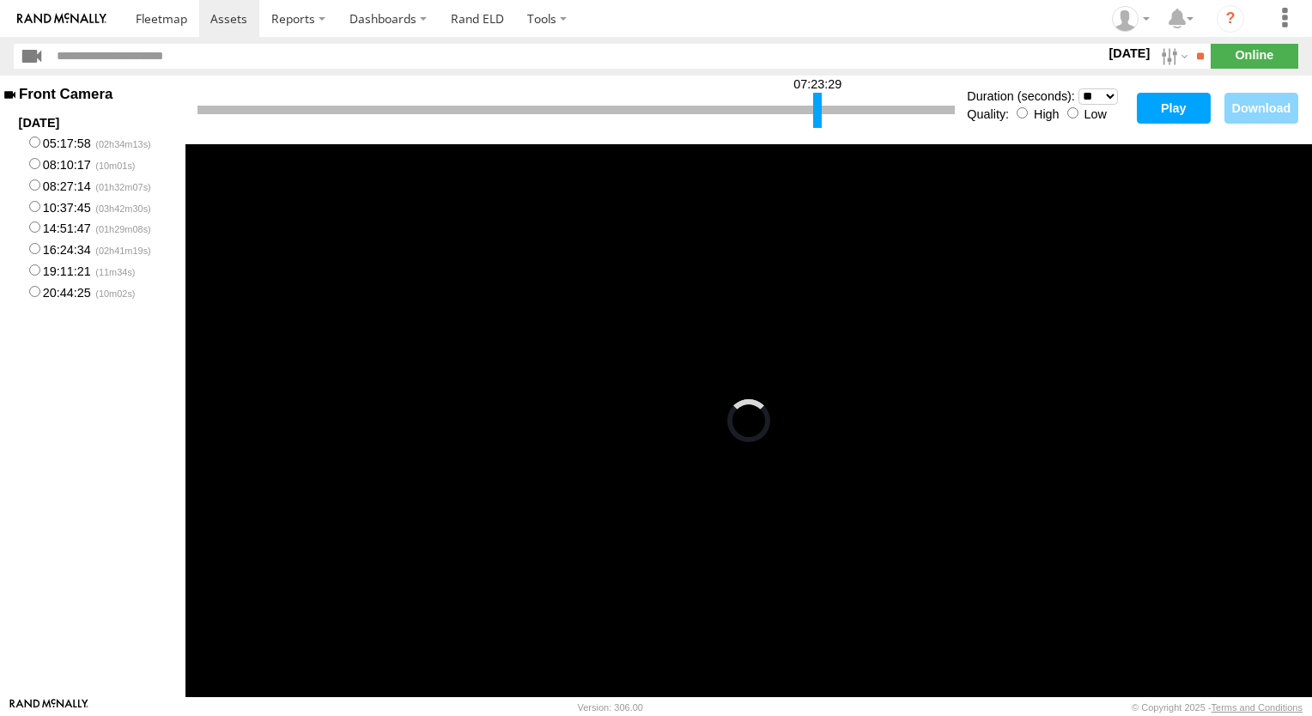
click at [816, 108] on div at bounding box center [817, 110] width 9 height 35
click at [1163, 112] on button "Play" at bounding box center [1174, 108] width 74 height 31
click at [821, 108] on div at bounding box center [819, 110] width 9 height 35
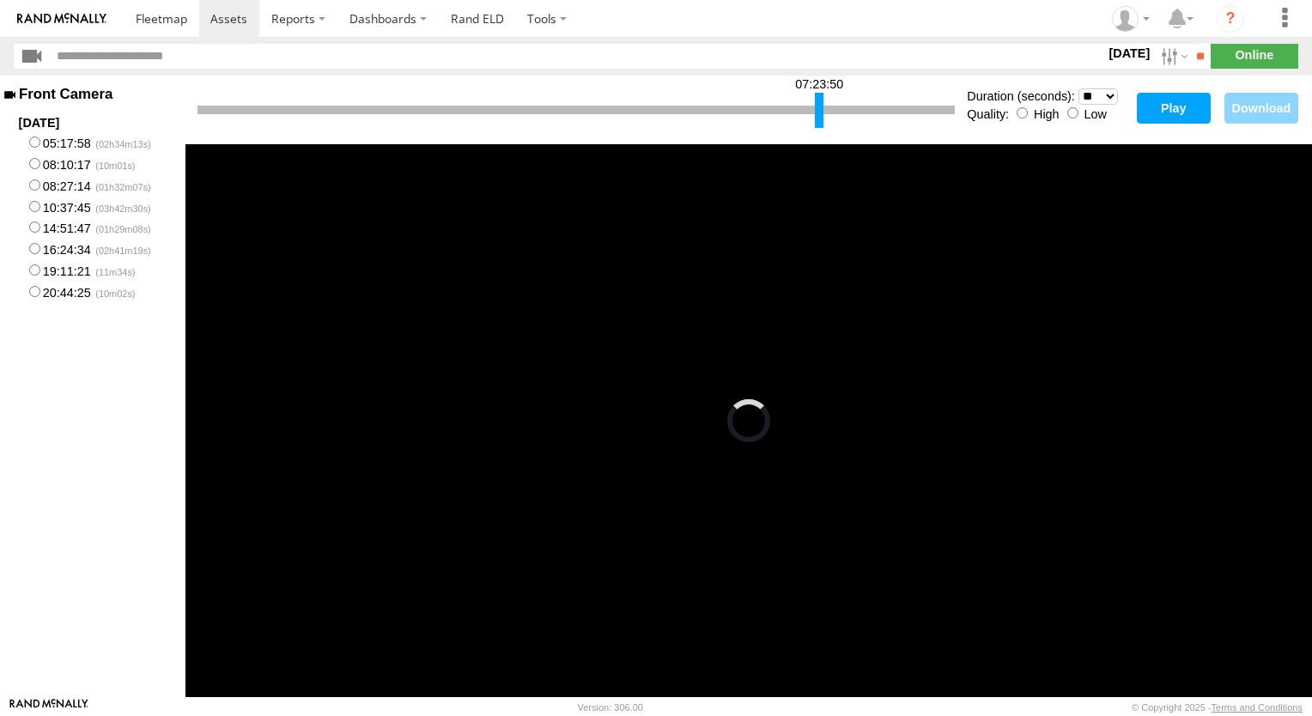
click at [1185, 108] on button "Play" at bounding box center [1174, 108] width 74 height 31
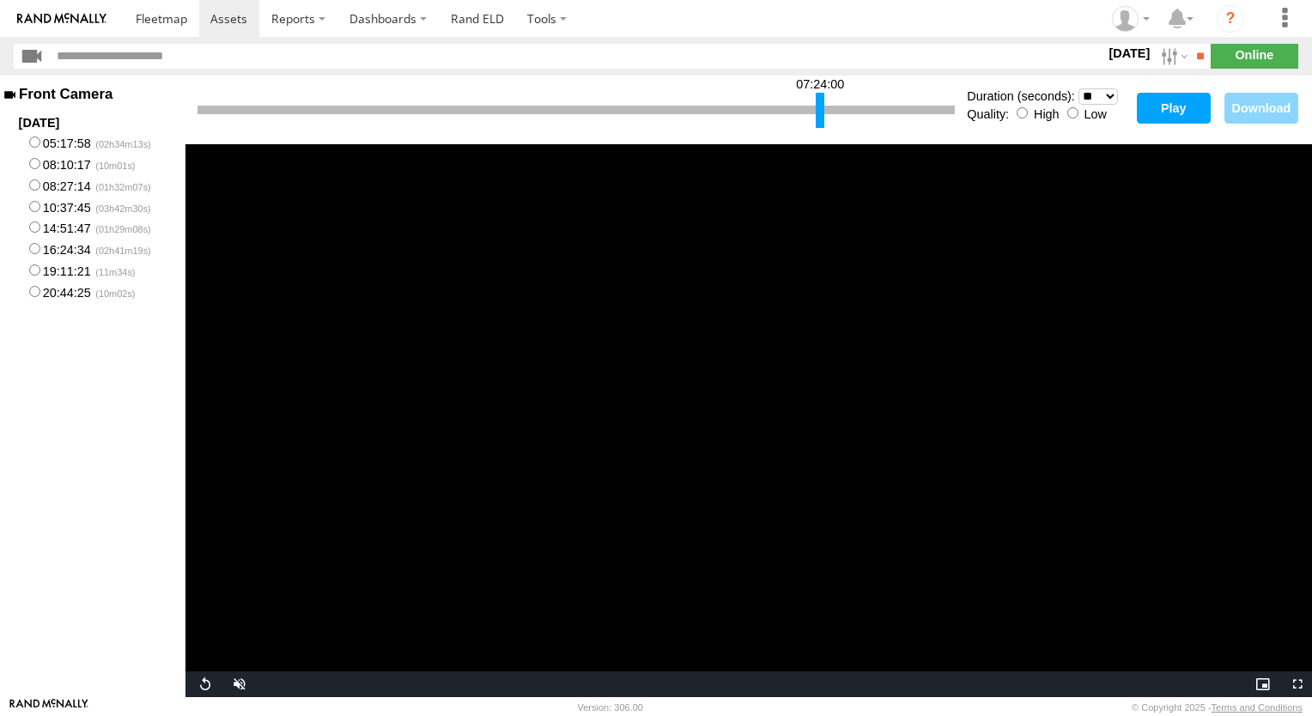
click at [822, 107] on div at bounding box center [820, 110] width 9 height 35
click at [1179, 106] on button "Play" at bounding box center [1174, 108] width 74 height 31
click at [734, 265] on video "Video Player" at bounding box center [749, 420] width 1127 height 553
click at [1180, 106] on button "Play" at bounding box center [1174, 108] width 74 height 31
click at [766, 273] on video "Video Player" at bounding box center [749, 420] width 1127 height 553
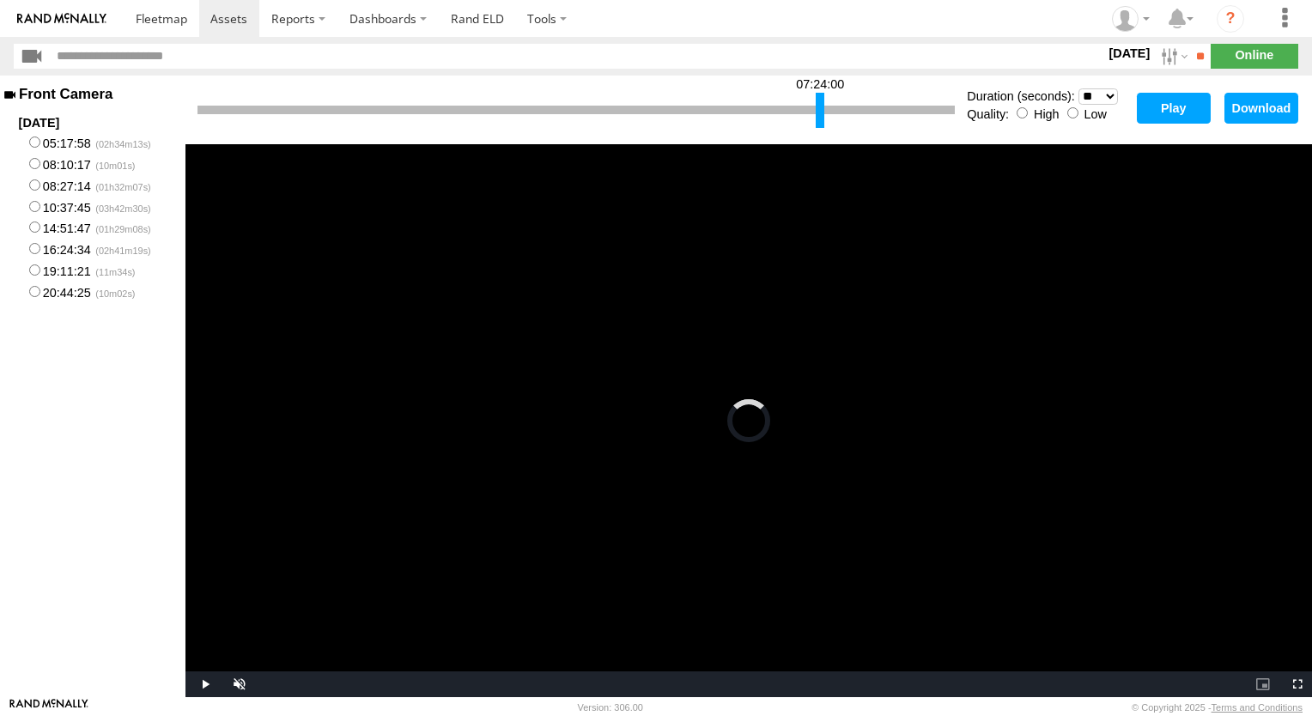
click at [1156, 108] on button "Play" at bounding box center [1174, 108] width 74 height 31
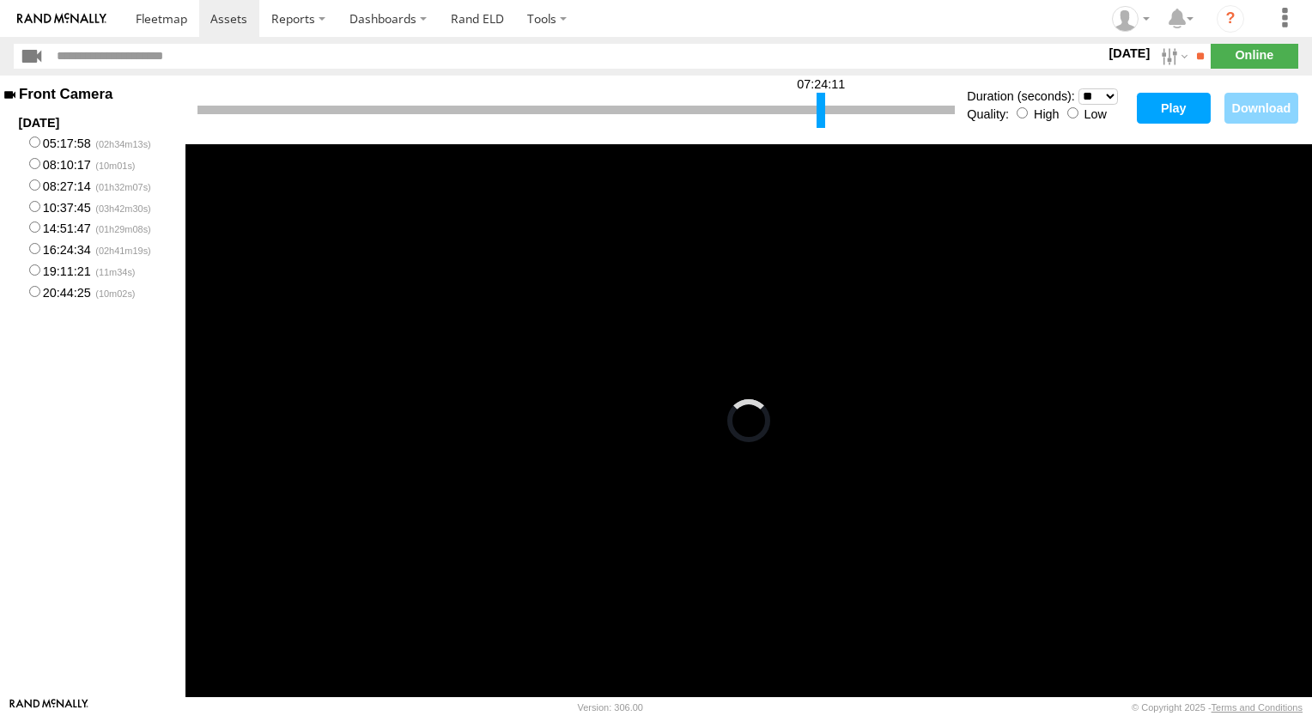
click at [821, 105] on div at bounding box center [821, 110] width 9 height 35
click at [1168, 115] on button "Play" at bounding box center [1174, 108] width 74 height 31
click at [1167, 98] on button "Play" at bounding box center [1174, 108] width 74 height 31
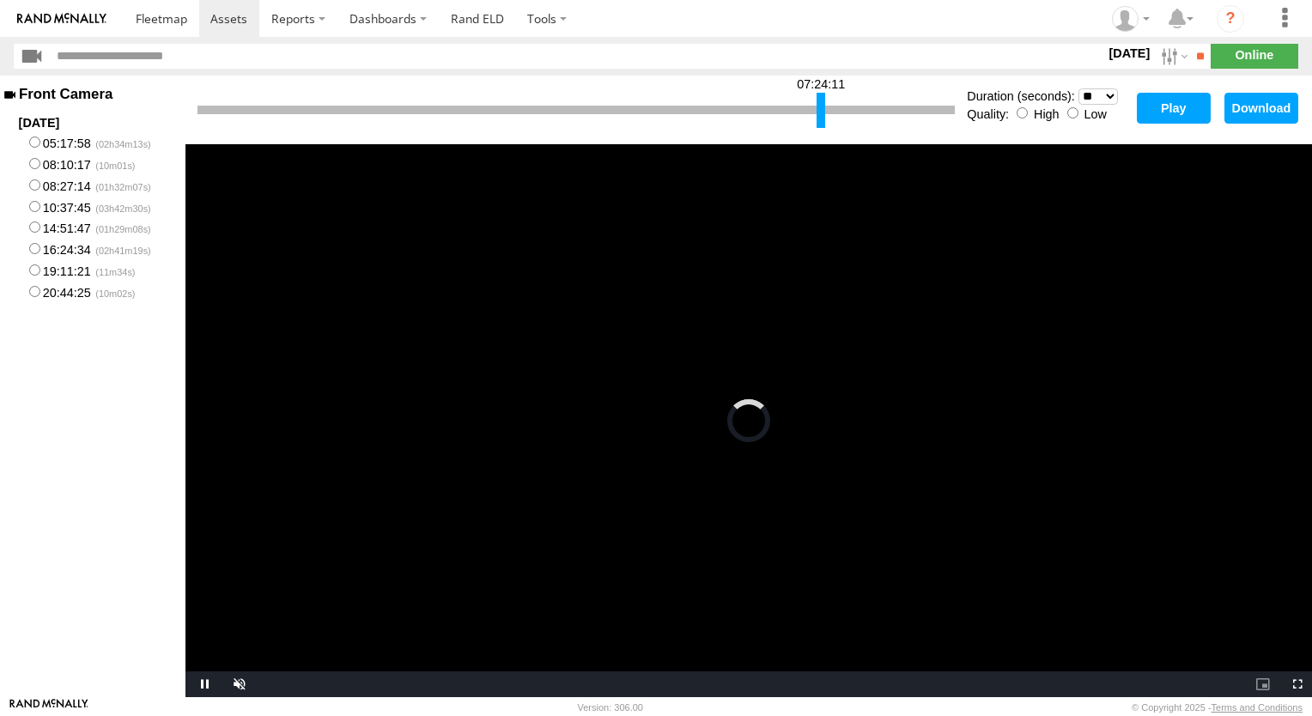
click at [900, 253] on video "Video Player" at bounding box center [749, 420] width 1127 height 553
click at [1175, 107] on button "Play" at bounding box center [1174, 108] width 74 height 31
click at [570, 375] on video "Video Player" at bounding box center [749, 420] width 1127 height 553
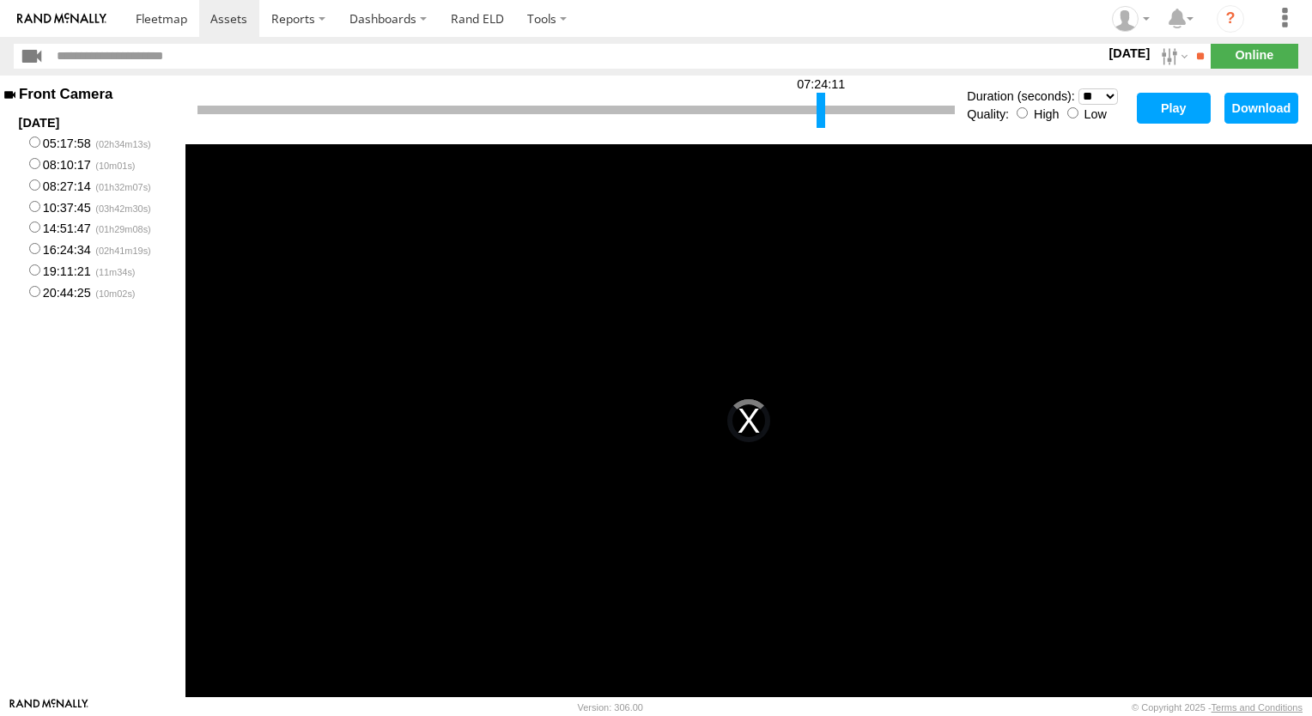
click at [596, 283] on div "This is a modal window. The media could not be loaded, either because the serve…" at bounding box center [749, 420] width 1127 height 553
click at [454, 275] on div "This is a modal window. The media could not be loaded, either because the serve…" at bounding box center [749, 420] width 1127 height 553
drag, startPoint x: 454, startPoint y: 275, endPoint x: 674, endPoint y: 282, distance: 220.9
click at [674, 282] on div "This is a modal window. The media could not be loaded, either because the serve…" at bounding box center [749, 420] width 1127 height 553
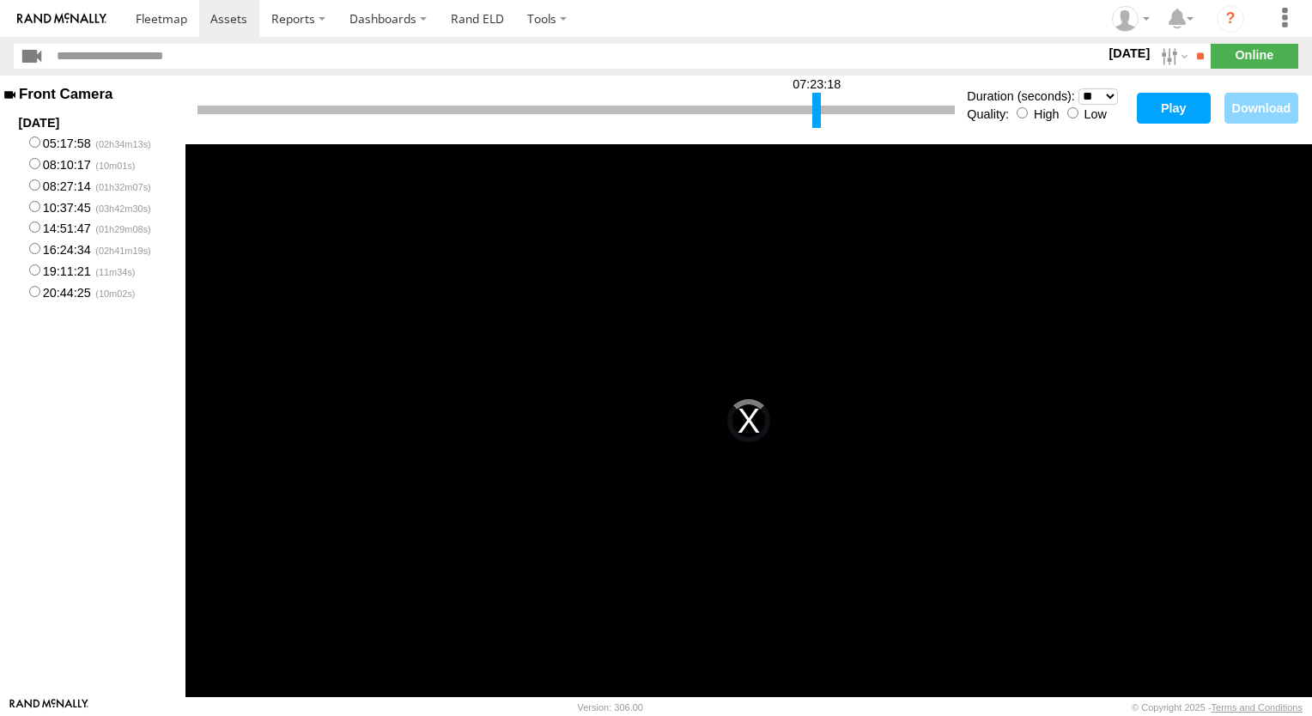
click at [818, 110] on div at bounding box center [817, 110] width 9 height 35
click at [1168, 106] on button "Play" at bounding box center [1174, 108] width 74 height 31
click at [1168, 106] on main "Front Camera 2025-08-14 05:17:58 08:10:17 08:27:14 10:37:45 14:51:47 16:24:34 1…" at bounding box center [656, 387] width 1312 height 622
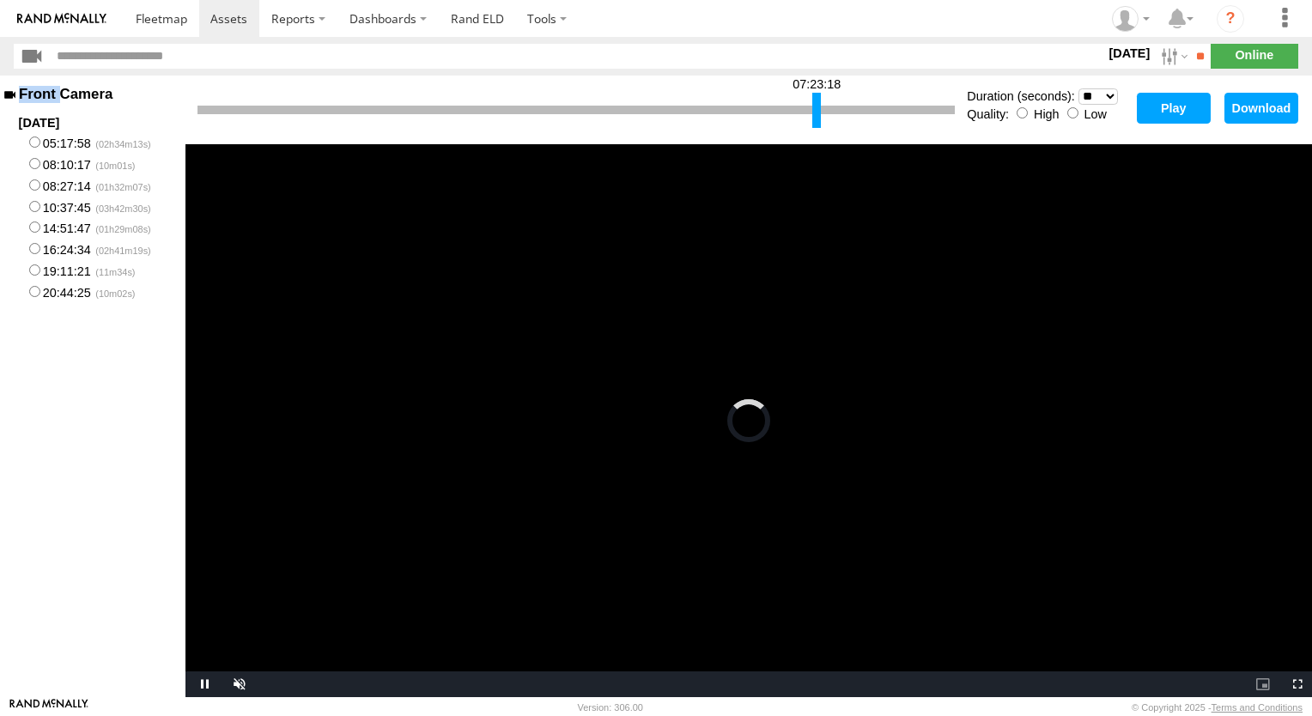
click at [1021, 233] on video "Video Player" at bounding box center [749, 420] width 1127 height 553
click at [825, 247] on video "Video Player" at bounding box center [749, 420] width 1127 height 553
click at [1172, 108] on button "Play" at bounding box center [1174, 108] width 74 height 31
click at [1172, 108] on main "Front Camera 2025-08-14 05:17:58 08:10:17 08:27:14 10:37:45 14:51:47 16:24:34 1…" at bounding box center [656, 387] width 1312 height 622
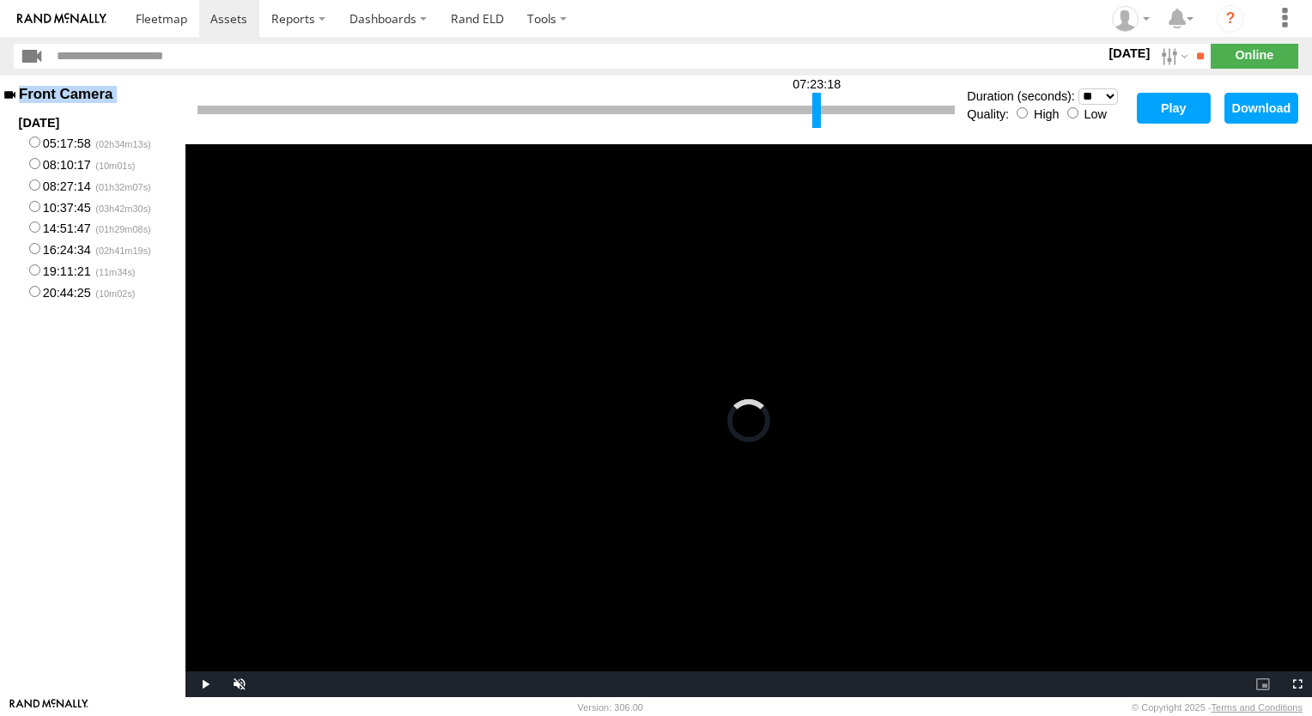
click at [1029, 239] on video "Video Player" at bounding box center [749, 420] width 1127 height 553
click at [1160, 108] on button "Play" at bounding box center [1174, 108] width 74 height 31
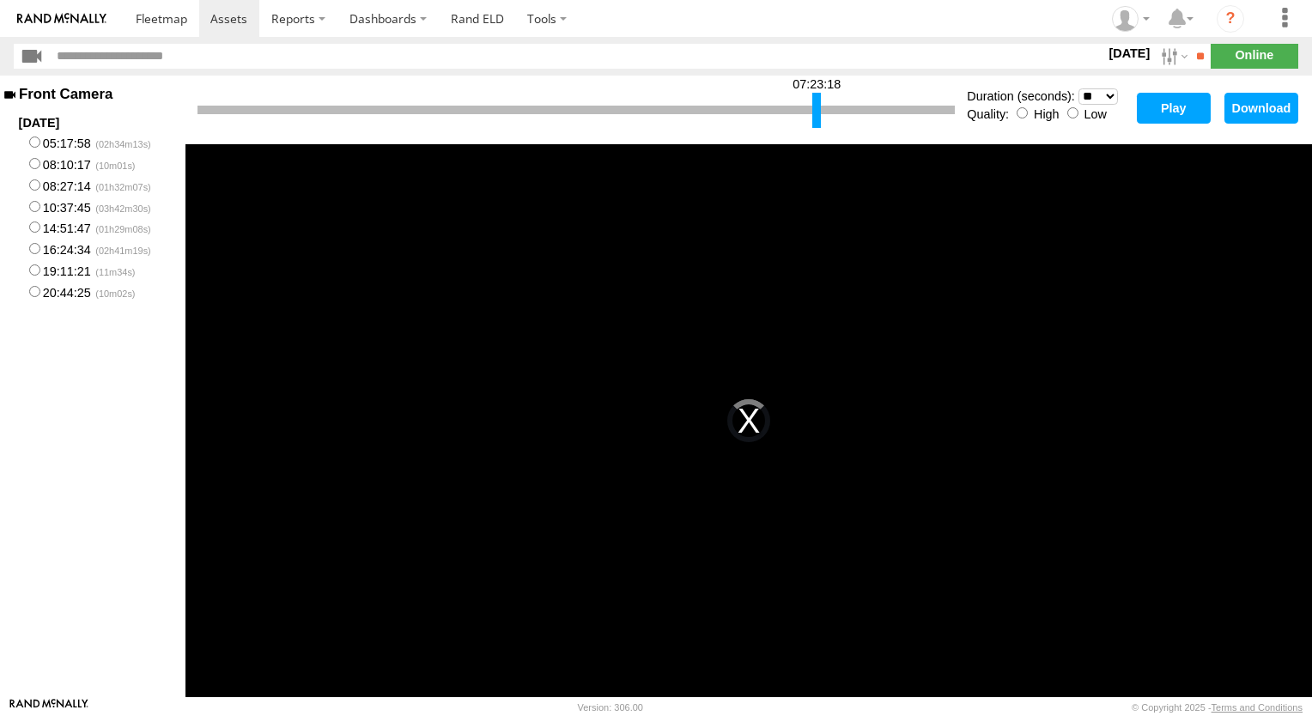
click at [1163, 342] on div "This is a modal window. The media could not be loaded, either because the serve…" at bounding box center [749, 420] width 1127 height 553
click at [1181, 109] on button "Play" at bounding box center [1174, 108] width 74 height 31
click at [1181, 109] on main "Front Camera 2025-08-14 05:17:58 08:10:17 08:27:14 10:37:45 14:51:47 16:24:34 1…" at bounding box center [656, 387] width 1312 height 622
click at [819, 105] on div at bounding box center [817, 110] width 9 height 35
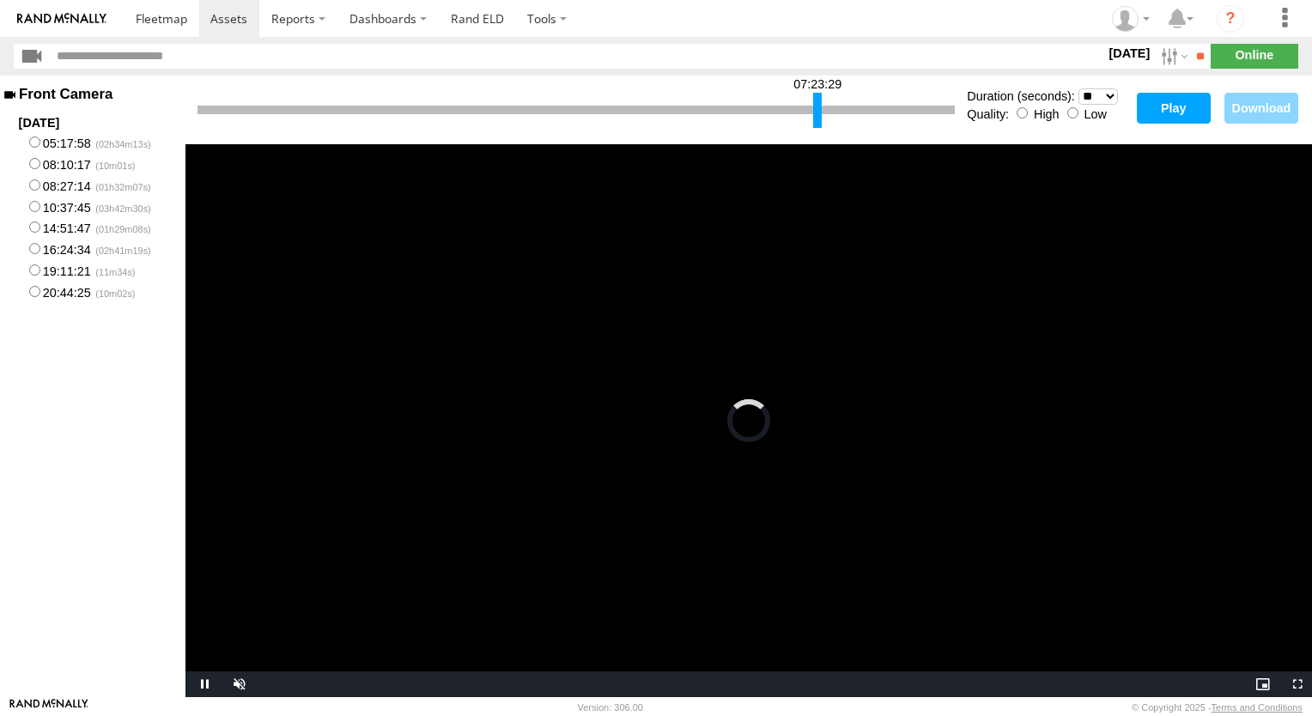
click at [1170, 112] on button "Play" at bounding box center [1174, 108] width 74 height 31
click at [820, 109] on div at bounding box center [820, 110] width 9 height 35
click at [1154, 110] on button "Play" at bounding box center [1174, 108] width 74 height 31
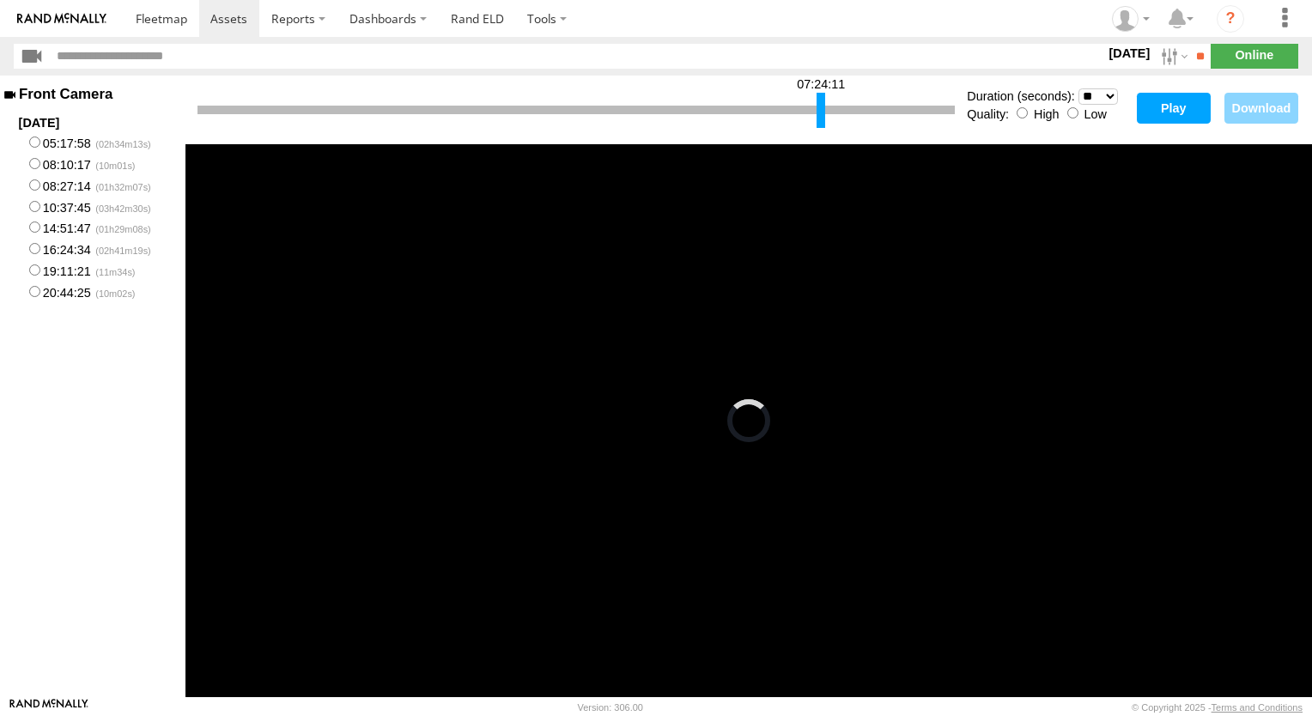
click at [821, 109] on div at bounding box center [821, 110] width 9 height 35
click at [1160, 107] on button "Play" at bounding box center [1174, 108] width 74 height 31
click at [787, 297] on div "This is a modal window. The media could not be loaded, either because the serve…" at bounding box center [749, 420] width 1127 height 553
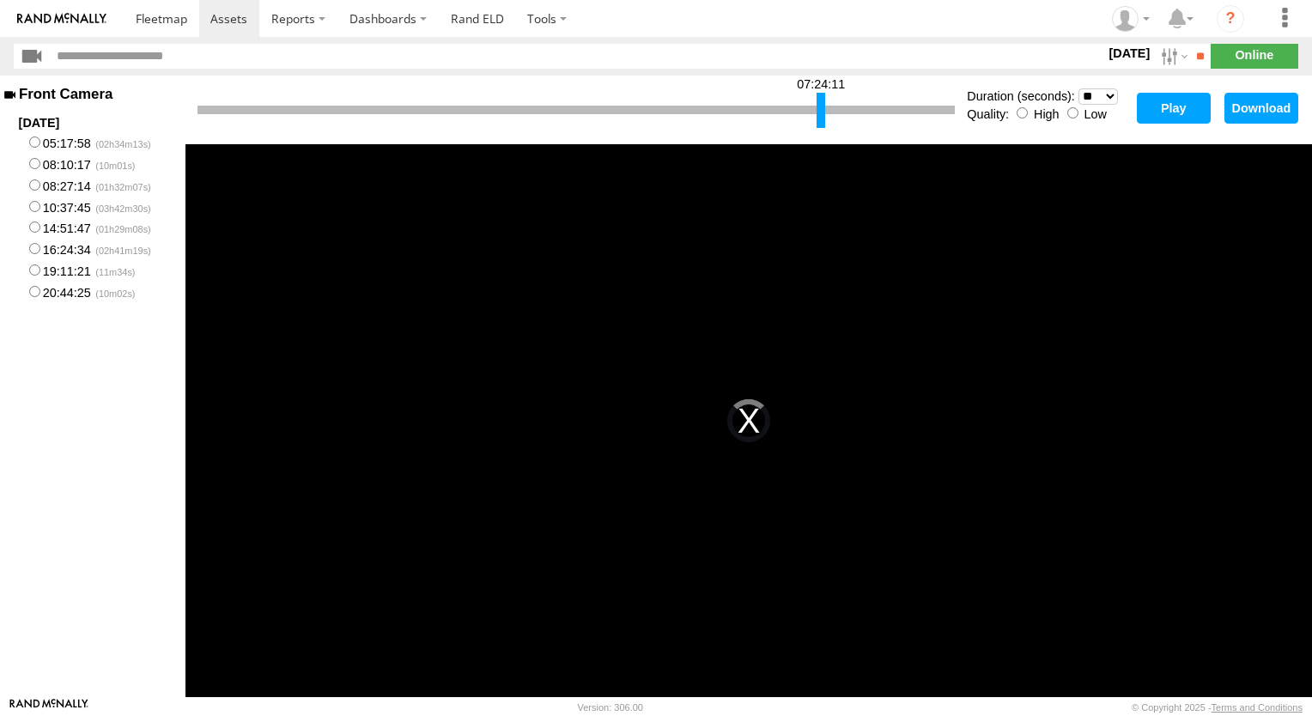
drag, startPoint x: 787, startPoint y: 297, endPoint x: 975, endPoint y: 373, distance: 202.7
click at [975, 373] on div "This is a modal window. The media could not be loaded, either because the serve…" at bounding box center [749, 420] width 1127 height 553
click at [1159, 108] on button "Play" at bounding box center [1174, 108] width 74 height 31
click at [1141, 235] on div "This is a modal window. The media could not be loaded, either because the serve…" at bounding box center [749, 420] width 1127 height 553
click at [1172, 105] on button "Play" at bounding box center [1174, 108] width 74 height 31
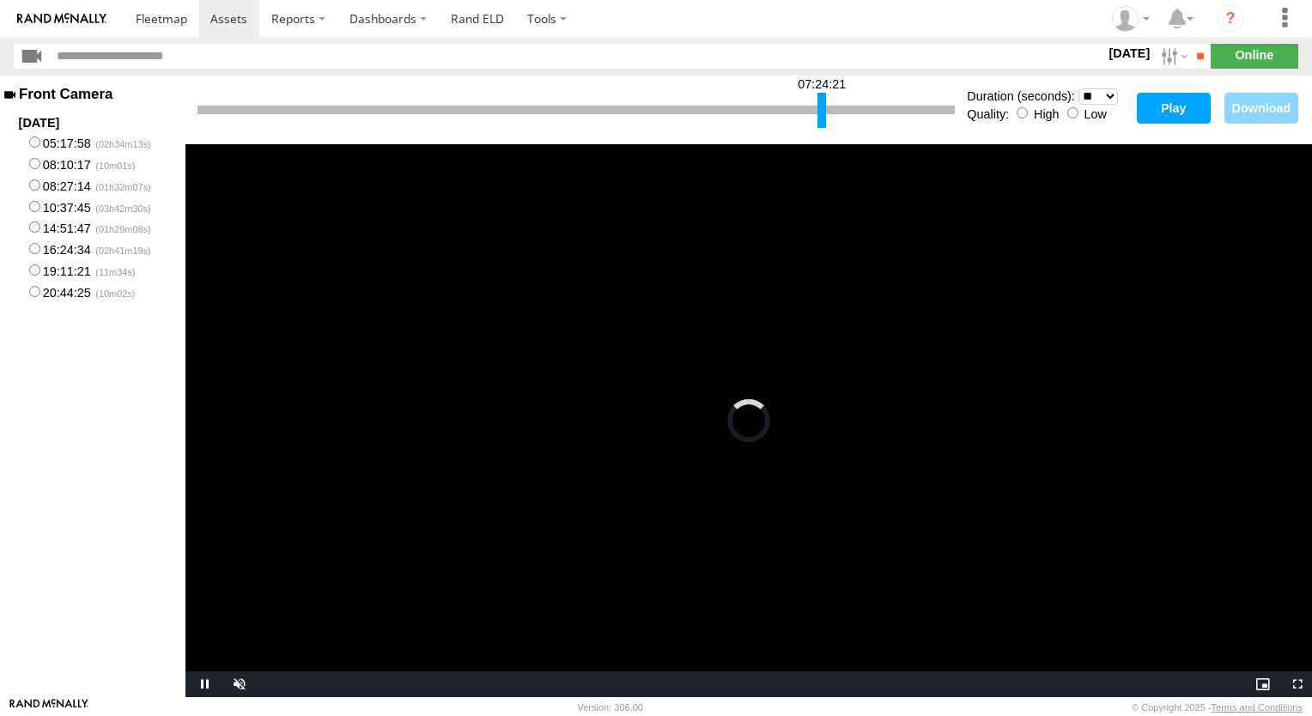
click at [819, 110] on div at bounding box center [822, 110] width 9 height 35
click at [939, 252] on video "Video Player" at bounding box center [749, 420] width 1127 height 553
click at [1165, 108] on button "Play" at bounding box center [1174, 108] width 74 height 31
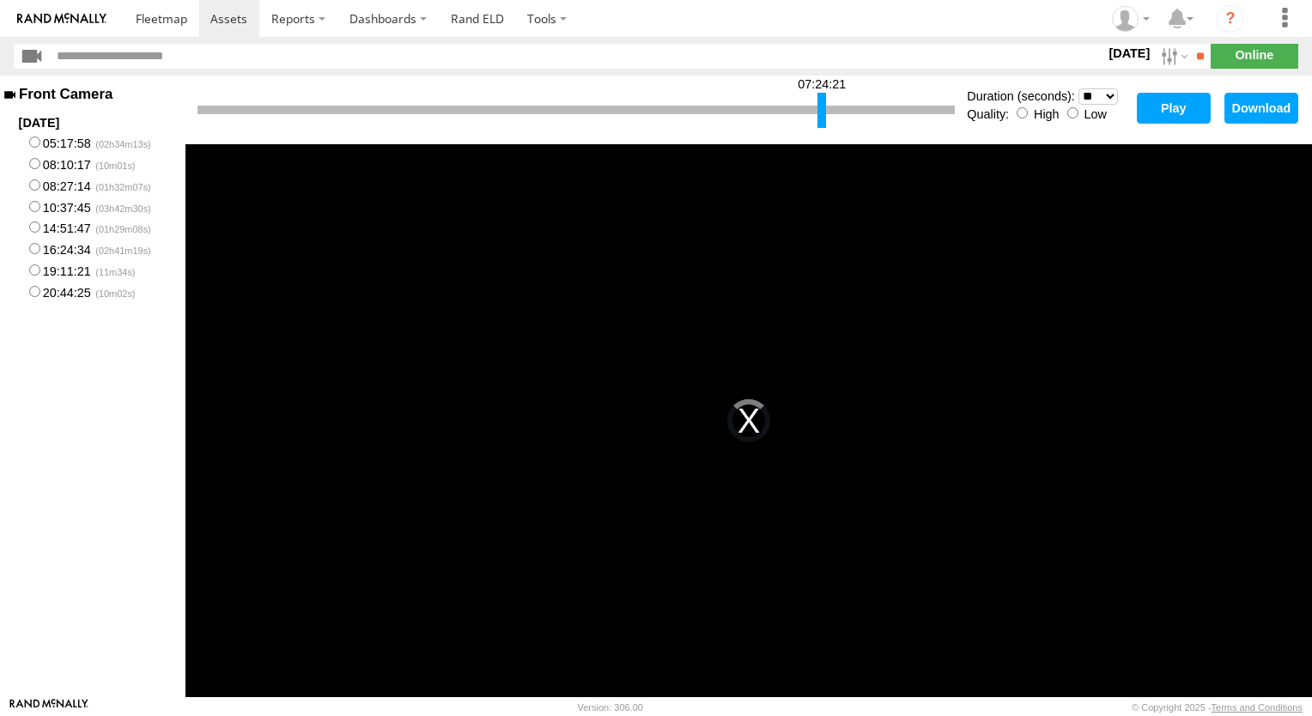
click at [606, 301] on div "This is a modal window. The media could not be loaded, either because the serve…" at bounding box center [749, 420] width 1127 height 553
drag, startPoint x: 687, startPoint y: 276, endPoint x: 821, endPoint y: 245, distance: 137.5
click at [688, 276] on div "This is a modal window. The media could not be loaded, either because the serve…" at bounding box center [749, 420] width 1127 height 553
click at [1173, 112] on button "Play" at bounding box center [1174, 108] width 74 height 31
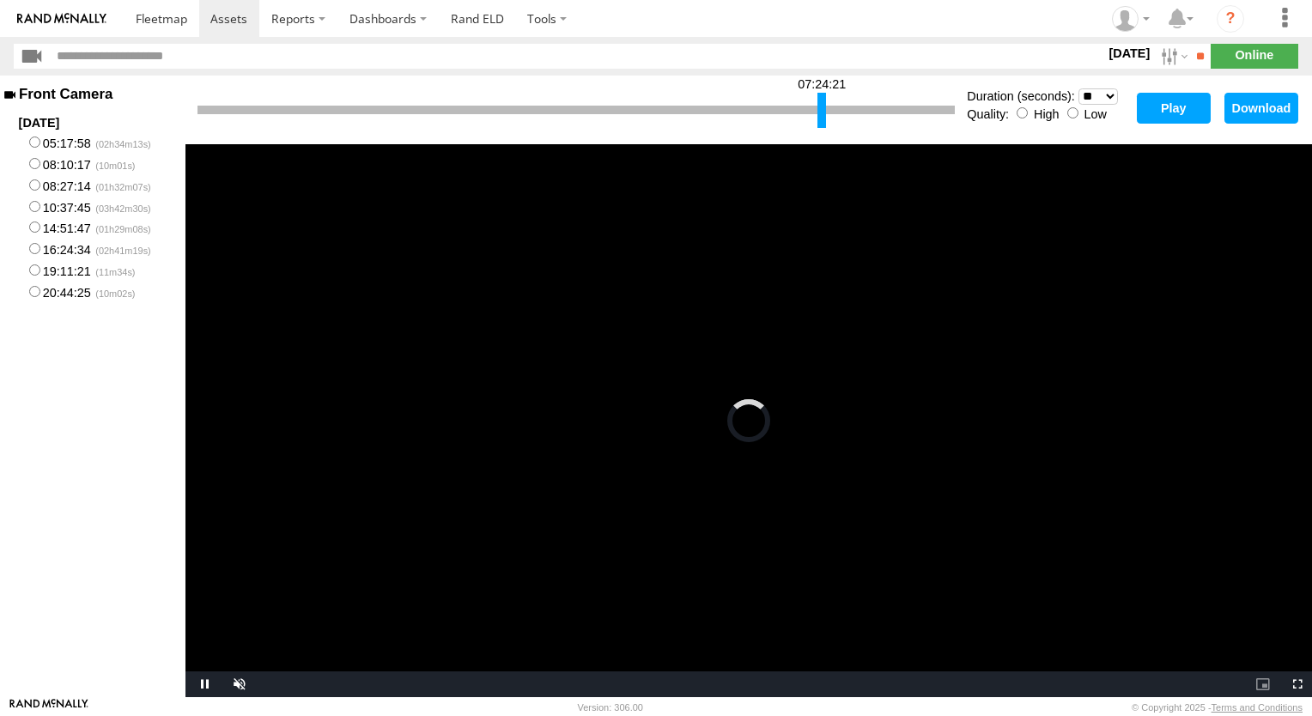
click at [933, 220] on video "Video Player" at bounding box center [749, 420] width 1127 height 553
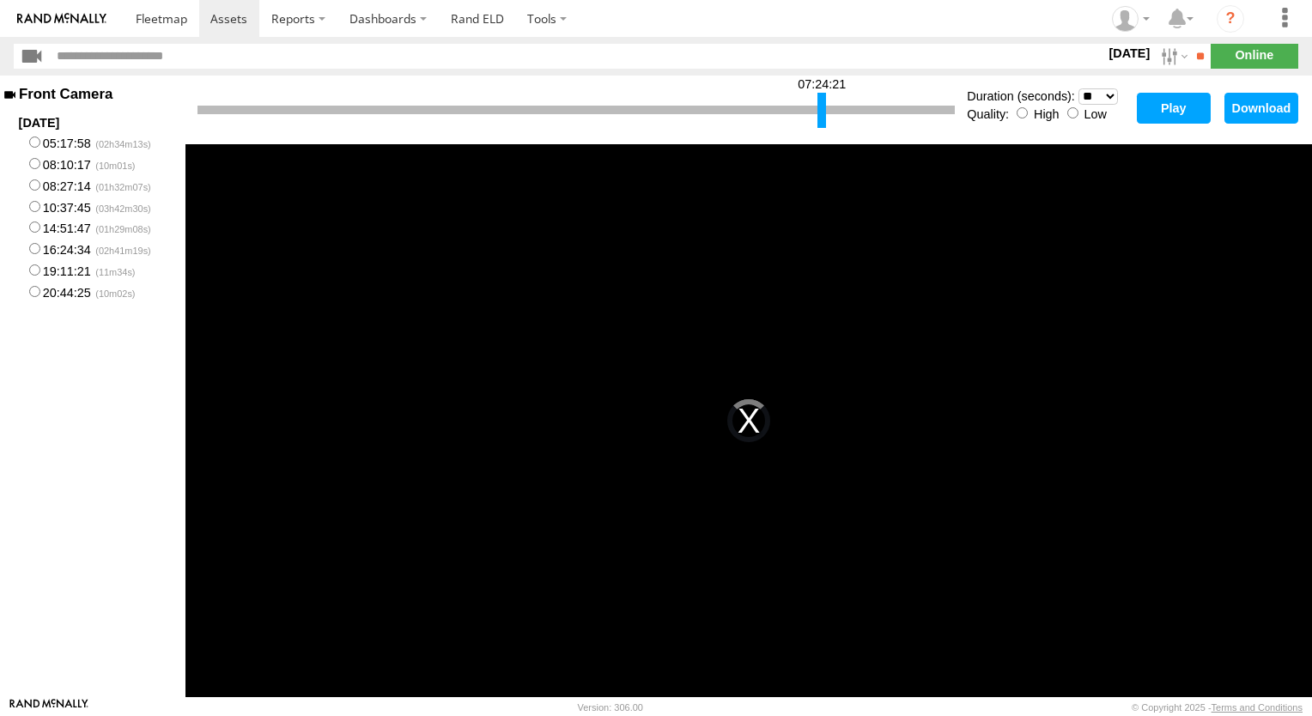
click at [623, 226] on div "This is a modal window. The media could not be loaded, either because the serve…" at bounding box center [749, 420] width 1127 height 553
click at [914, 303] on div "This is a modal window. The media could not be loaded, either because the serve…" at bounding box center [749, 420] width 1127 height 553
click at [476, 432] on div "This is a modal window. The media could not be loaded, either because the serve…" at bounding box center [749, 420] width 1127 height 553
drag, startPoint x: 1127, startPoint y: 335, endPoint x: 1098, endPoint y: 329, distance: 29.8
click at [1124, 335] on div "This is a modal window. The media could not be loaded, either because the serve…" at bounding box center [749, 420] width 1127 height 553
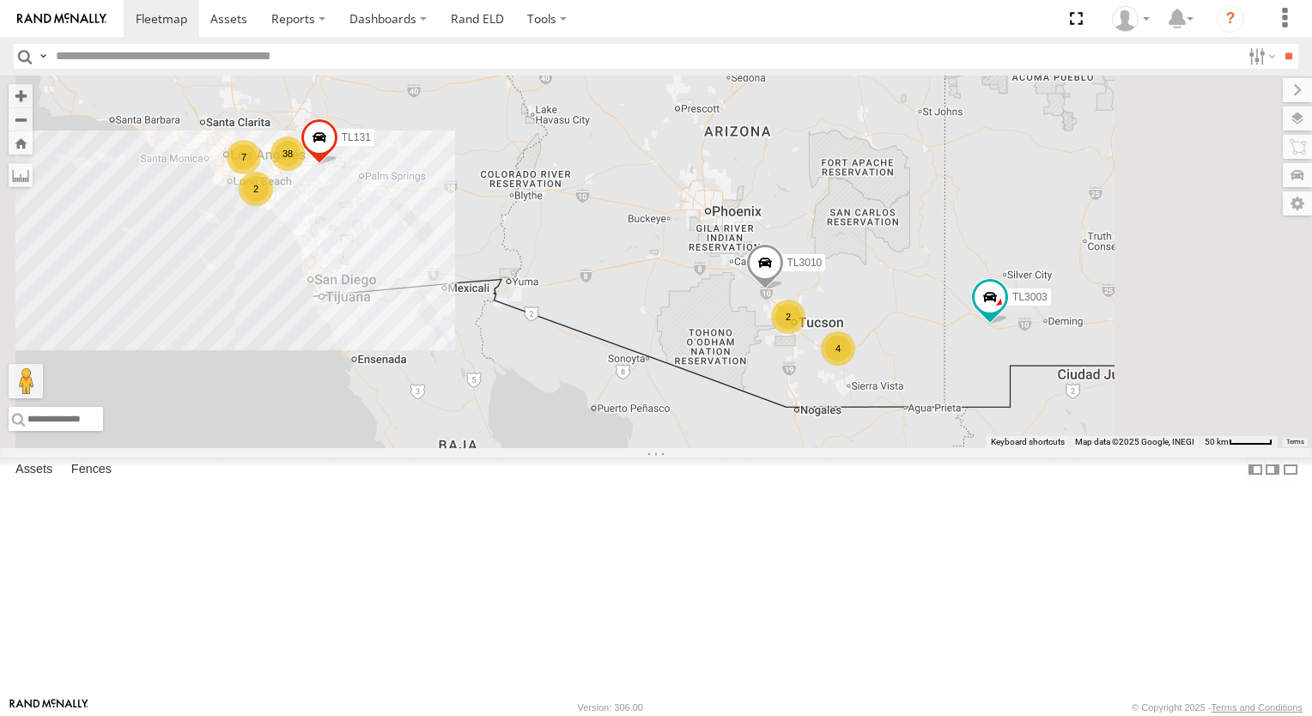
drag, startPoint x: 911, startPoint y: 315, endPoint x: 657, endPoint y: 247, distance: 262.3
click at [657, 247] on div "TL029 TL845 TL735 TL347 TL608 TL3003 38 TL3010 2 7 4 TL131 2" at bounding box center [656, 262] width 1312 height 373
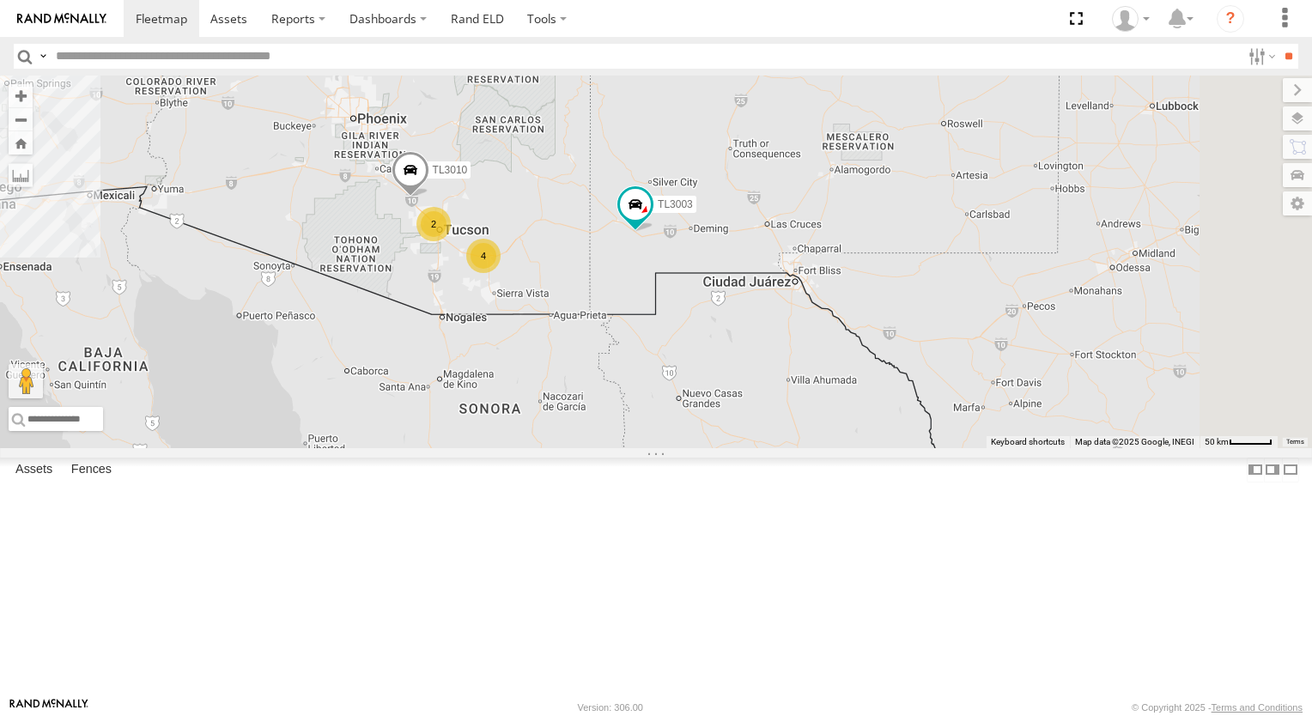
click at [657, 247] on div "TL029 TL845 TL735 TL347 TL608 TL3003 38 TL3010 2 7 4 TL131 2" at bounding box center [656, 262] width 1312 height 373
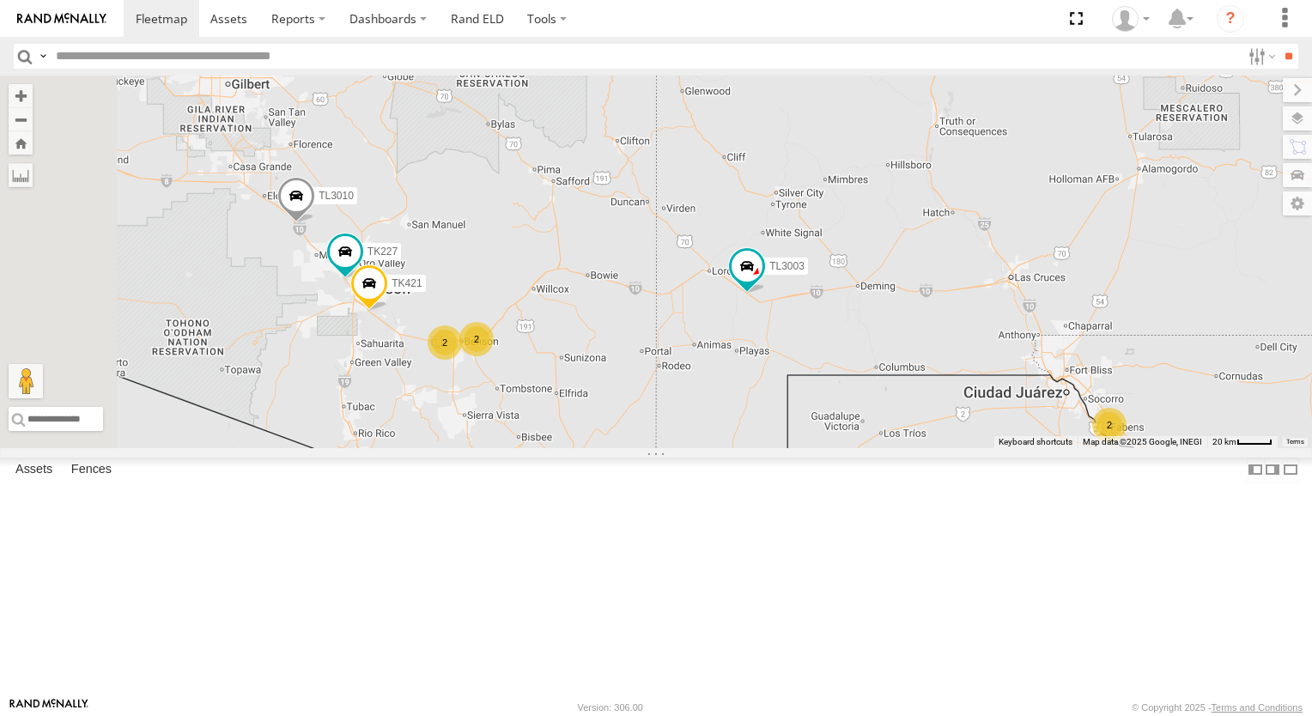
drag, startPoint x: 632, startPoint y: 292, endPoint x: 811, endPoint y: 390, distance: 203.7
click at [811, 390] on div "TL029 TL845 TL735 TL347 TL608 TL3003 TL3010 TL131 TL384 TK9917 2 2 2 2 TK227 TK…" at bounding box center [656, 262] width 1312 height 373
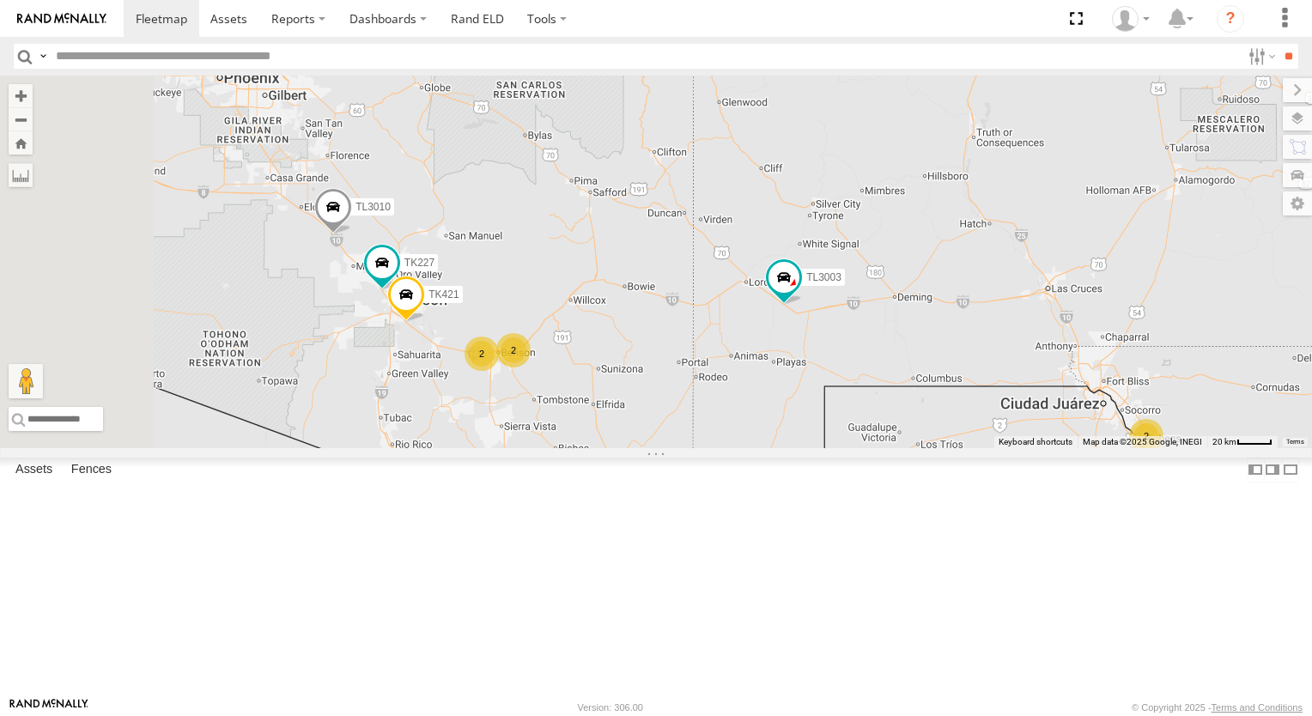
click at [811, 390] on div "TL029 TL845 TL735 TL347 TL608 TL3003 TL3010 TL131 TL384 TK9917 2 2 2 2 TK227 TK…" at bounding box center [656, 262] width 1312 height 373
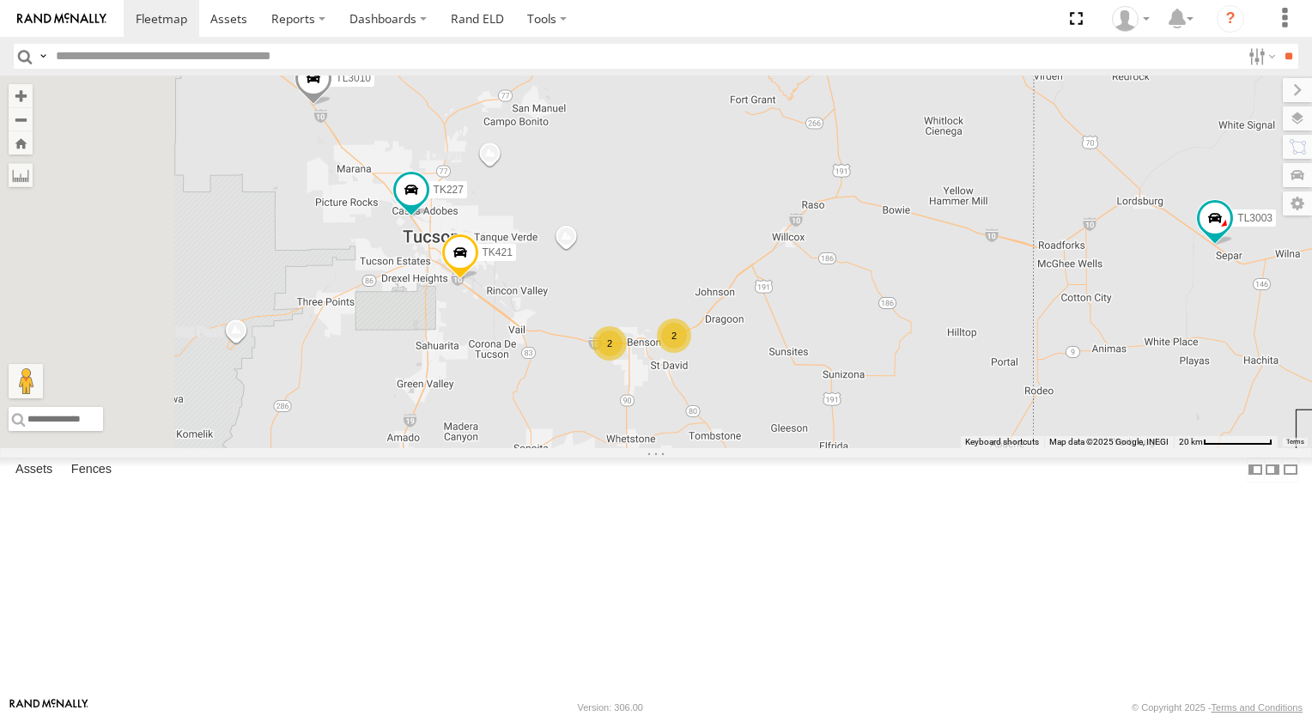
drag, startPoint x: 766, startPoint y: 505, endPoint x: 1013, endPoint y: 405, distance: 265.9
click at [1013, 405] on div "TL029 TL845 TL735 TL347 TL608 TL3003 TL3010 TL131 TL384 TK9917 TK227 TK421 2 2" at bounding box center [656, 262] width 1312 height 373
click at [627, 361] on div "2" at bounding box center [610, 343] width 34 height 34
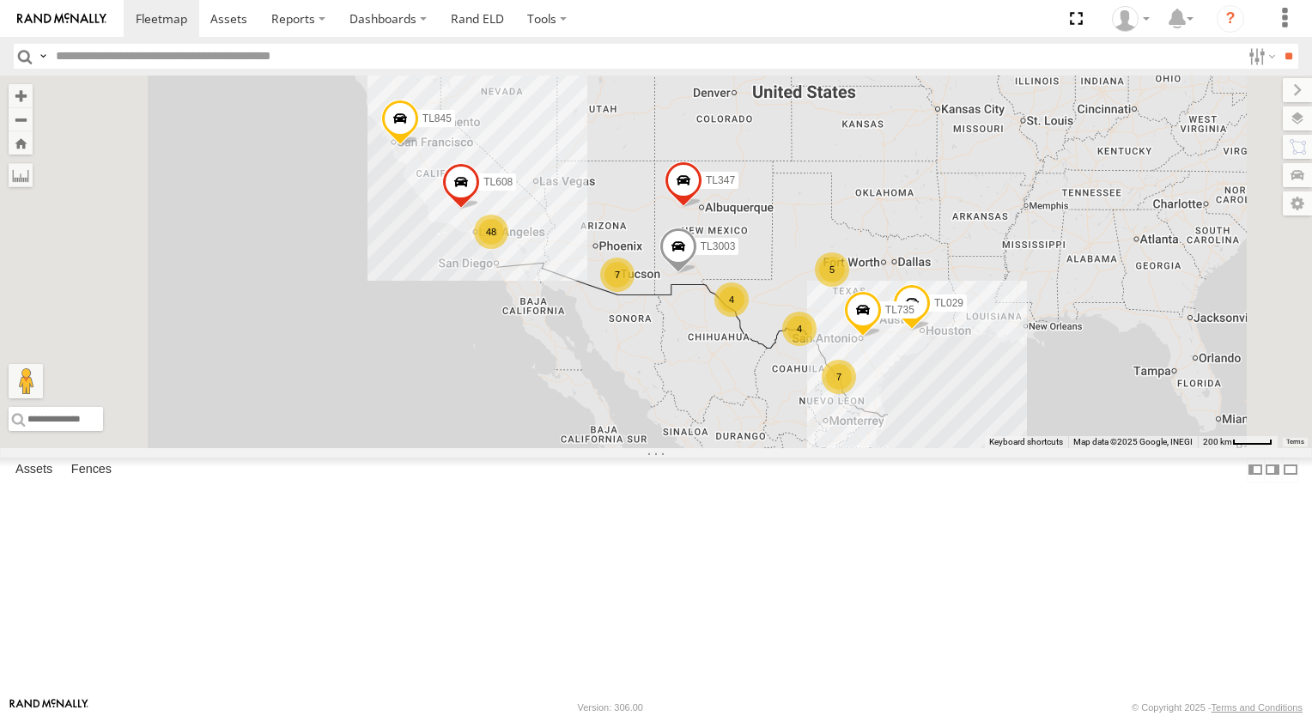
click at [0, 0] on label "×" at bounding box center [0, 0] width 0 height 0
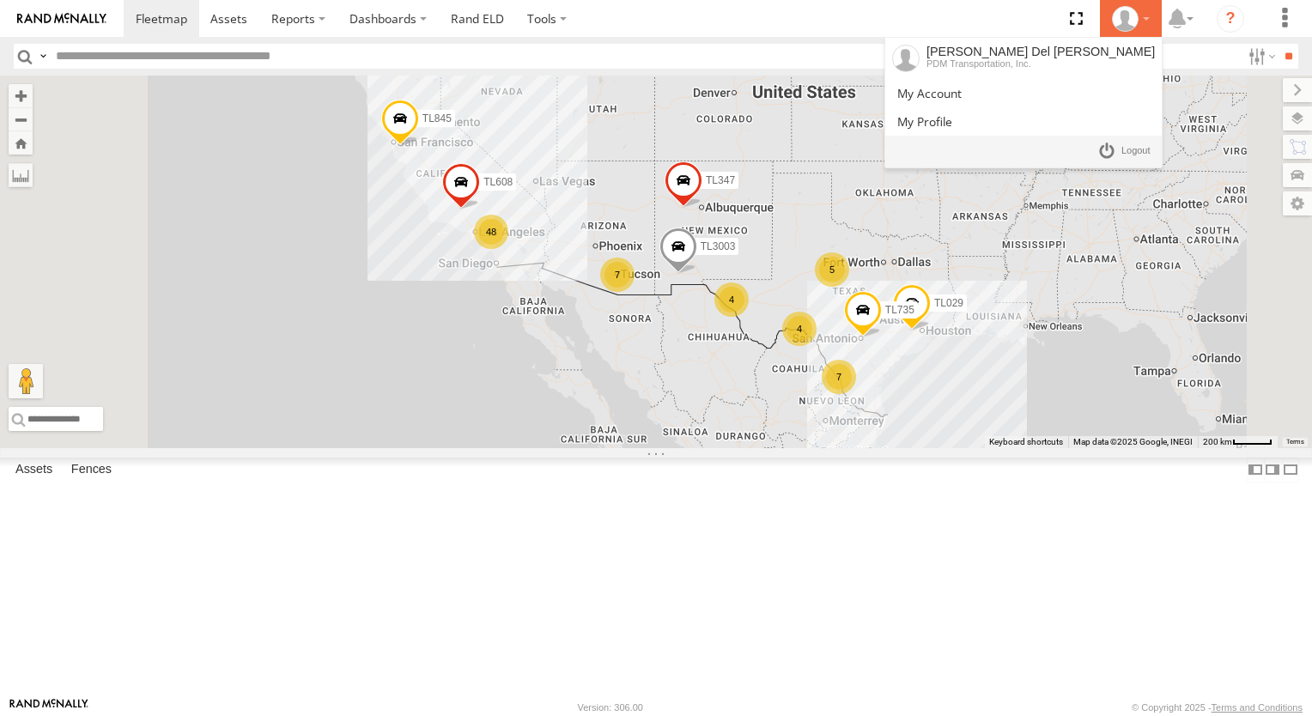
click at [1148, 24] on div at bounding box center [1131, 19] width 50 height 26
